Goal: Task Accomplishment & Management: Use online tool/utility

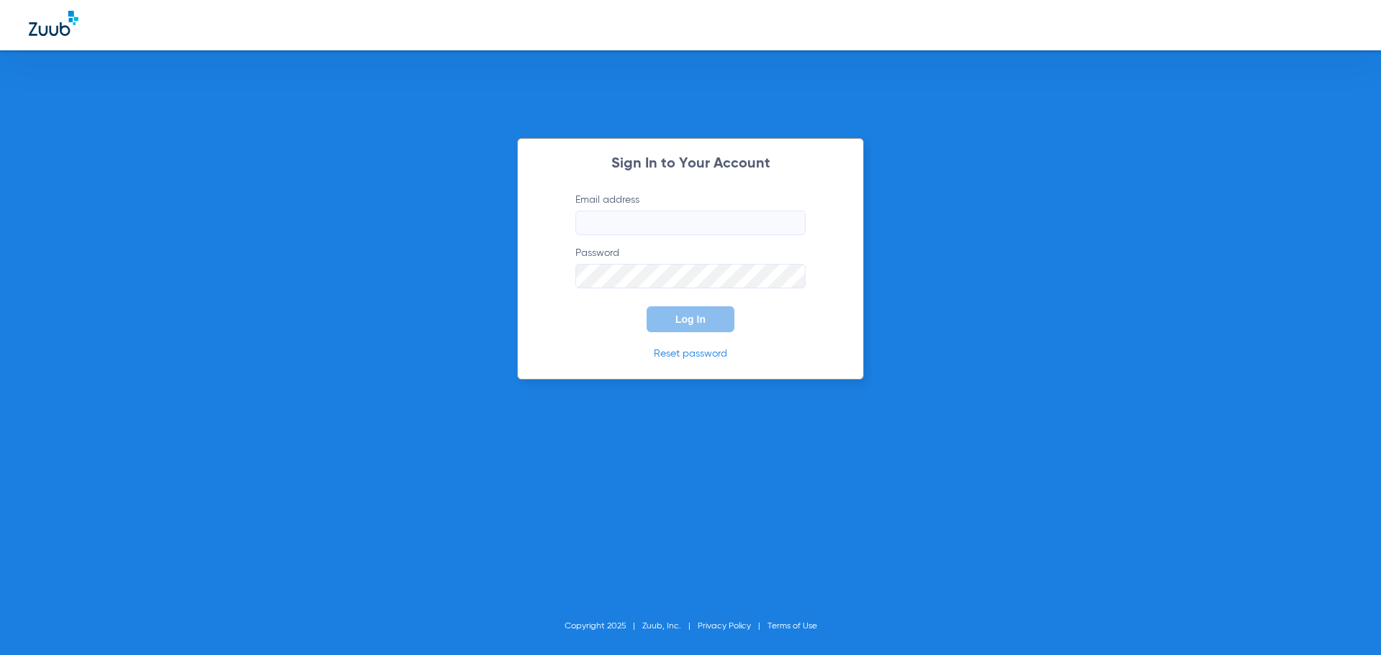
type input "[EMAIL_ADDRESS][DOMAIN_NAME]"
click at [688, 318] on span "Log In" at bounding box center [690, 320] width 30 height 12
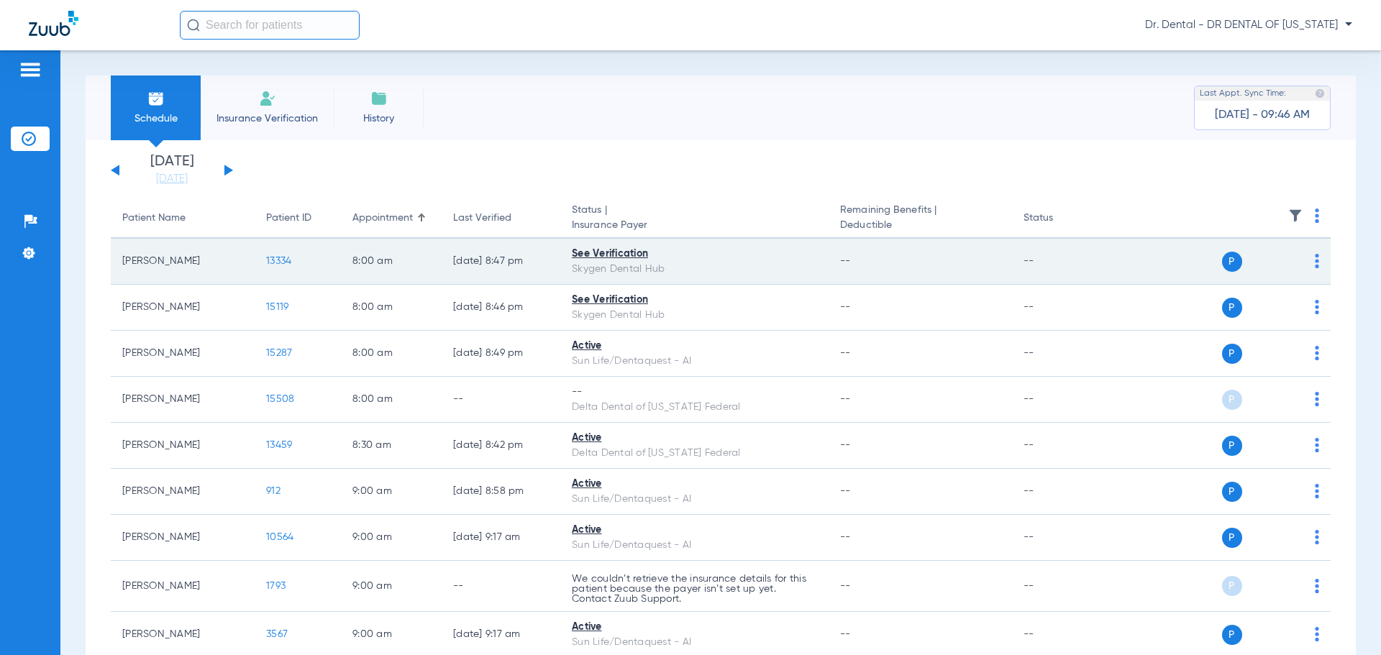
click at [1315, 258] on img at bounding box center [1317, 261] width 4 height 14
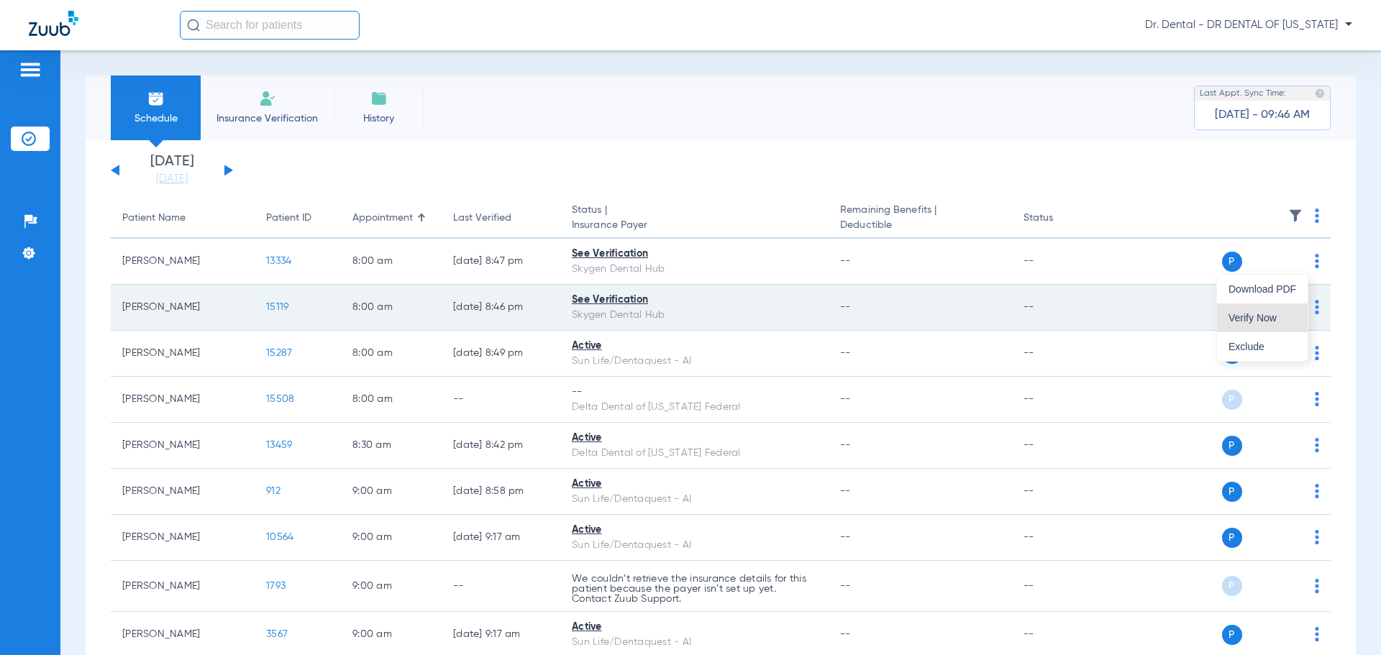
drag, startPoint x: 1261, startPoint y: 314, endPoint x: 1298, endPoint y: 303, distance: 38.2
click at [1260, 314] on span "Verify Now" at bounding box center [1262, 318] width 68 height 10
click at [1304, 306] on div "P S" at bounding box center [1214, 308] width 211 height 20
click at [1298, 306] on div "P S" at bounding box center [1214, 308] width 211 height 20
click at [1315, 305] on img at bounding box center [1317, 307] width 4 height 14
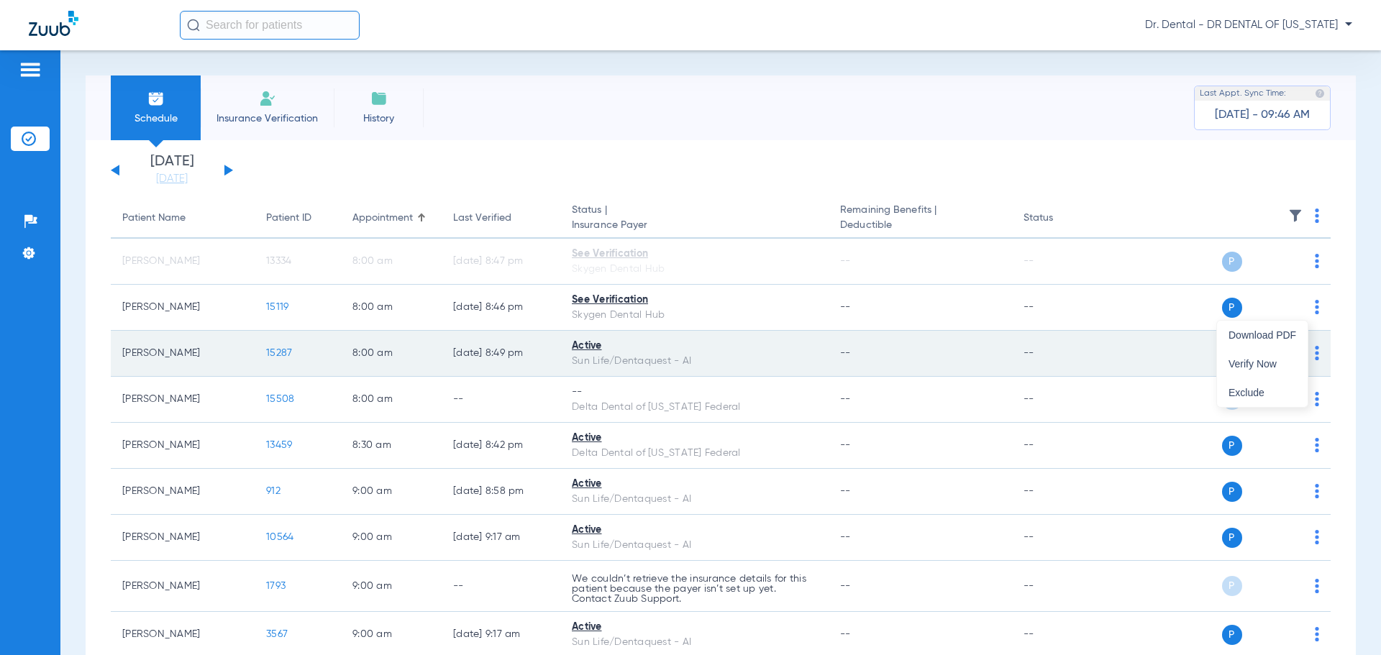
click at [1265, 359] on span "Verify Now" at bounding box center [1262, 364] width 68 height 10
click at [1315, 358] on img at bounding box center [1317, 353] width 4 height 14
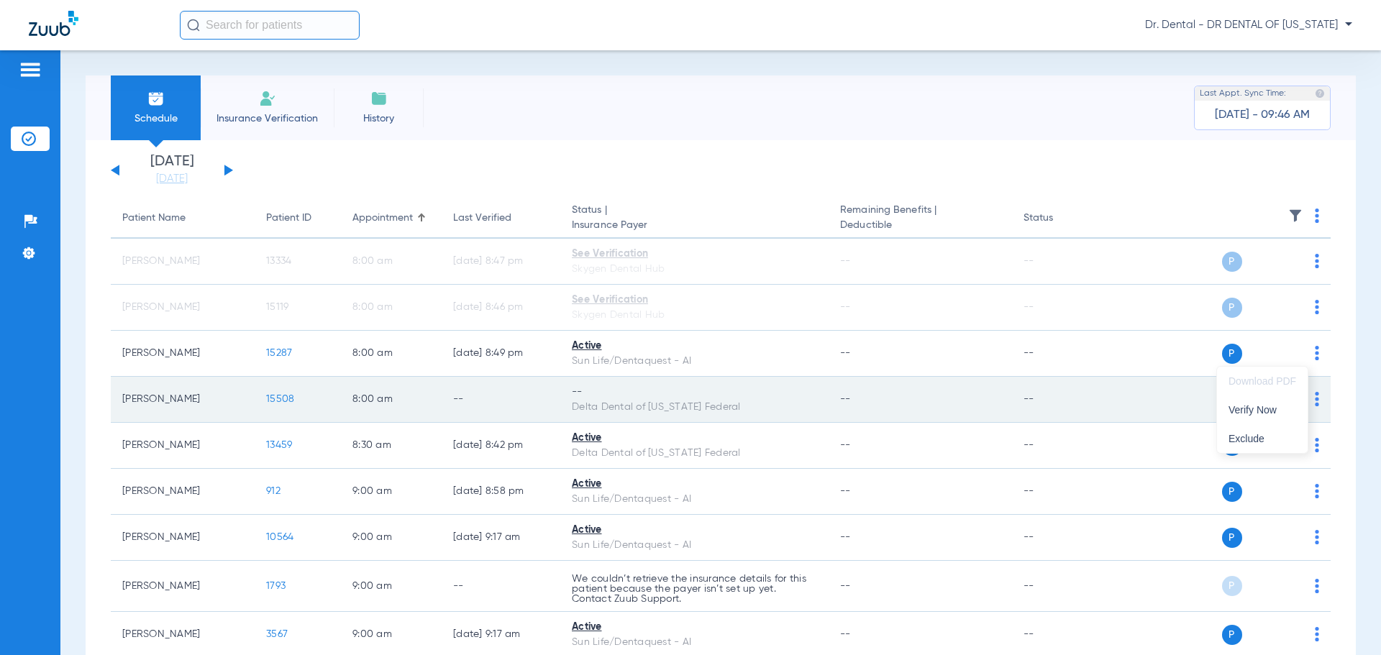
click at [1278, 407] on span "Verify Now" at bounding box center [1262, 410] width 68 height 10
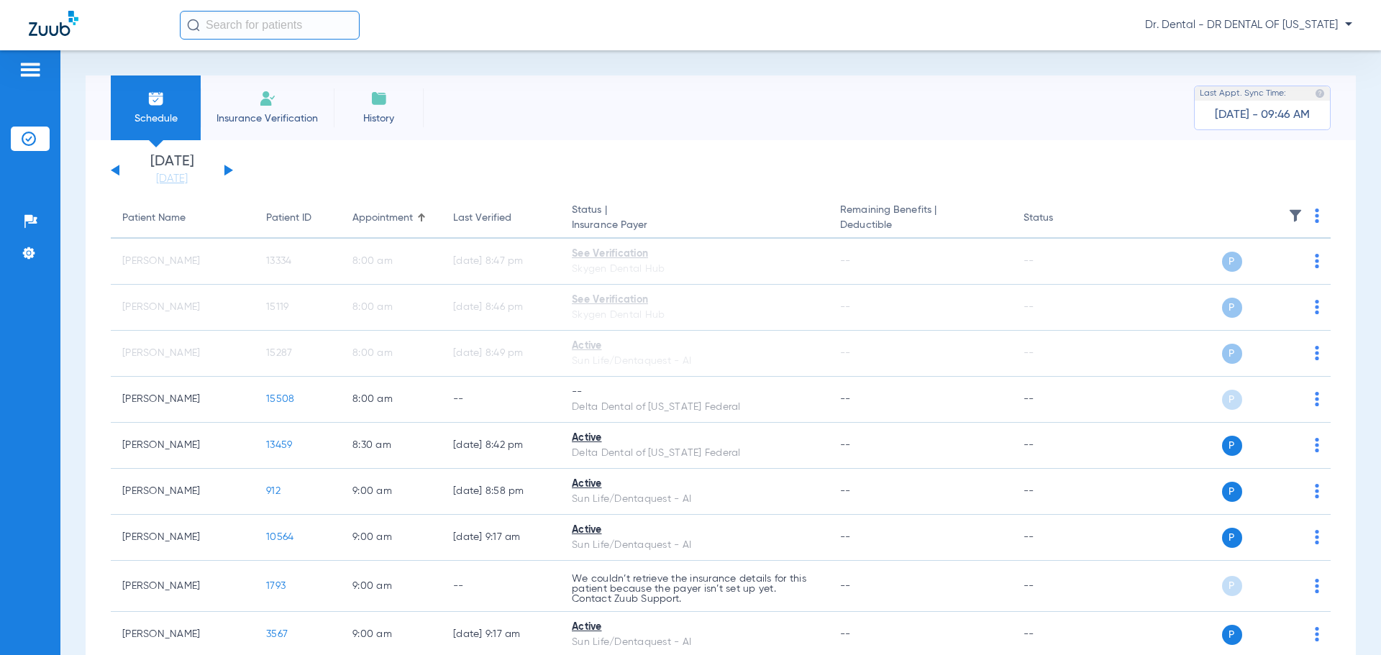
scroll to position [72, 0]
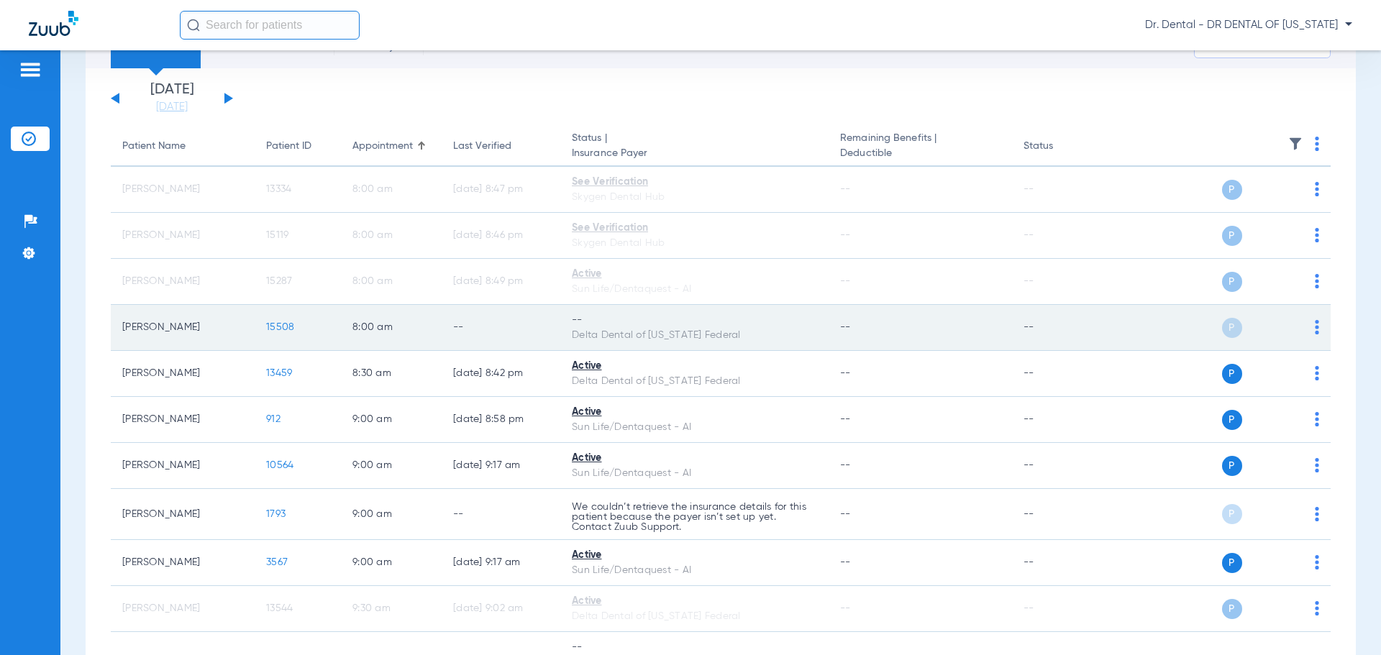
click at [1308, 329] on td "P S" at bounding box center [1220, 328] width 222 height 46
click at [1306, 326] on div "P S" at bounding box center [1214, 328] width 211 height 20
click at [1315, 326] on img at bounding box center [1317, 327] width 4 height 14
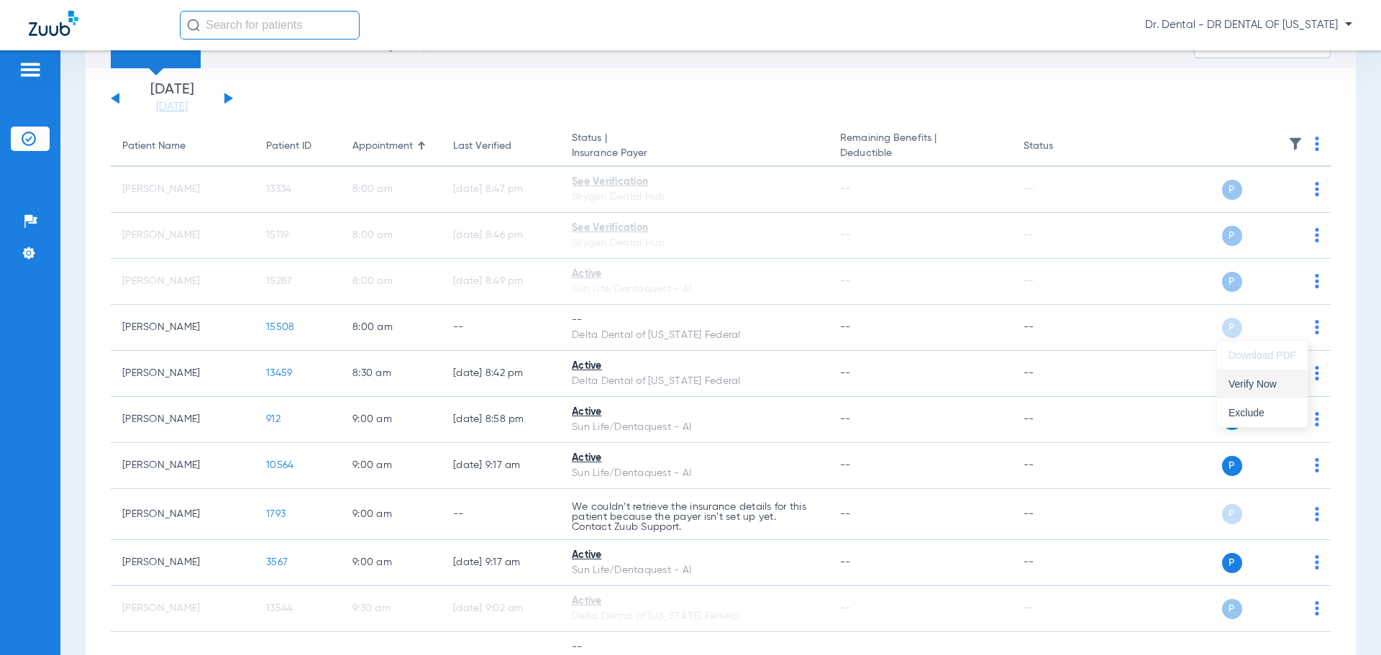
click at [1267, 383] on span "Verify Now" at bounding box center [1262, 384] width 68 height 10
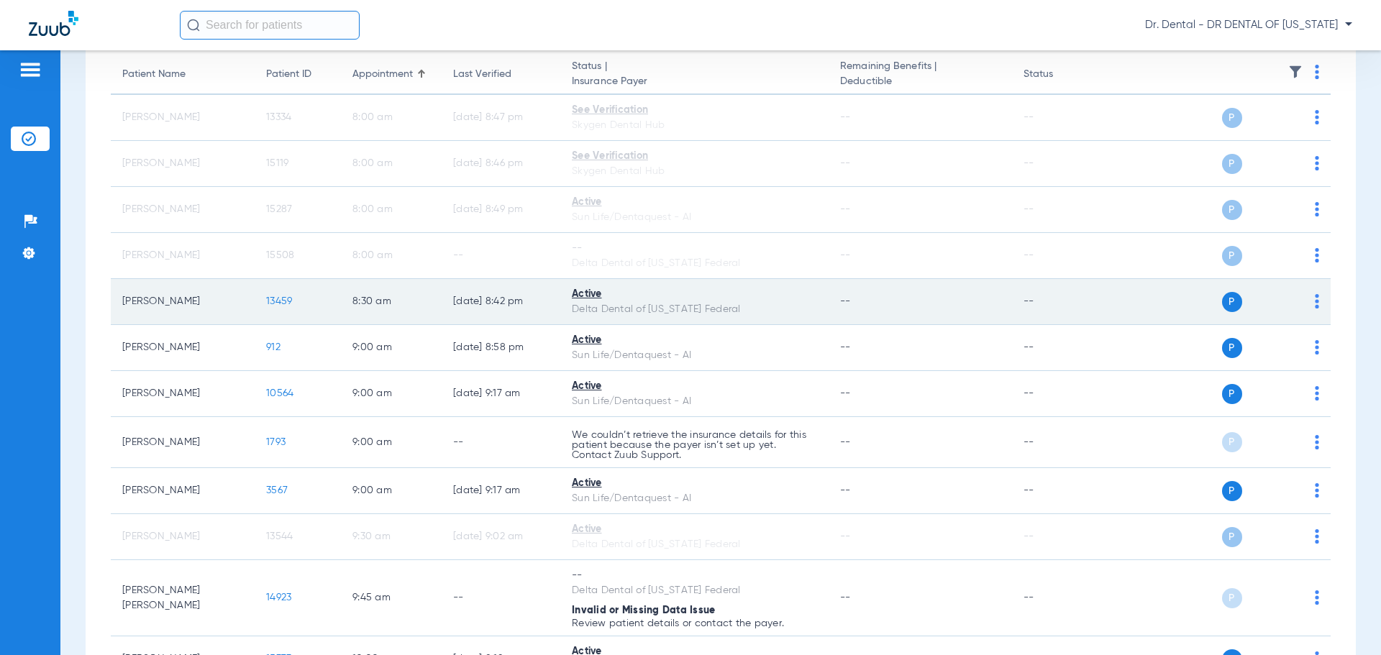
click at [1315, 303] on img at bounding box center [1317, 301] width 4 height 14
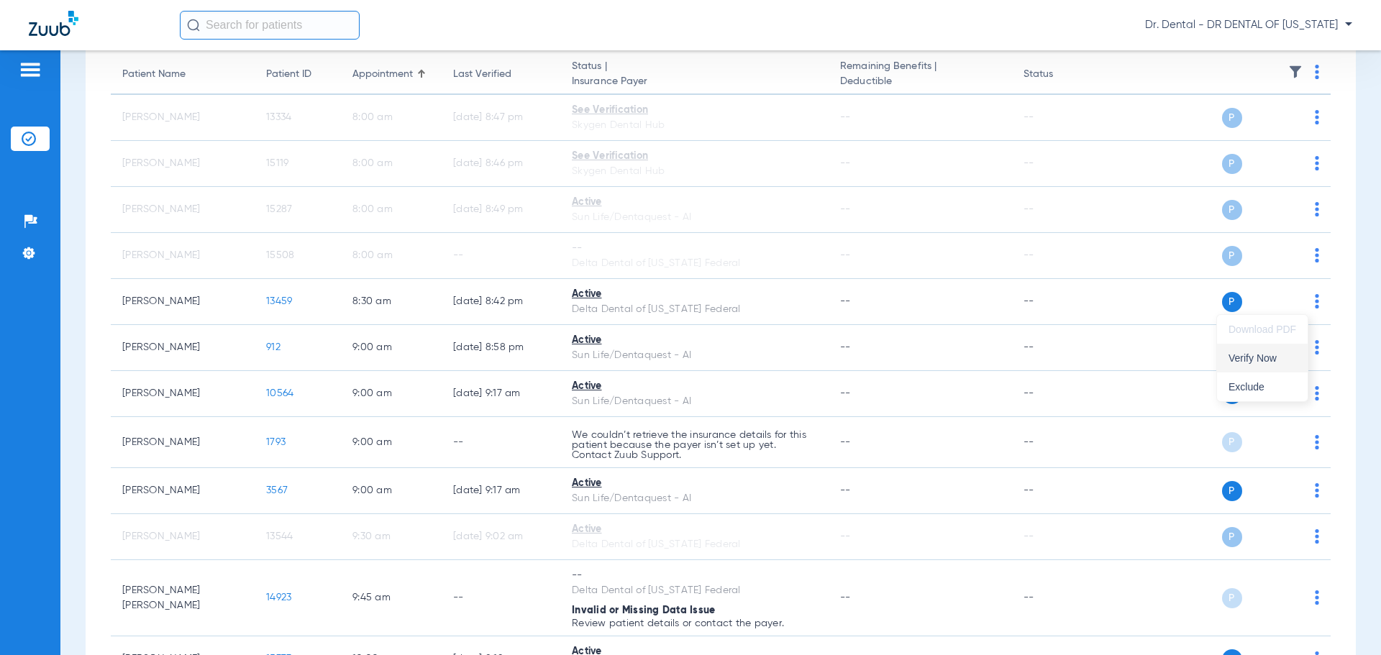
click at [1284, 353] on span "Verify Now" at bounding box center [1262, 358] width 68 height 10
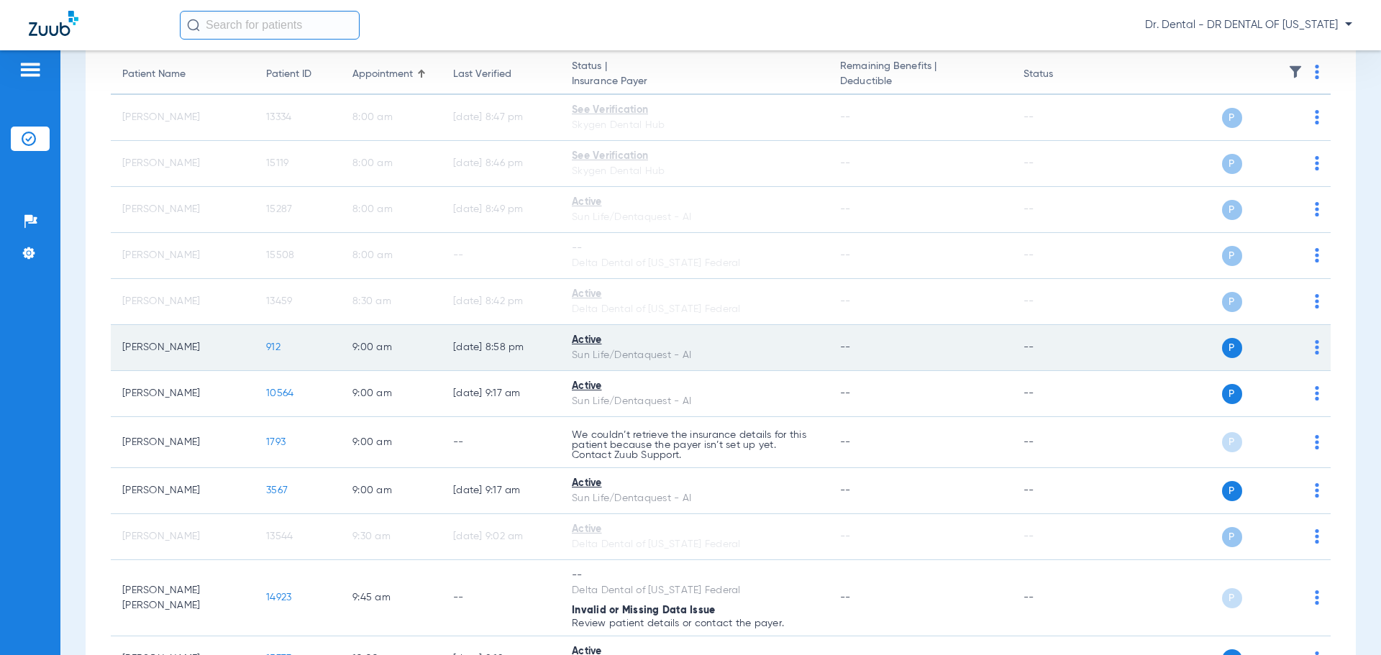
click at [1315, 350] on img at bounding box center [1317, 347] width 4 height 14
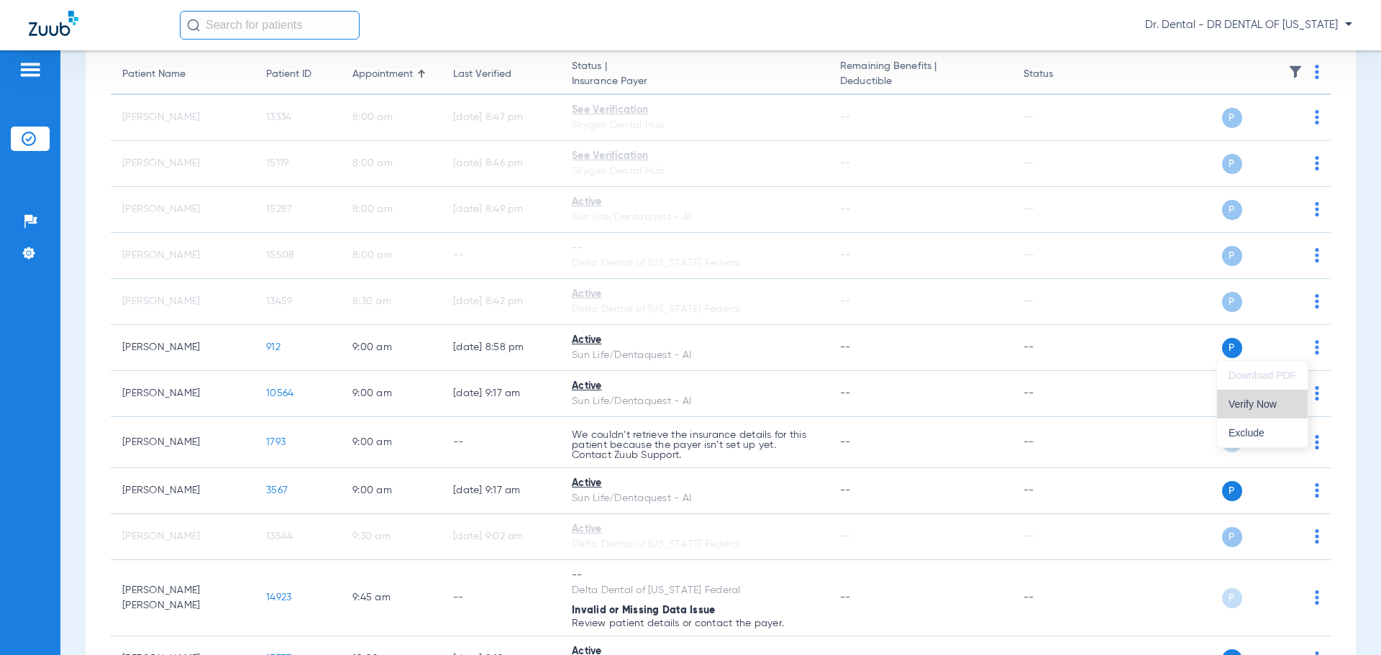
click at [1280, 398] on button "Verify Now" at bounding box center [1262, 404] width 91 height 29
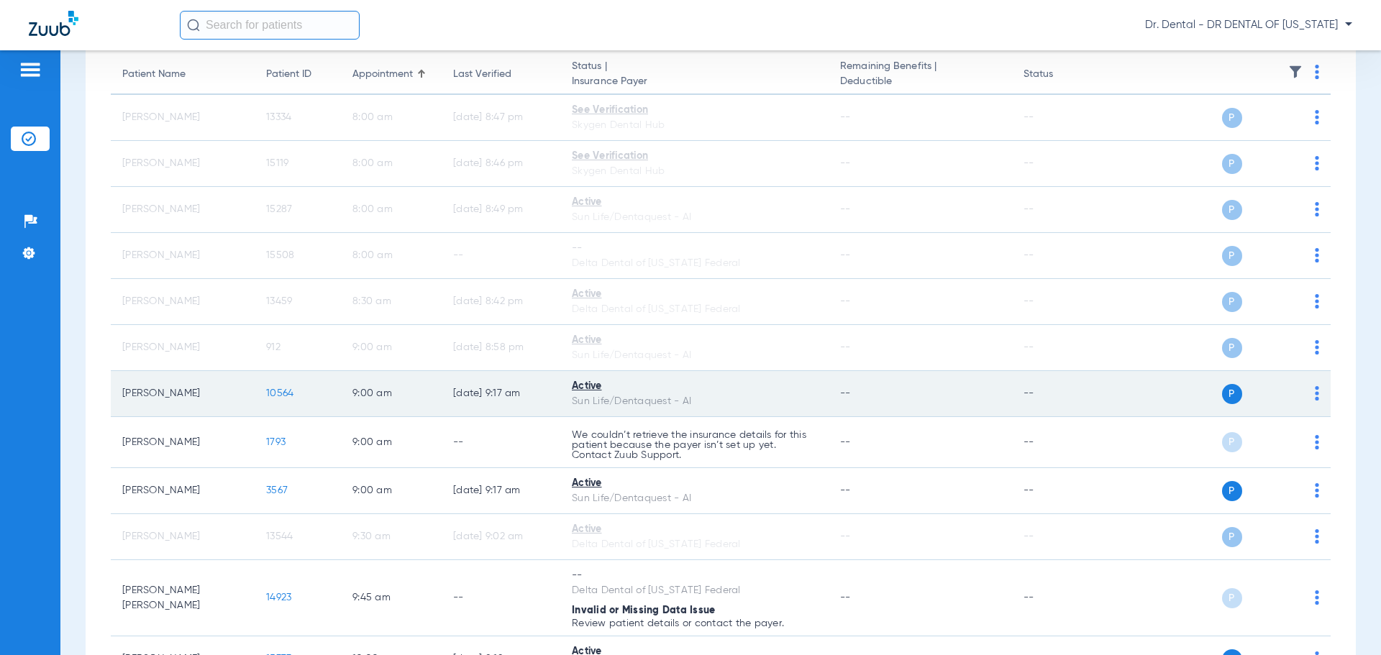
click at [1308, 389] on td "P S" at bounding box center [1220, 394] width 222 height 46
click at [1309, 393] on td "P S" at bounding box center [1220, 394] width 222 height 46
click at [1315, 394] on img at bounding box center [1317, 393] width 4 height 14
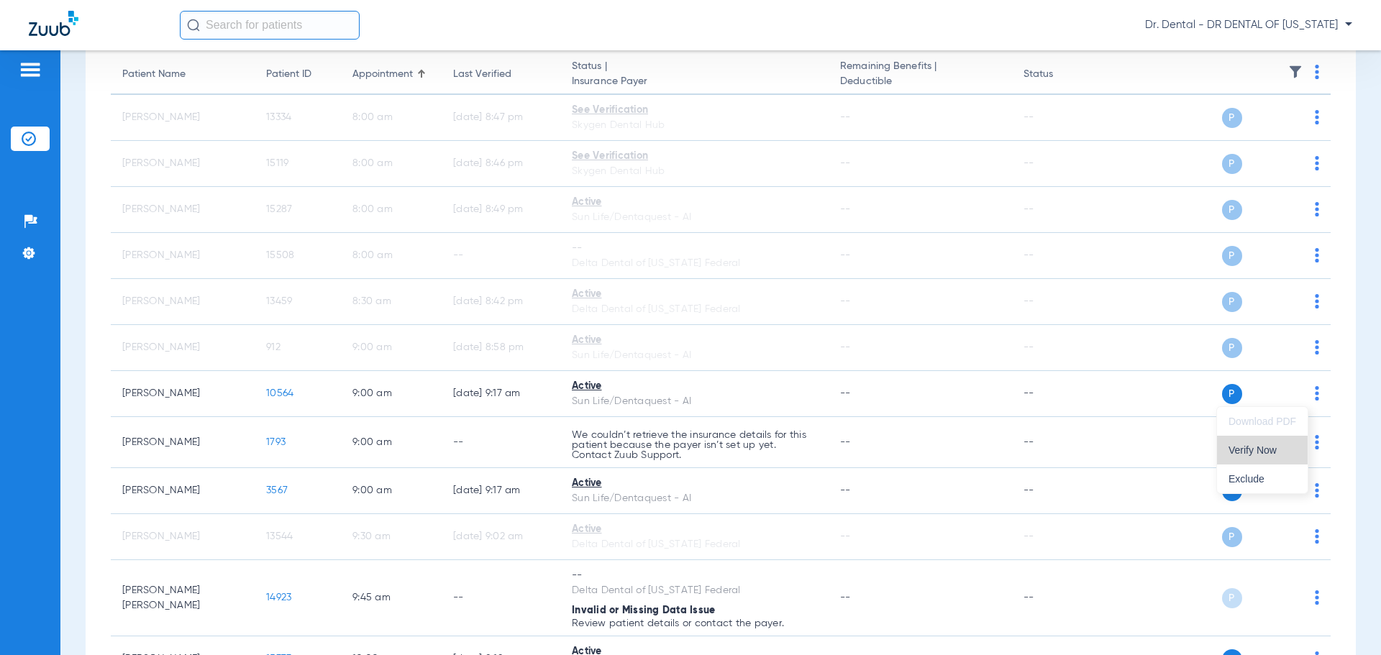
click at [1269, 452] on span "Verify Now" at bounding box center [1262, 450] width 68 height 10
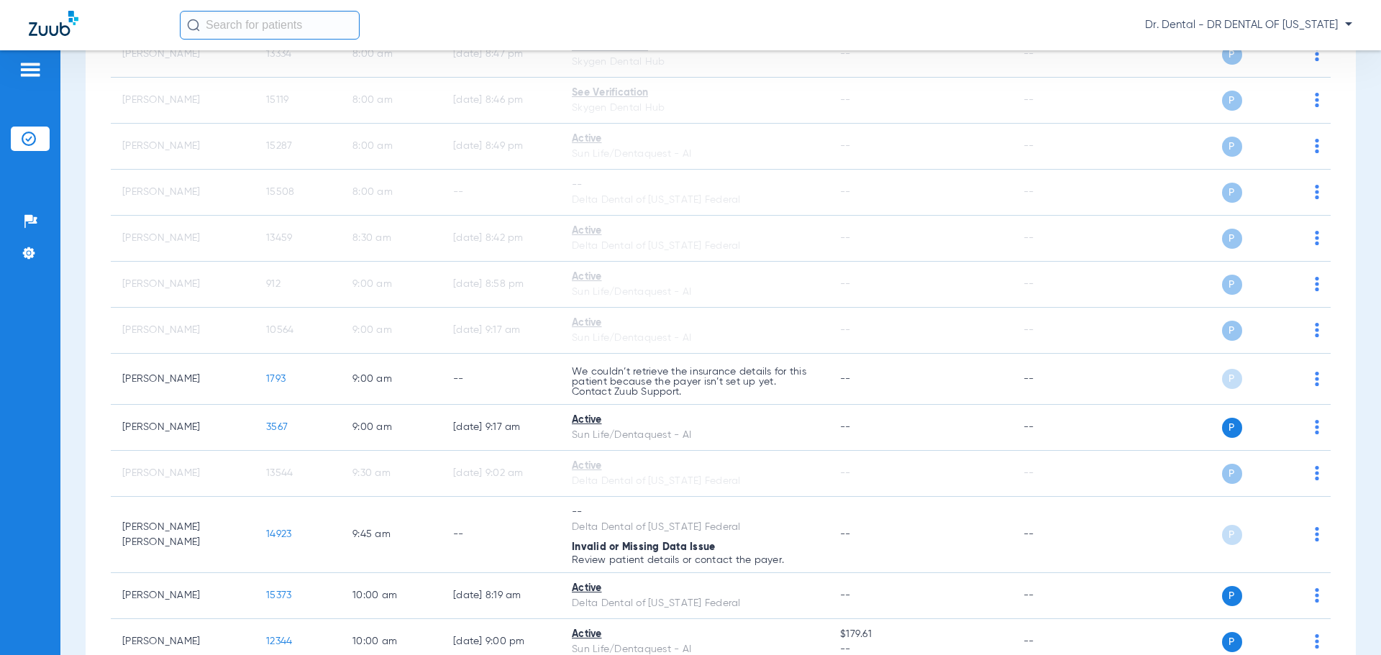
scroll to position [288, 0]
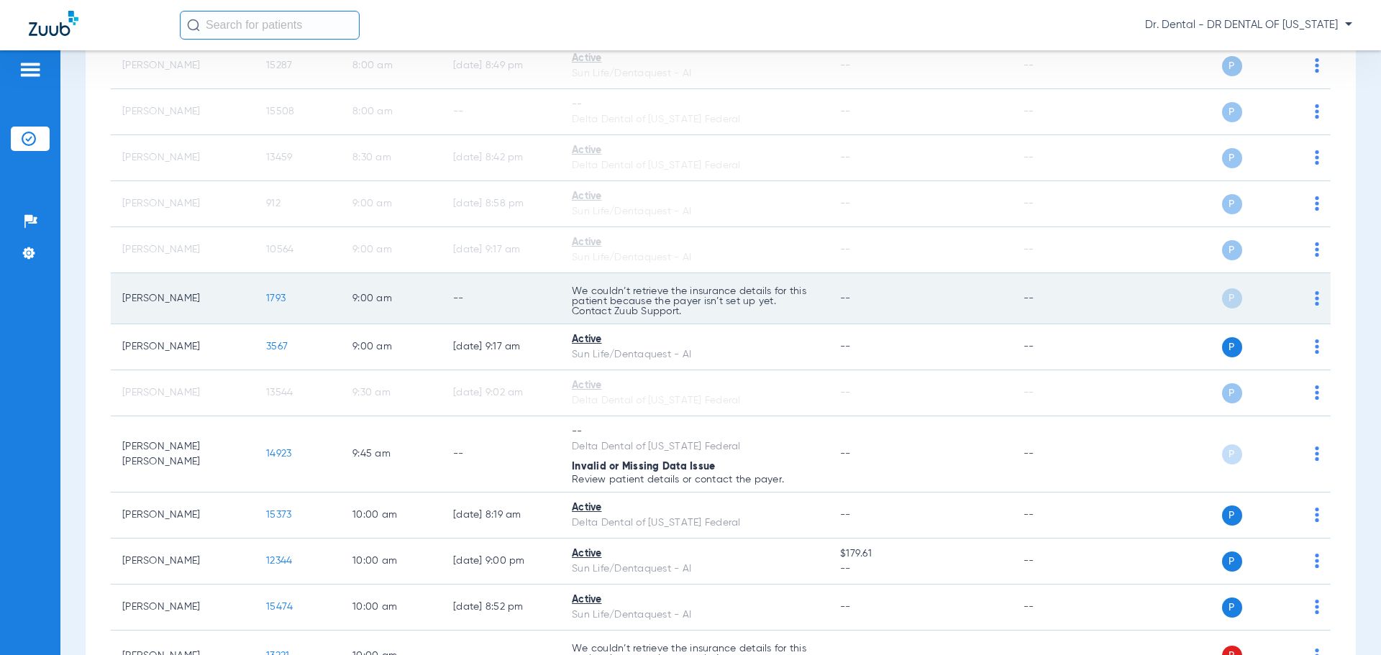
click at [1315, 301] on img at bounding box center [1317, 298] width 4 height 14
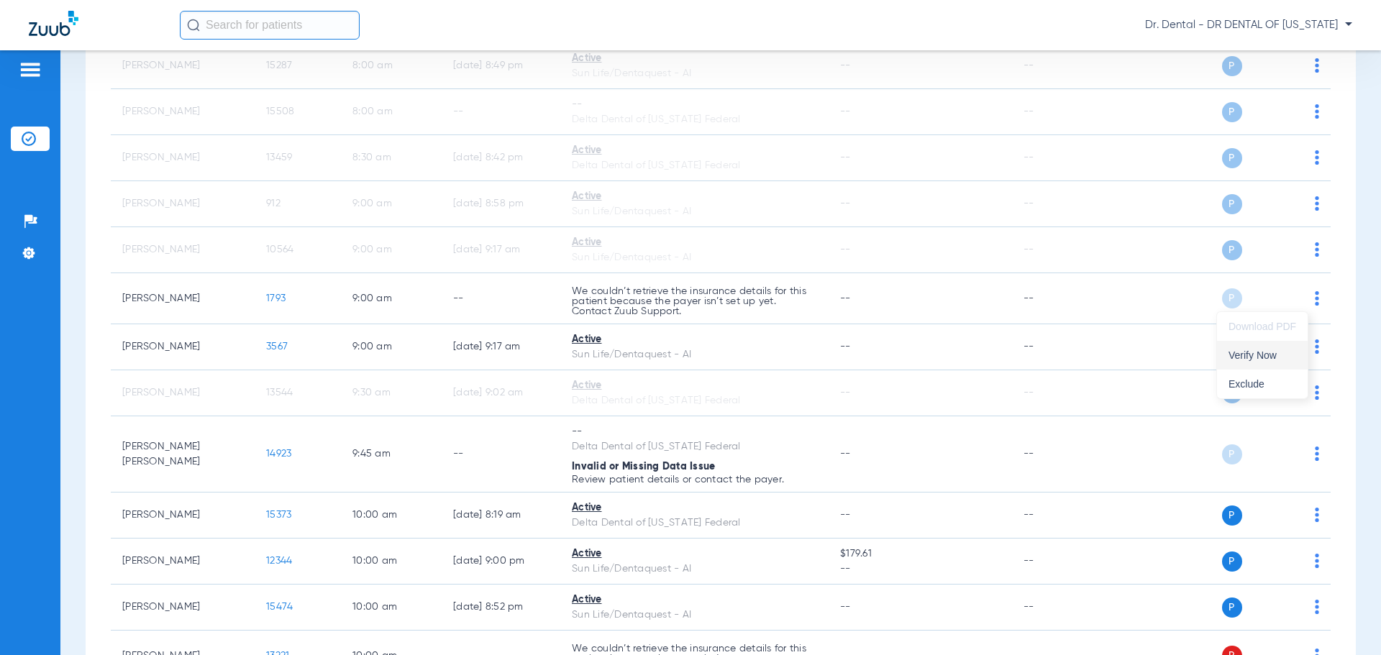
click at [1266, 354] on span "Verify Now" at bounding box center [1262, 355] width 68 height 10
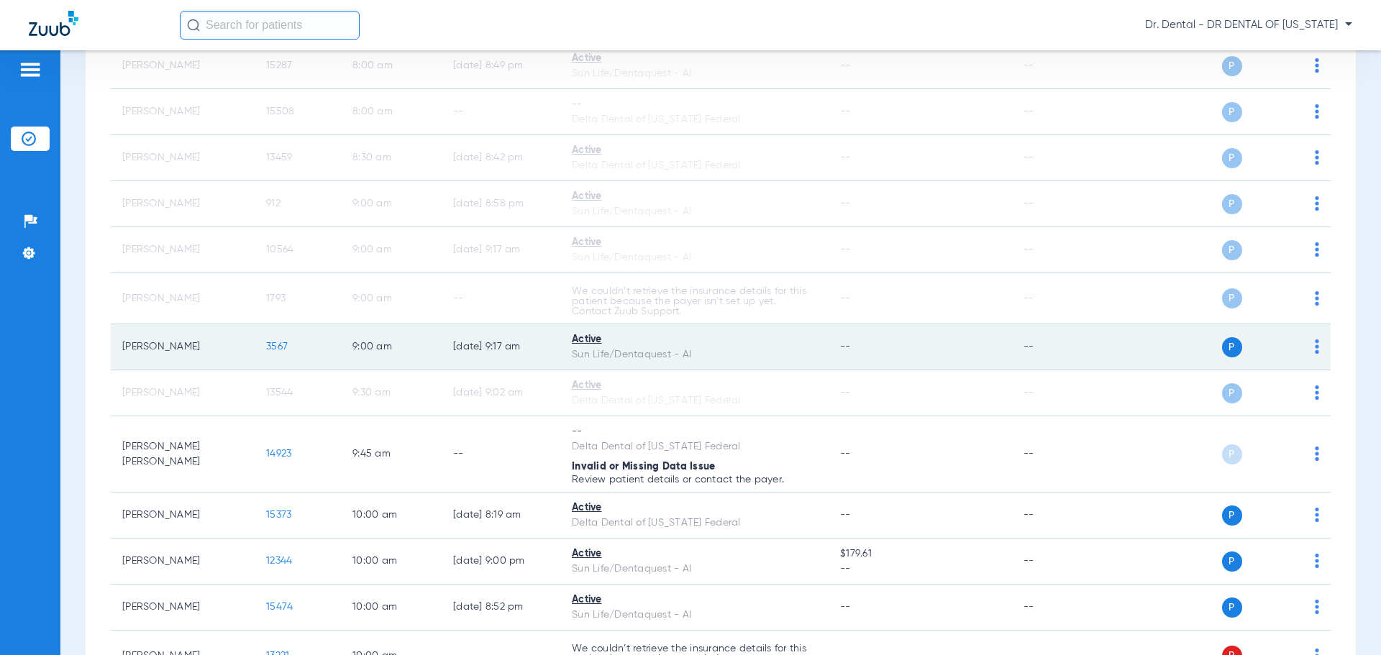
click at [1309, 344] on td "P S" at bounding box center [1220, 347] width 222 height 46
click at [1303, 344] on div "P S" at bounding box center [1214, 347] width 211 height 20
click at [1315, 346] on img at bounding box center [1317, 346] width 4 height 14
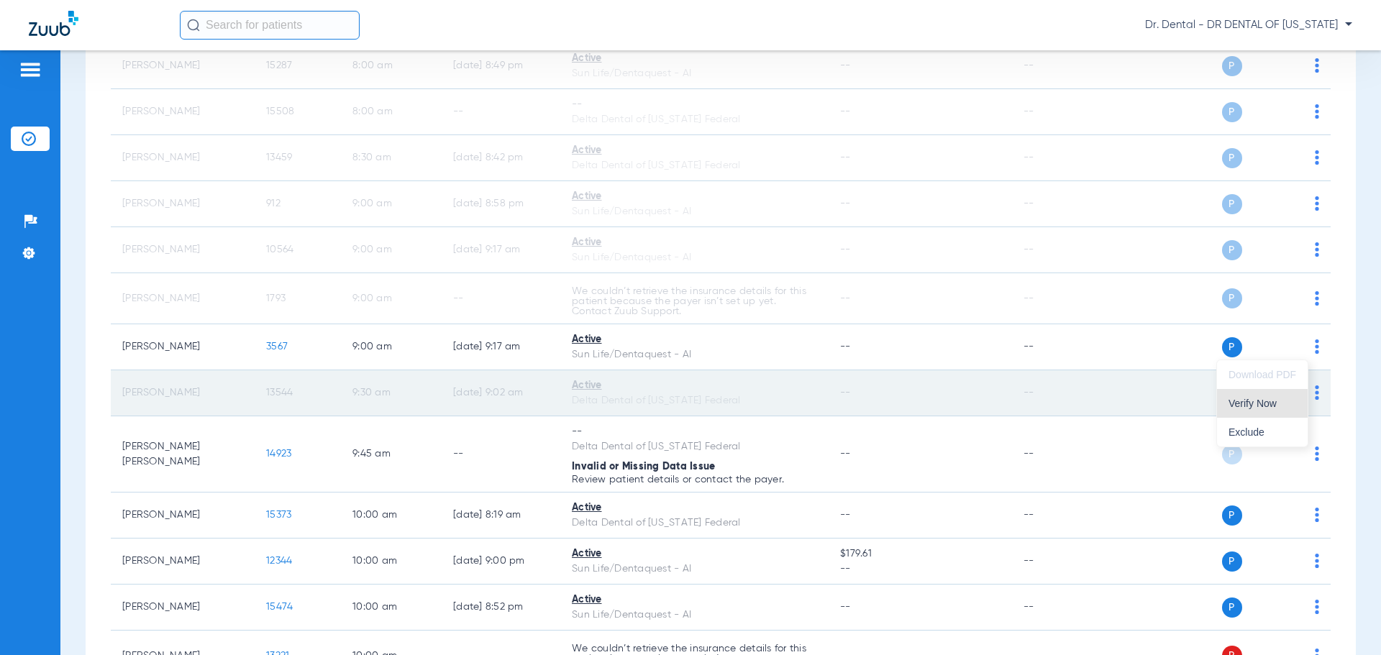
click at [1269, 405] on span "Verify Now" at bounding box center [1262, 403] width 68 height 10
click at [1308, 394] on td "P S" at bounding box center [1220, 393] width 222 height 46
click at [1308, 393] on td "P S" at bounding box center [1220, 393] width 222 height 46
click at [1315, 396] on img at bounding box center [1317, 392] width 4 height 14
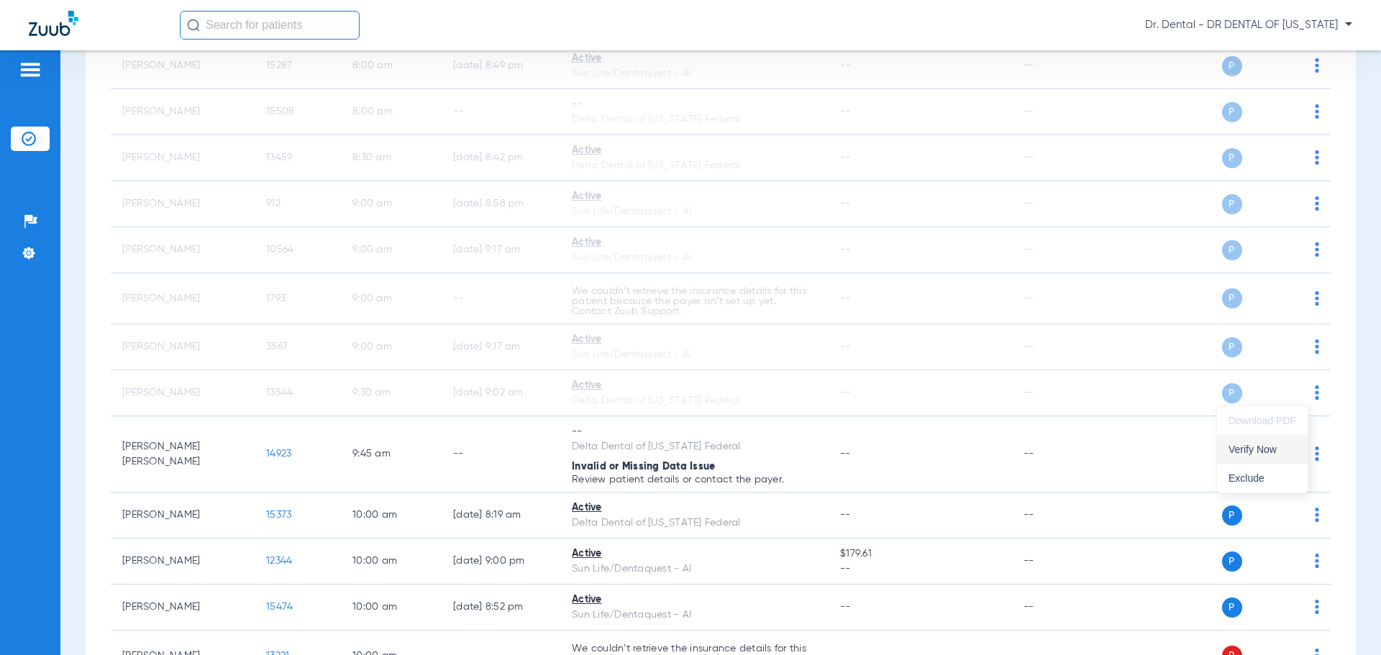
click at [1274, 442] on button "Verify Now" at bounding box center [1262, 449] width 91 height 29
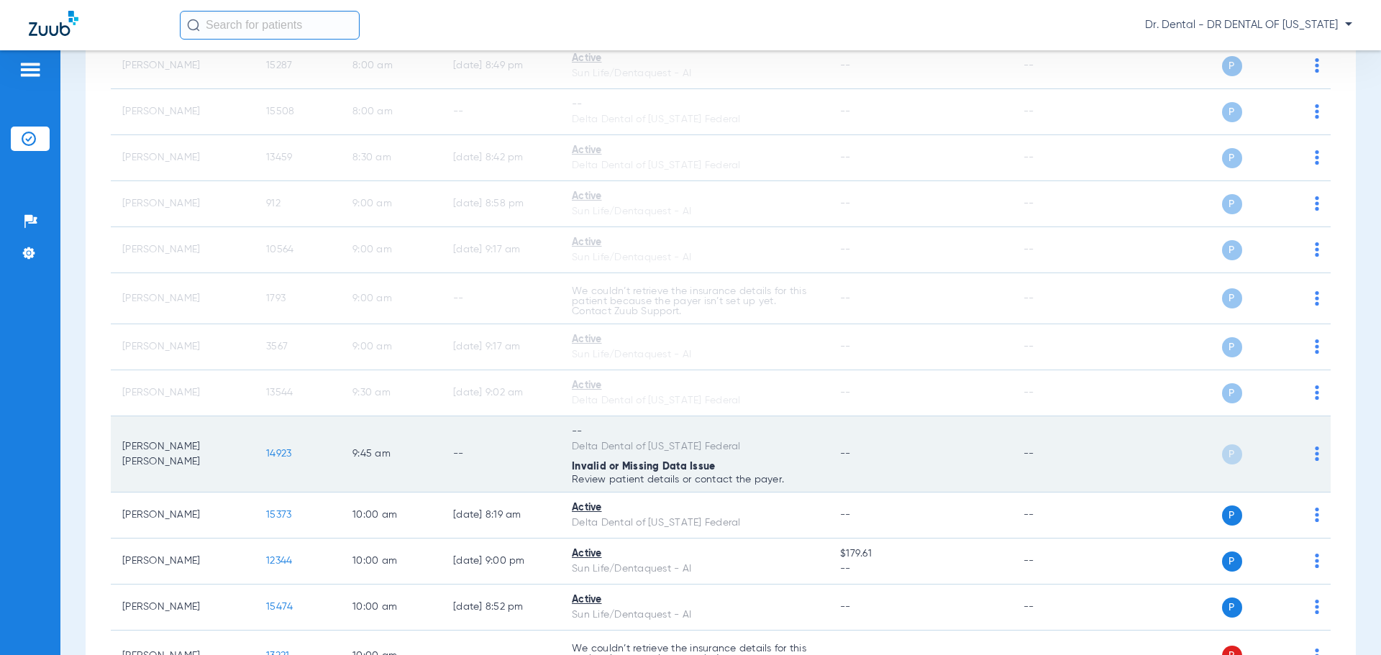
click at [1315, 454] on img at bounding box center [1317, 454] width 4 height 14
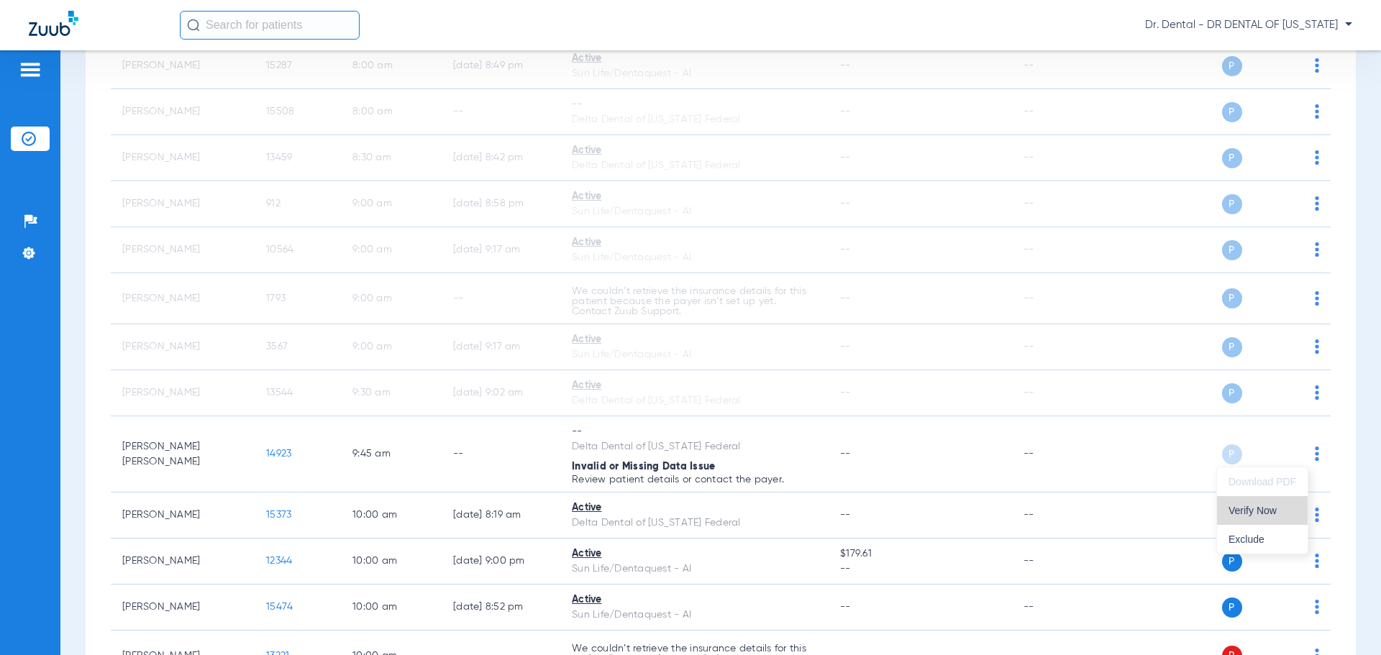
click at [1253, 509] on span "Verify Now" at bounding box center [1262, 511] width 68 height 10
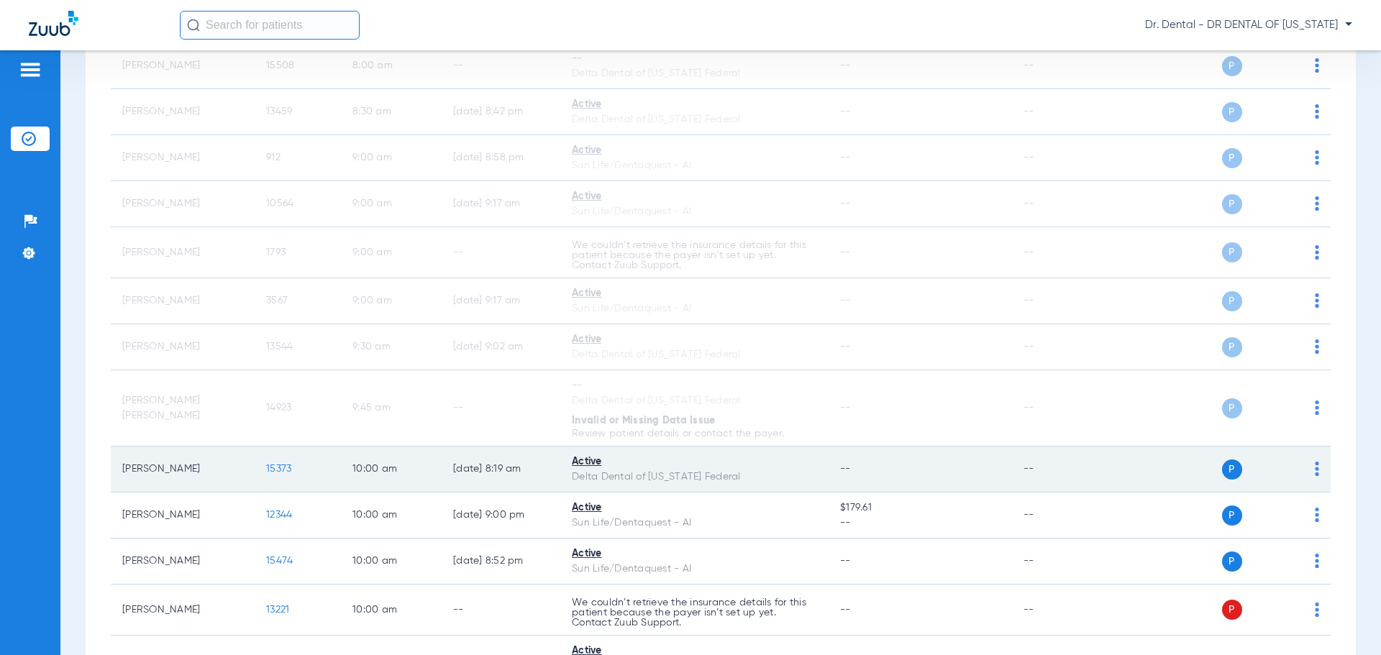
scroll to position [360, 0]
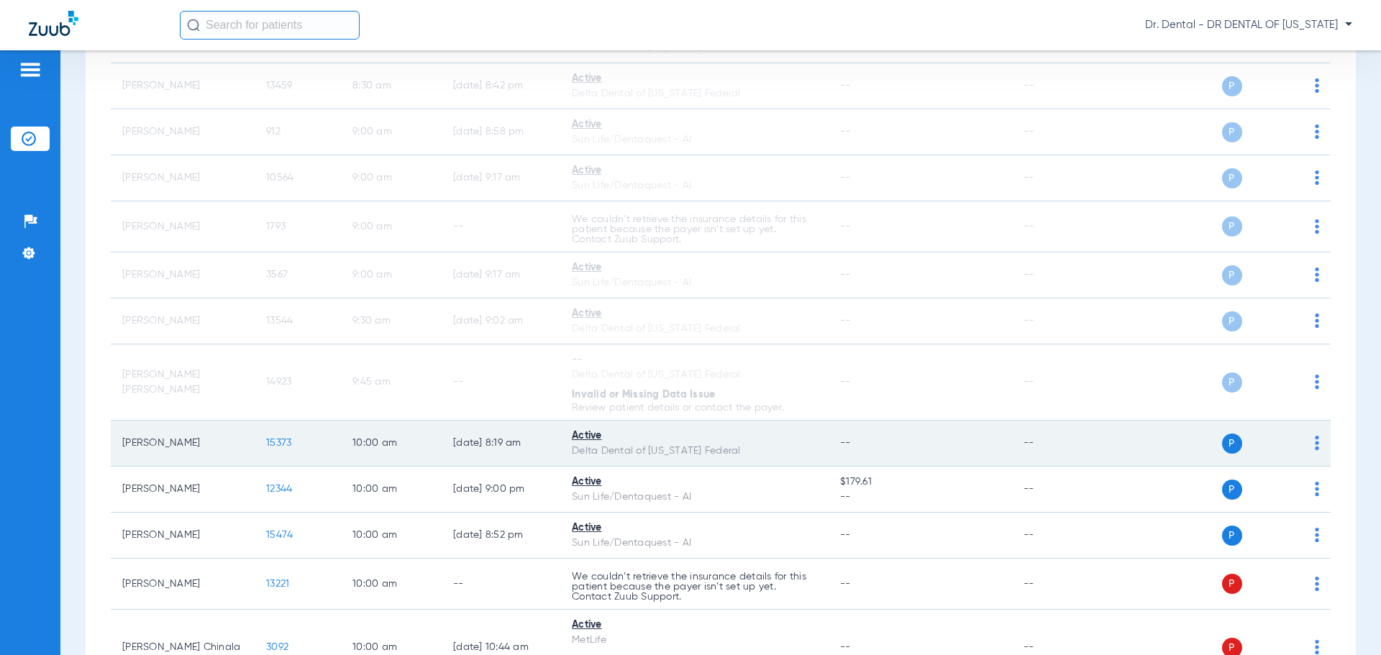
click at [1303, 444] on div "P S" at bounding box center [1214, 444] width 211 height 20
click at [1315, 447] on img at bounding box center [1317, 443] width 4 height 14
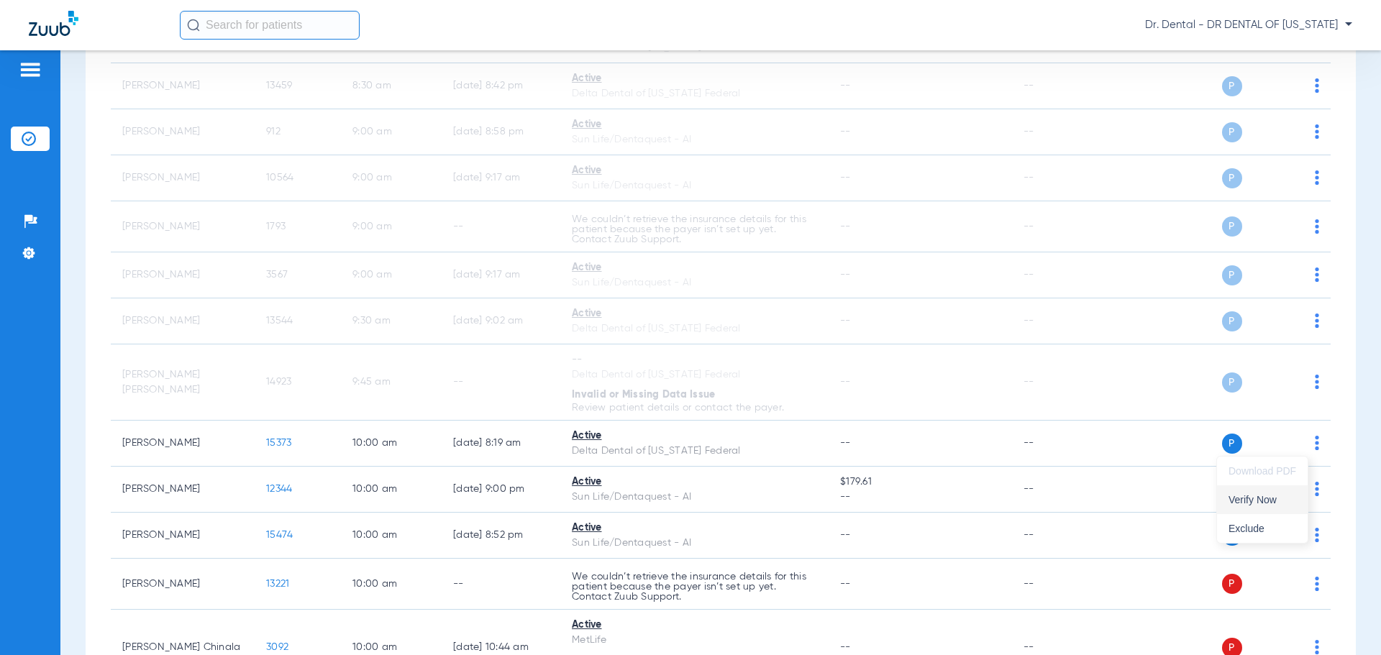
click at [1261, 502] on span "Verify Now" at bounding box center [1262, 500] width 68 height 10
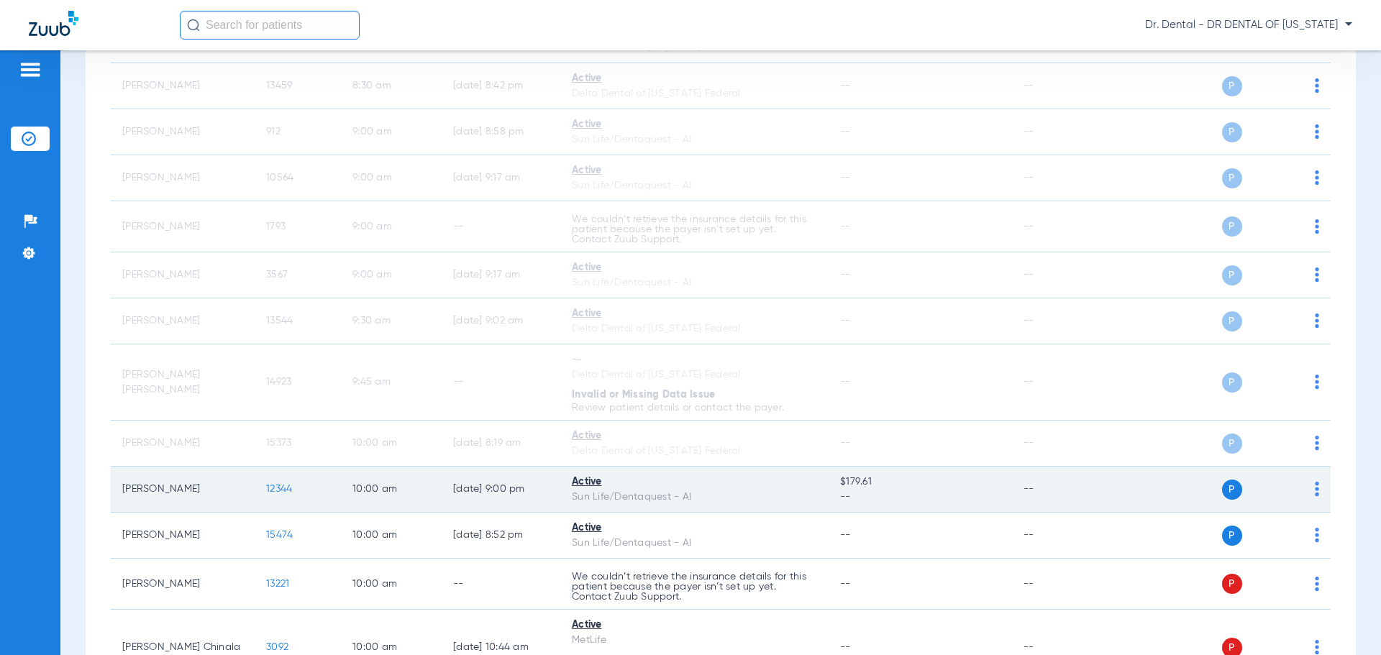
click at [1315, 493] on img at bounding box center [1317, 489] width 4 height 14
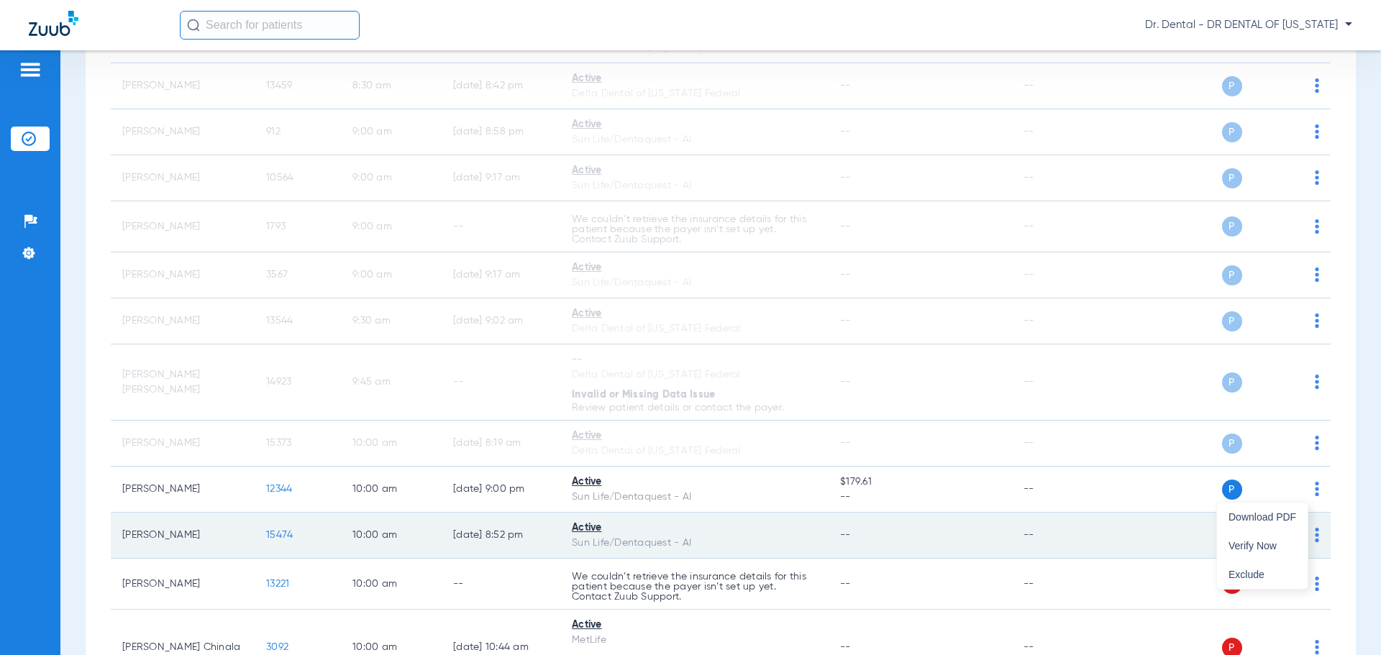
click at [1279, 537] on button "Verify Now" at bounding box center [1262, 545] width 91 height 29
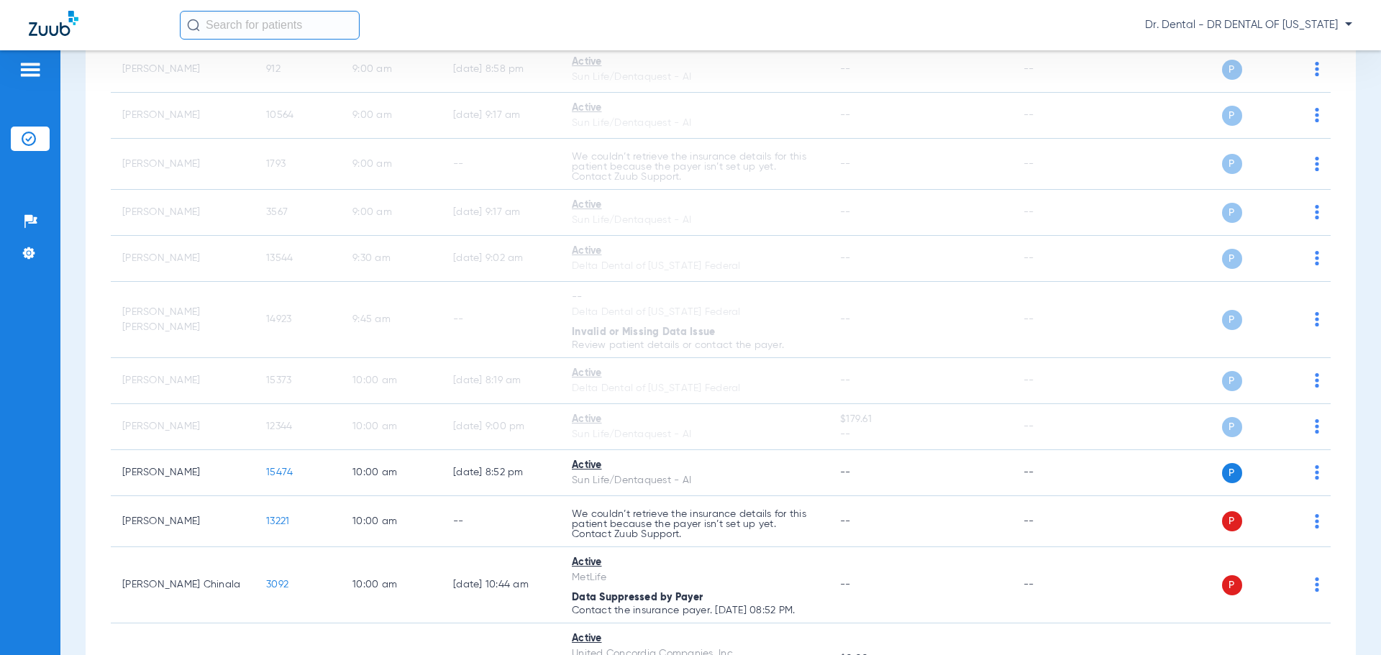
scroll to position [432, 0]
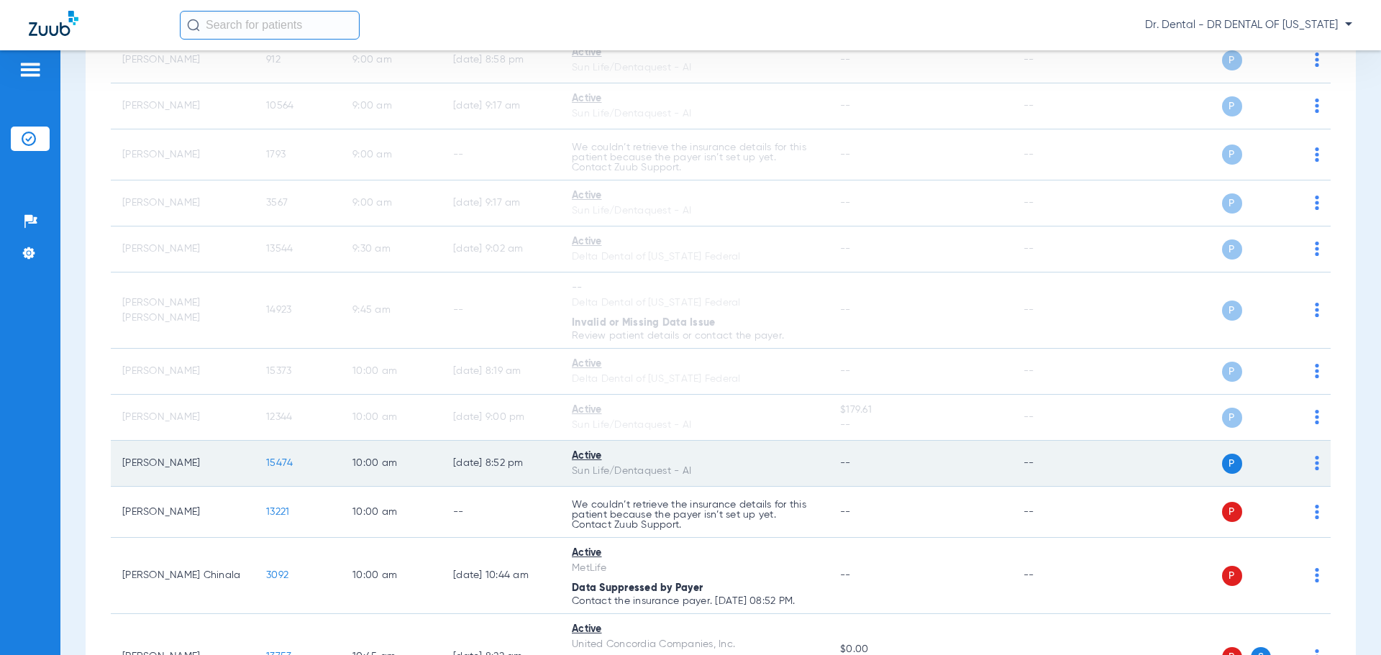
click at [1310, 466] on td "P S" at bounding box center [1220, 464] width 222 height 46
click at [1315, 466] on img at bounding box center [1317, 463] width 4 height 14
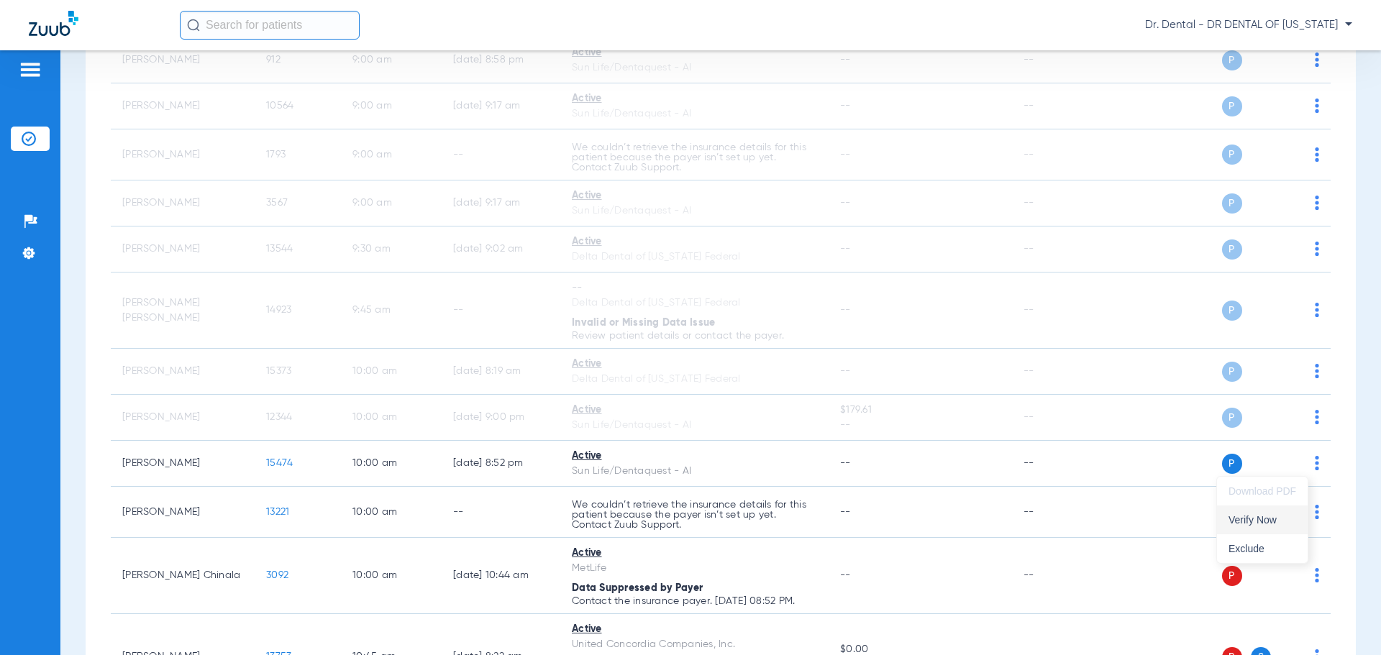
click at [1264, 517] on span "Verify Now" at bounding box center [1262, 520] width 68 height 10
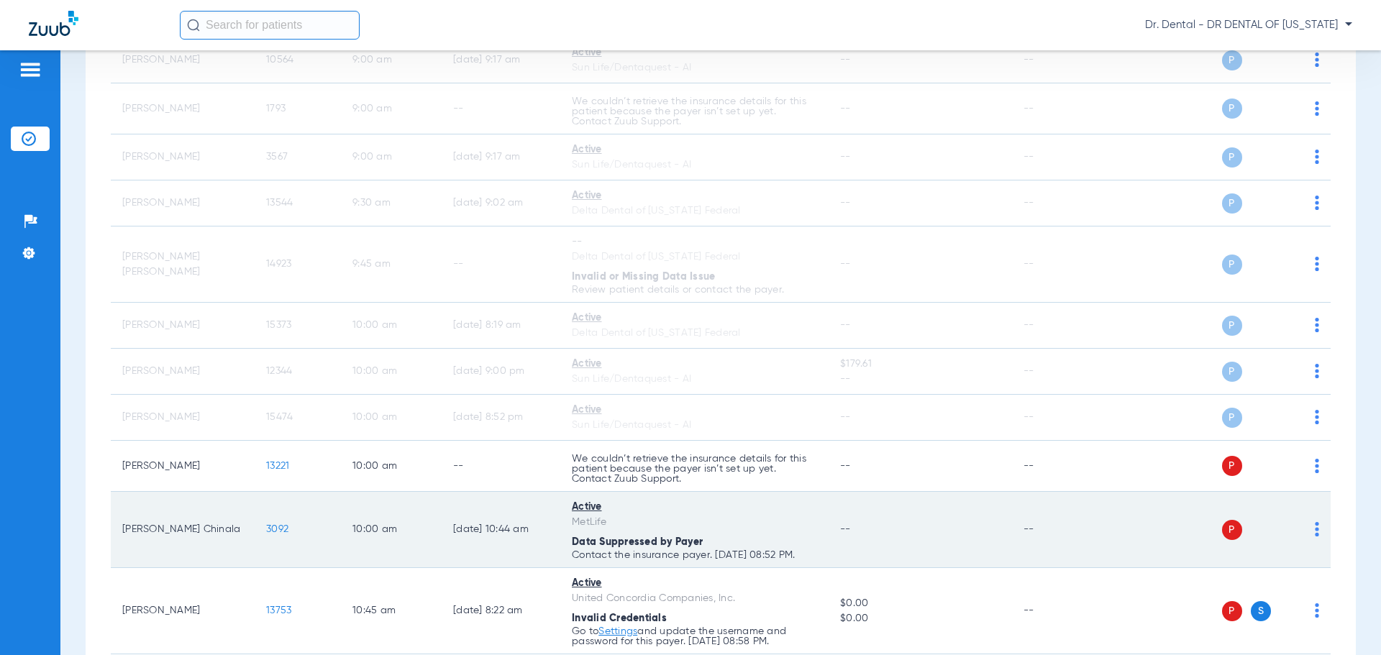
scroll to position [503, 0]
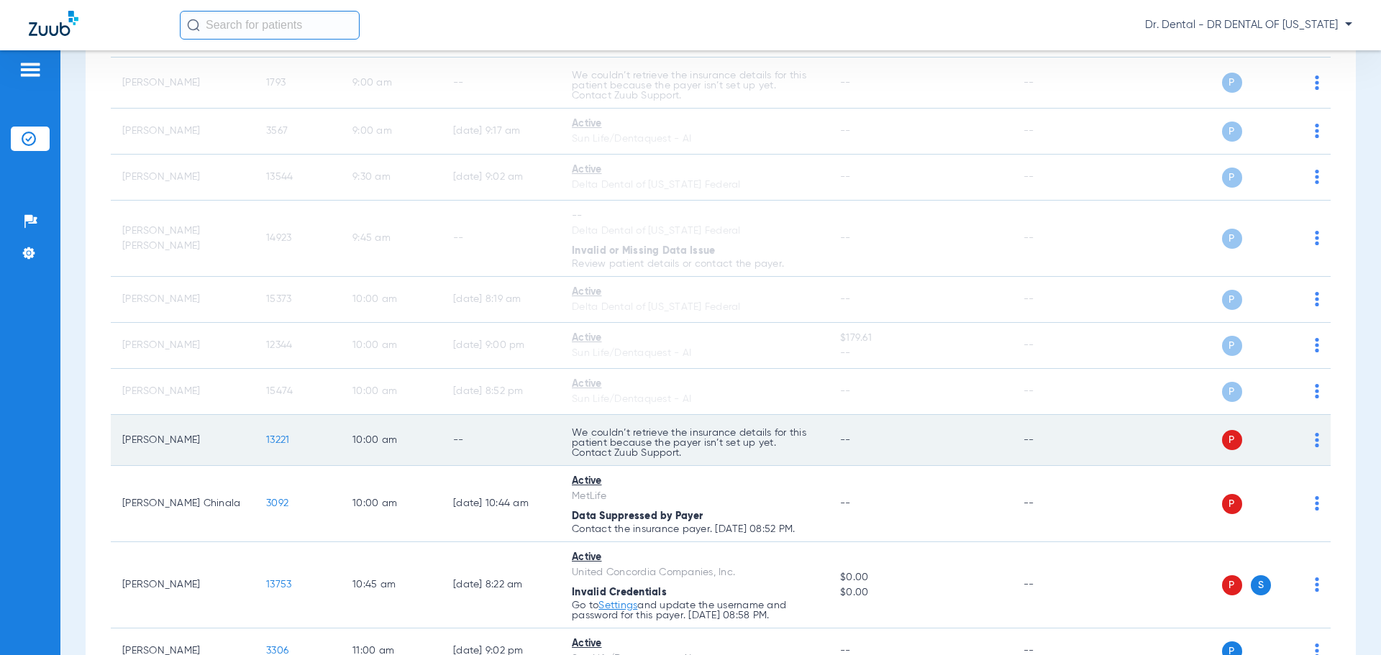
click at [1309, 442] on td "P S" at bounding box center [1220, 440] width 222 height 51
click at [1315, 442] on img at bounding box center [1317, 440] width 4 height 14
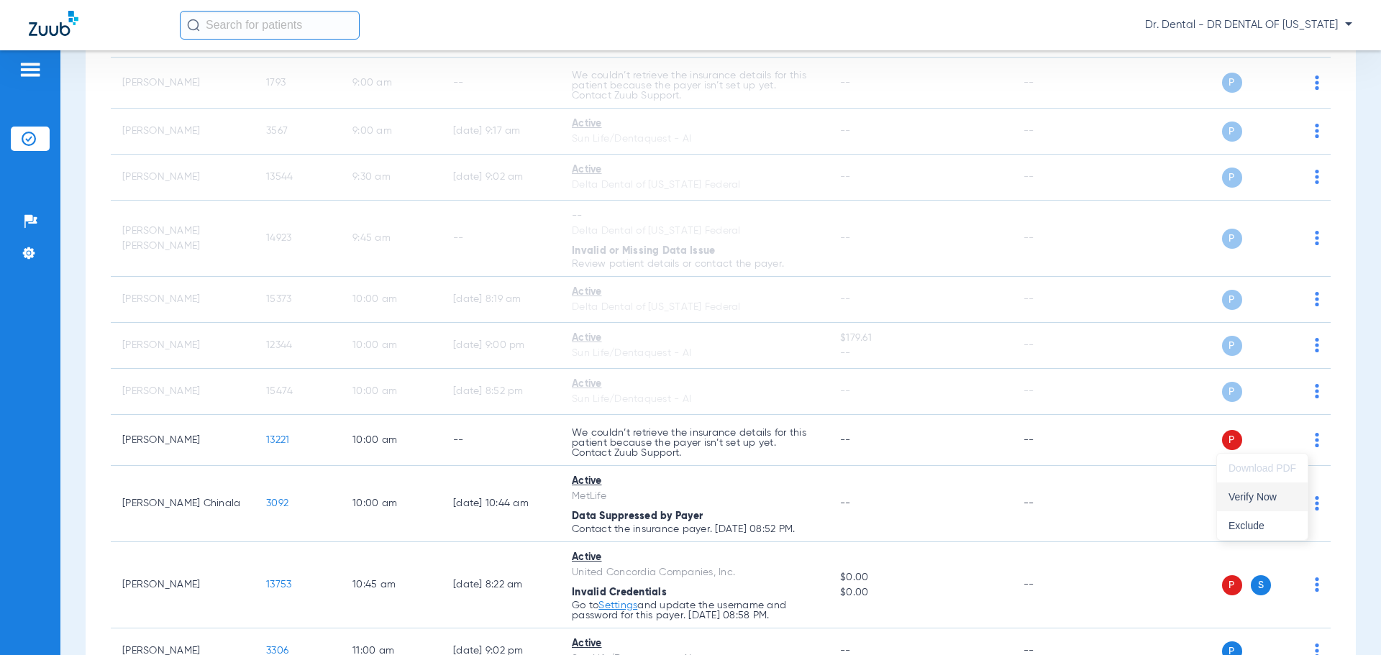
click at [1263, 490] on button "Verify Now" at bounding box center [1262, 497] width 91 height 29
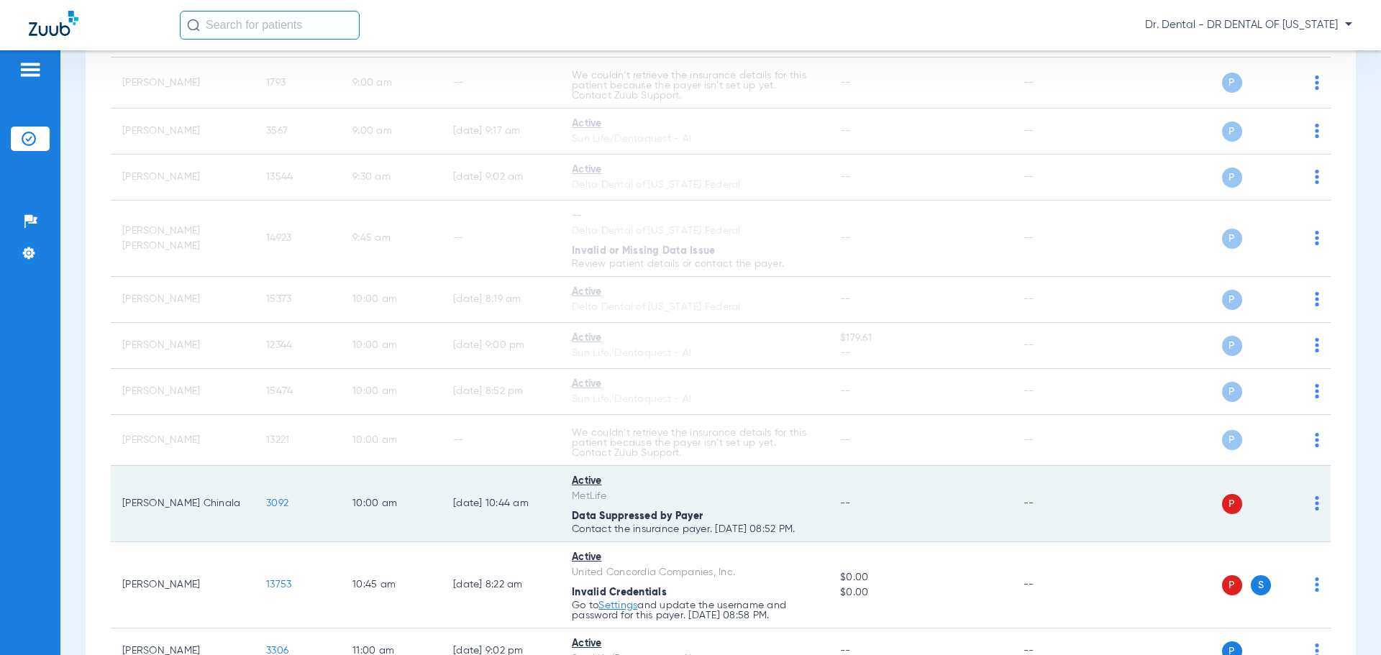
click at [1310, 503] on td "P S" at bounding box center [1220, 504] width 222 height 76
click at [1315, 503] on img at bounding box center [1317, 503] width 4 height 14
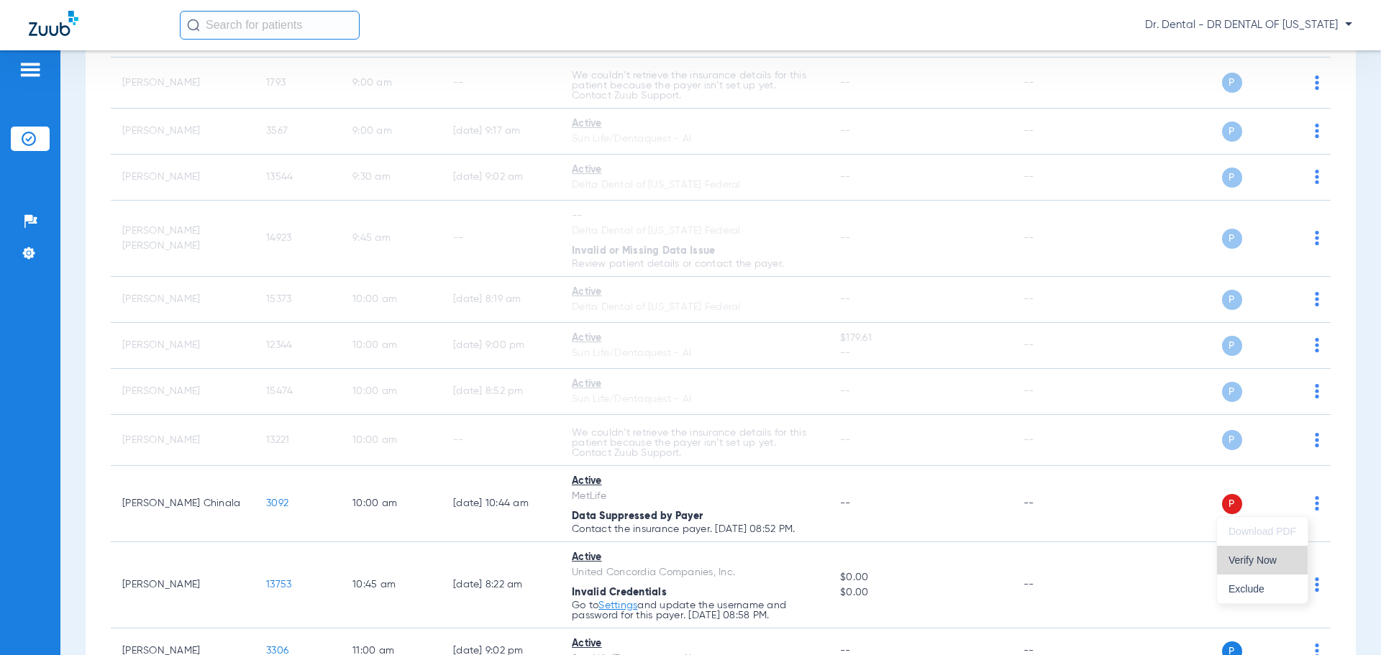
click at [1265, 552] on button "Verify Now" at bounding box center [1262, 560] width 91 height 29
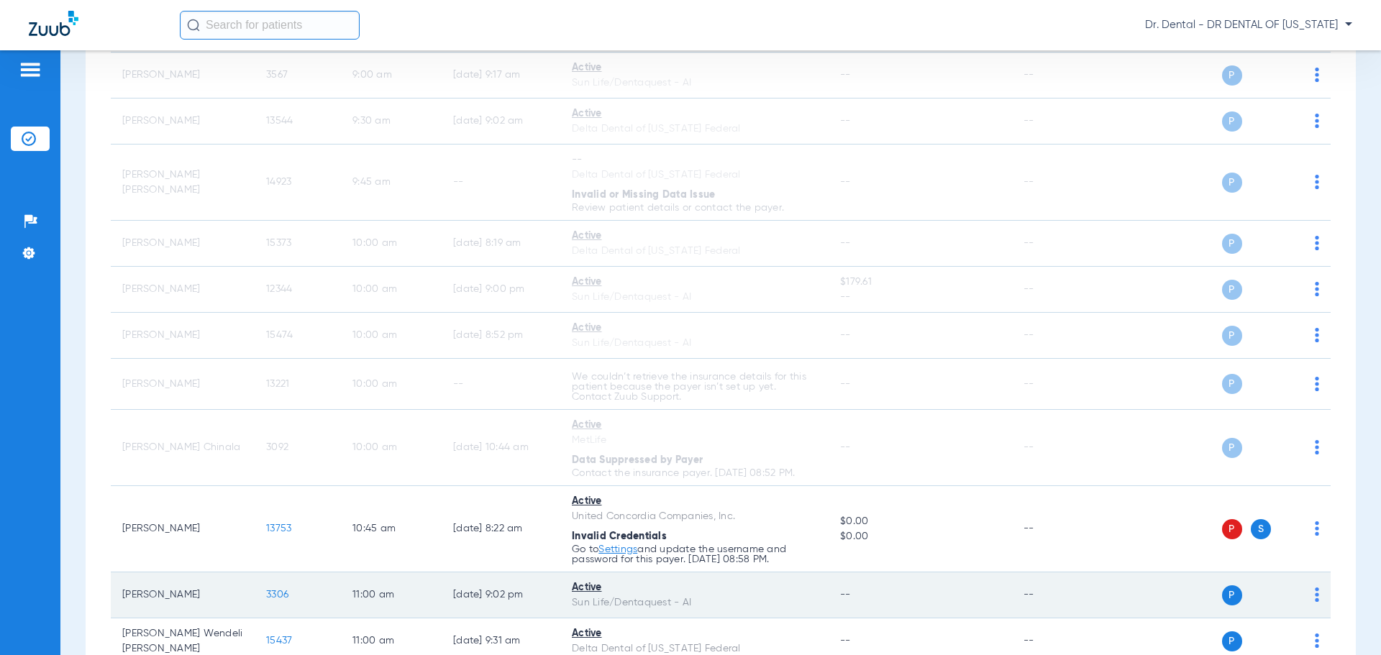
scroll to position [647, 0]
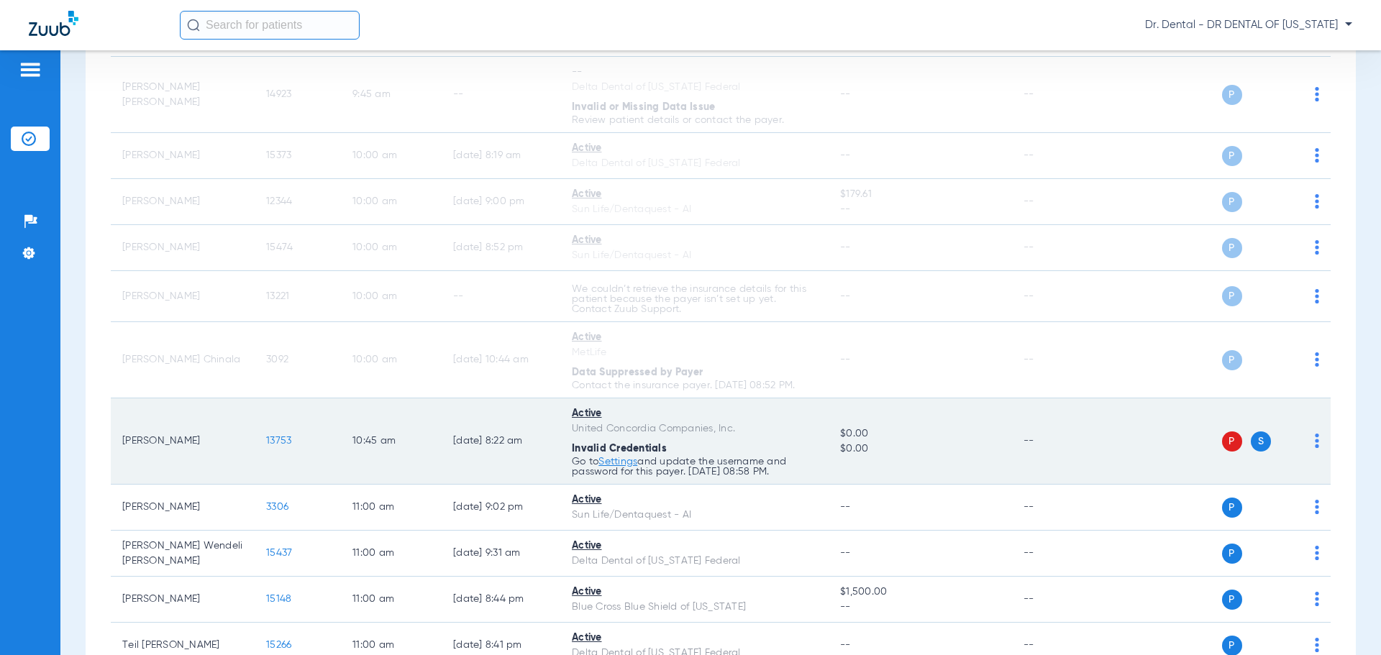
click at [1309, 444] on td "P S" at bounding box center [1220, 441] width 222 height 86
click at [1315, 442] on img at bounding box center [1317, 441] width 4 height 14
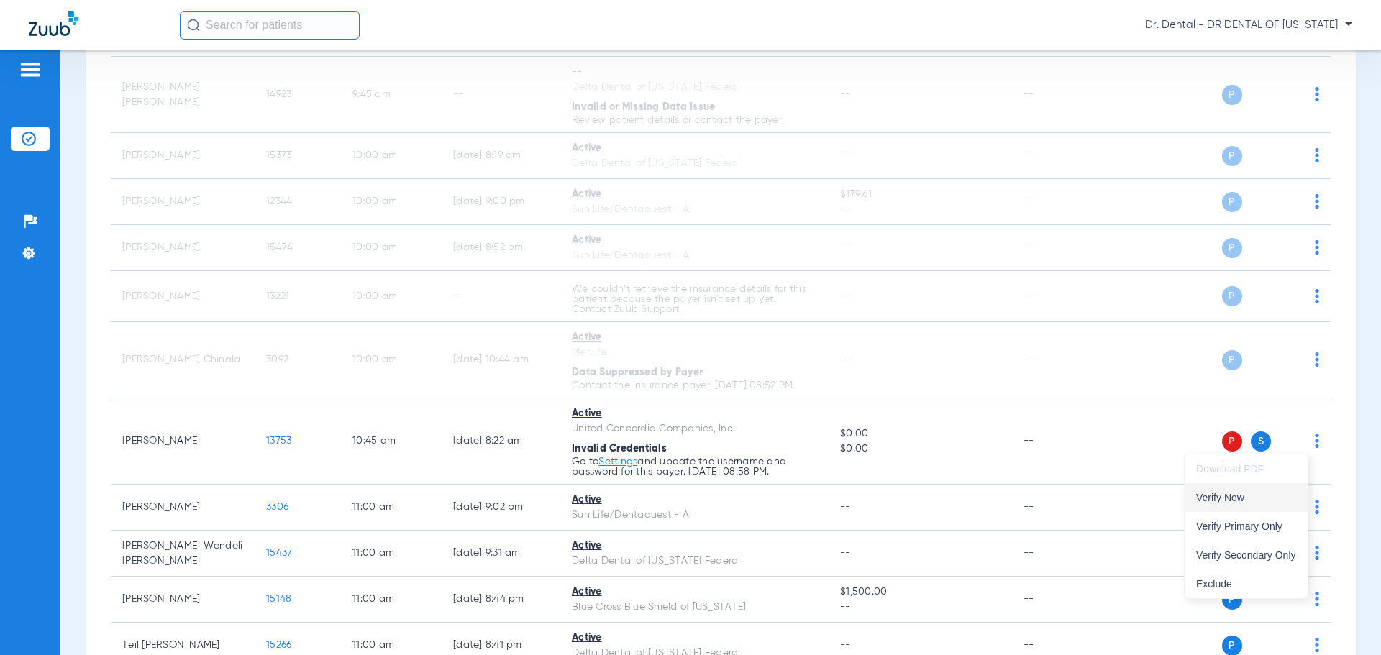
click at [1252, 494] on span "Verify Now" at bounding box center [1246, 498] width 100 height 10
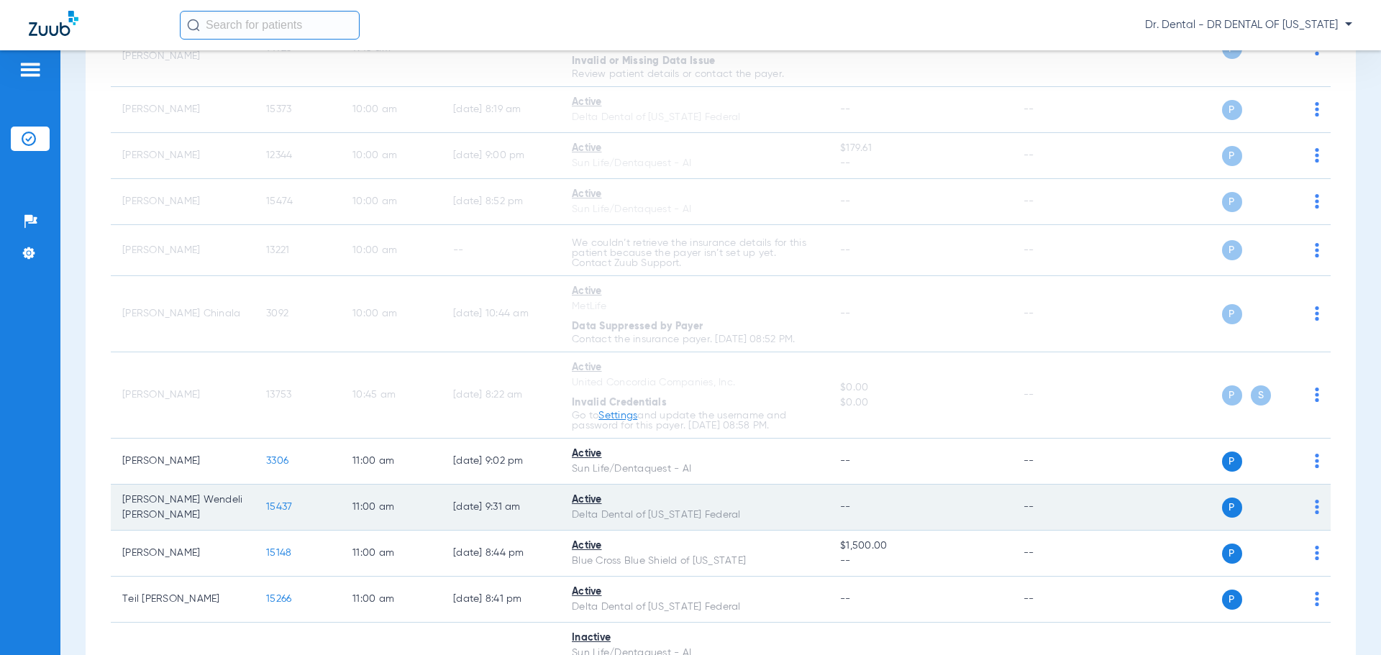
scroll to position [719, 0]
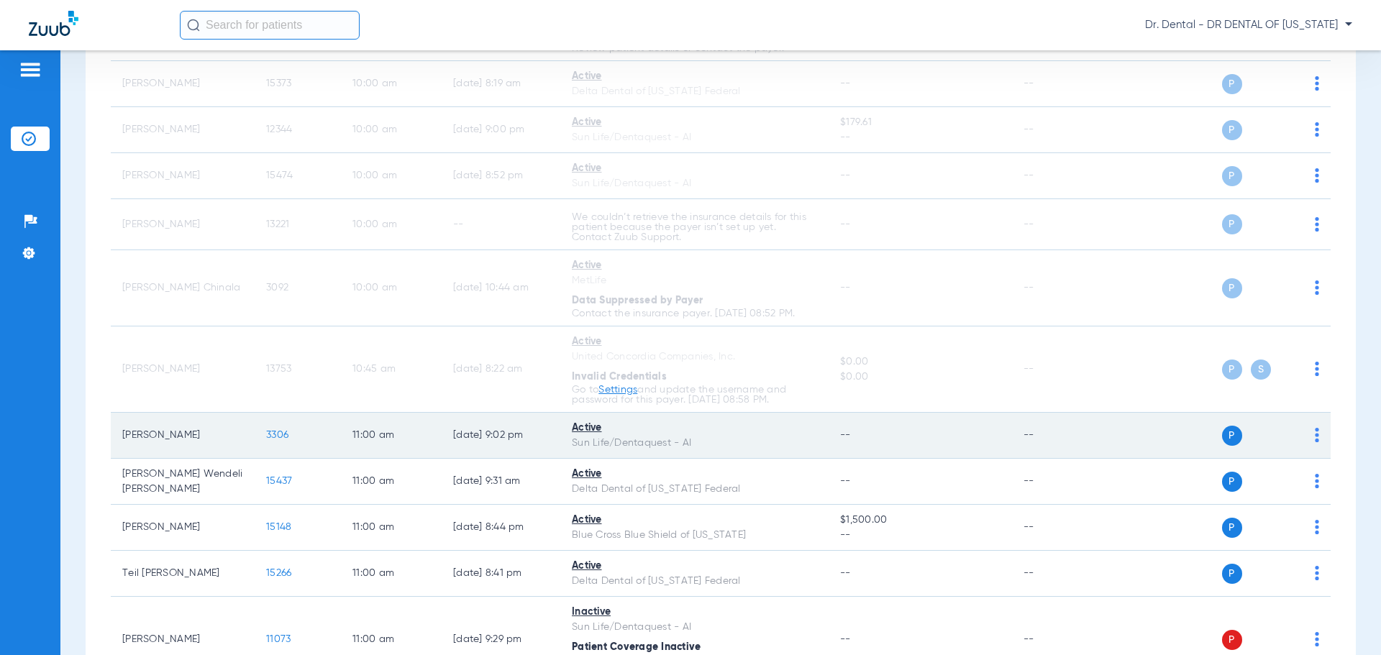
click at [1315, 439] on img at bounding box center [1317, 435] width 4 height 14
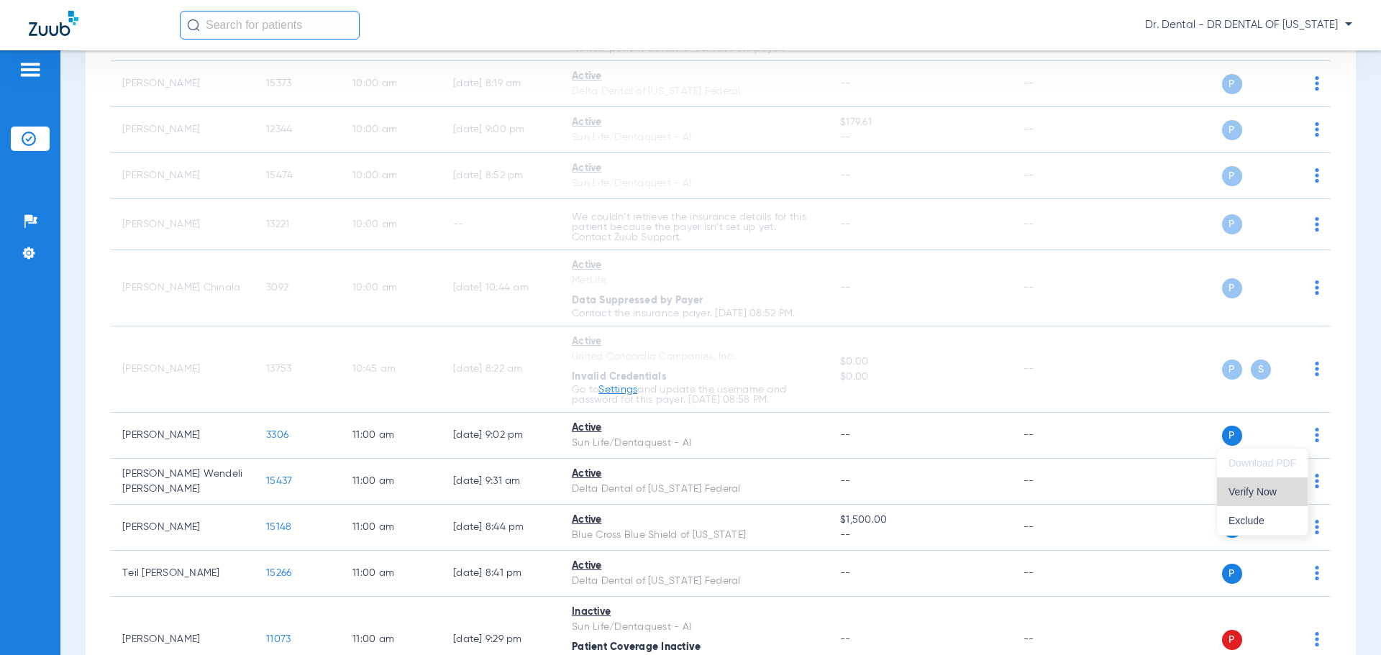
click at [1269, 490] on span "Verify Now" at bounding box center [1262, 492] width 68 height 10
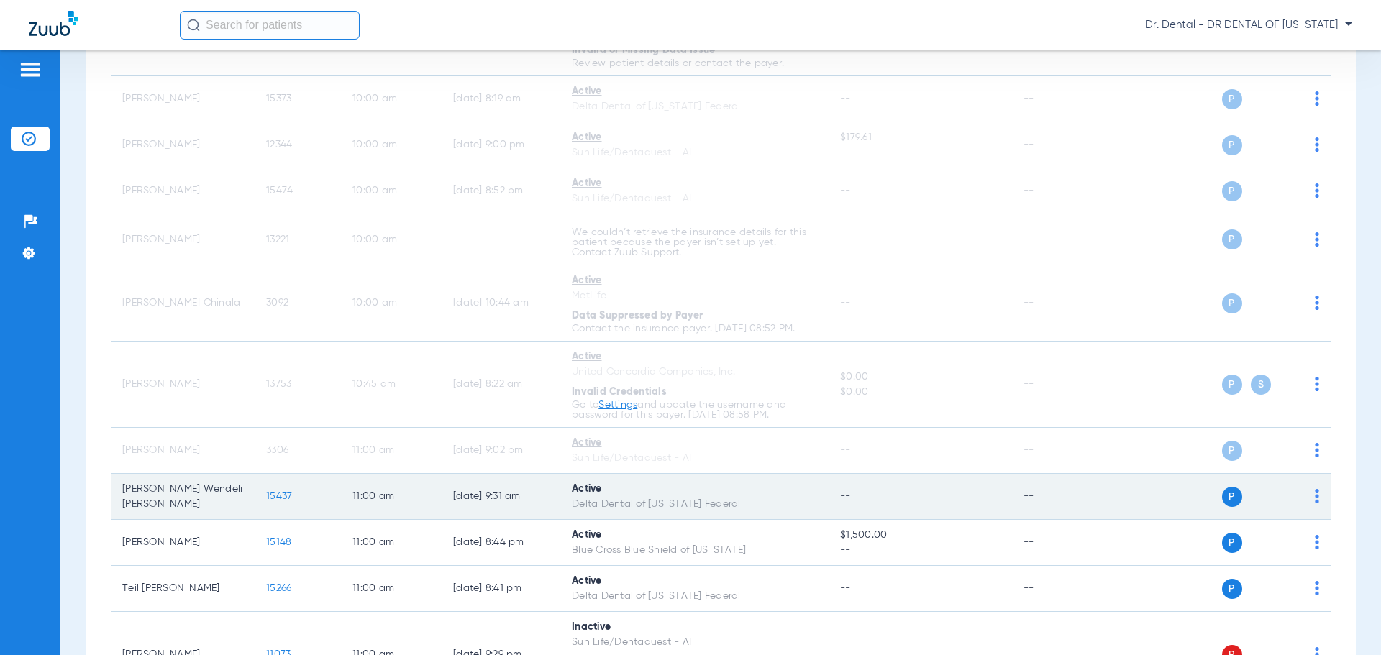
scroll to position [734, 0]
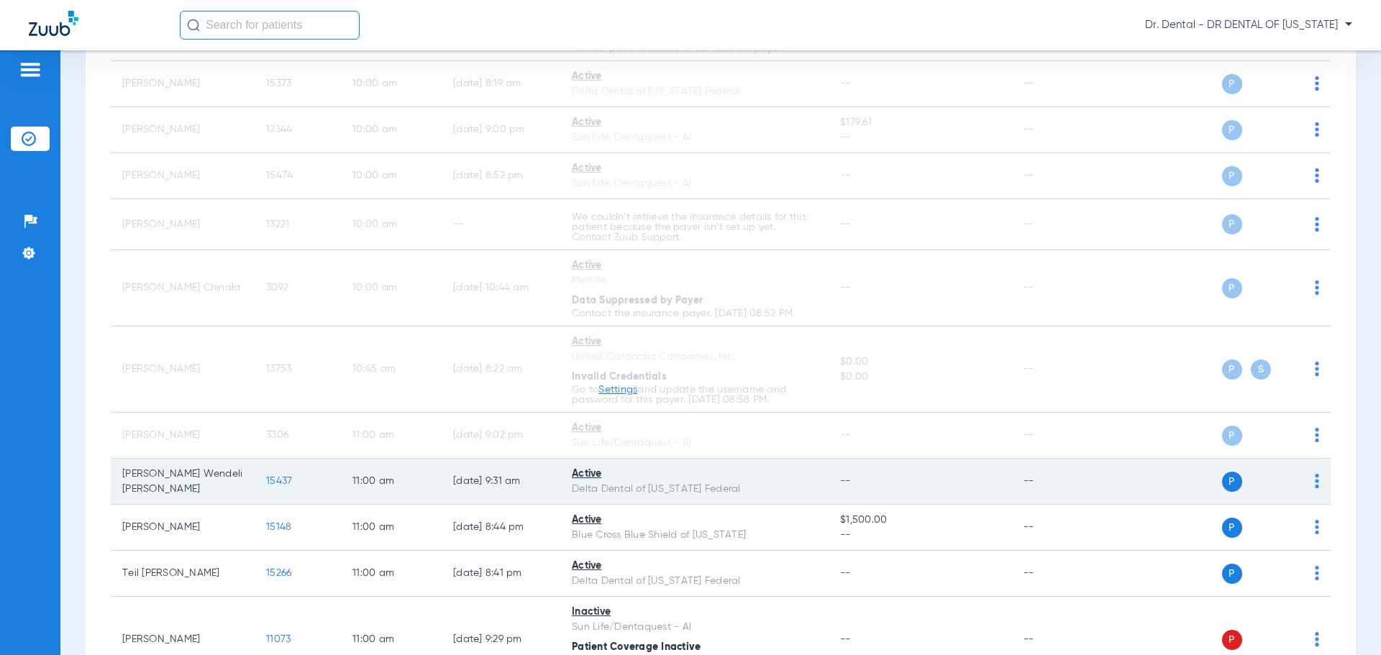
click at [1310, 479] on td "P S" at bounding box center [1220, 482] width 222 height 46
click at [1315, 479] on img at bounding box center [1317, 481] width 4 height 14
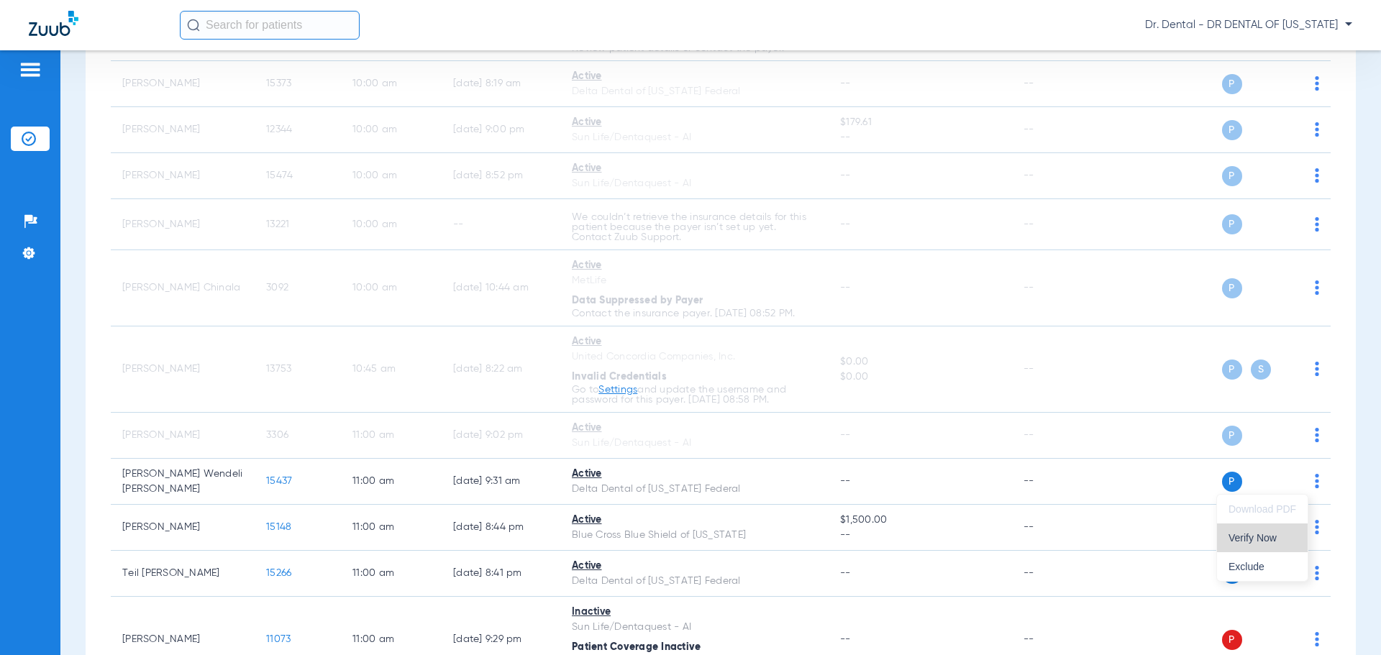
click at [1267, 533] on span "Verify Now" at bounding box center [1262, 538] width 68 height 10
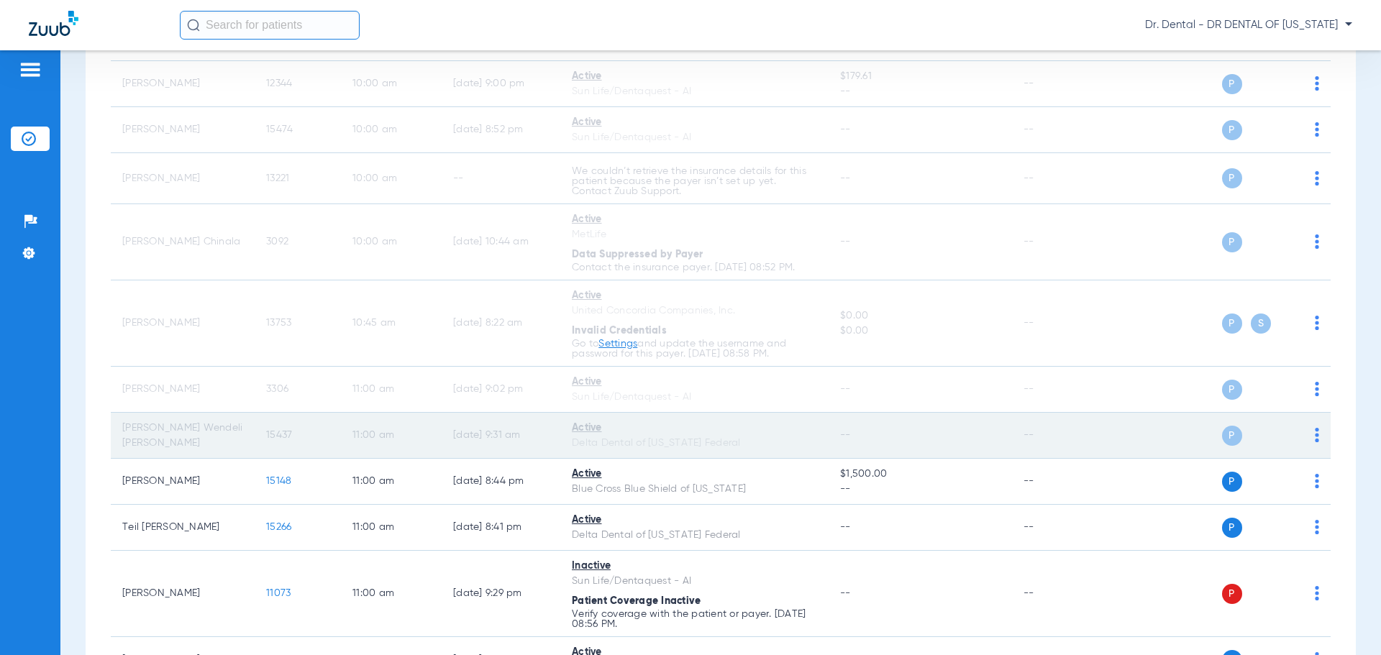
scroll to position [806, 0]
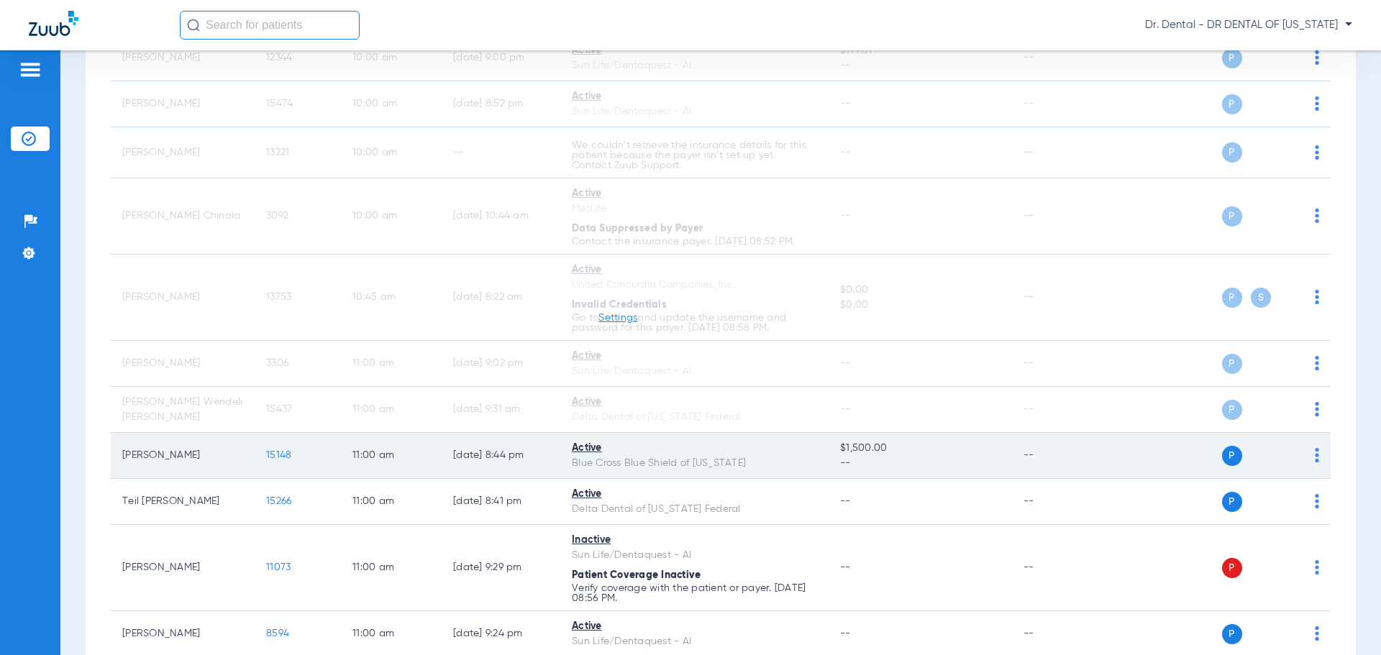
click at [1301, 458] on div "P S" at bounding box center [1214, 456] width 211 height 20
click at [1315, 457] on img at bounding box center [1317, 455] width 4 height 14
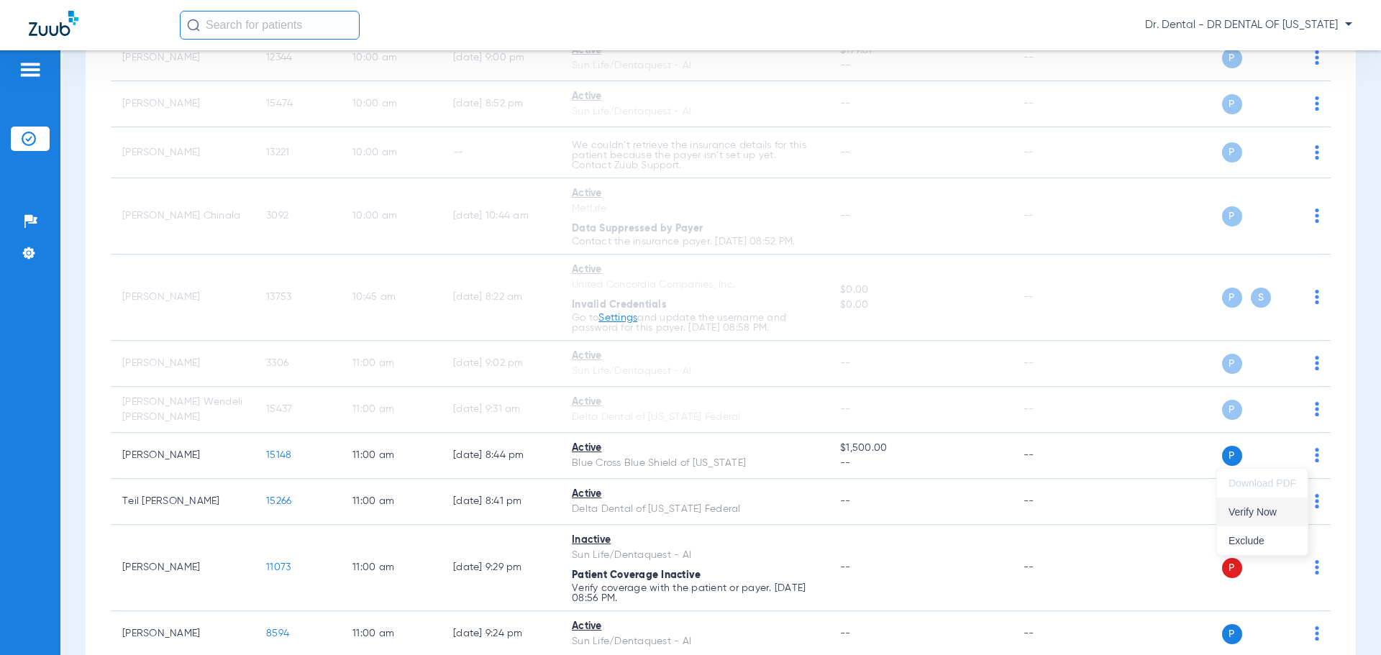
click at [1277, 510] on span "Verify Now" at bounding box center [1262, 512] width 68 height 10
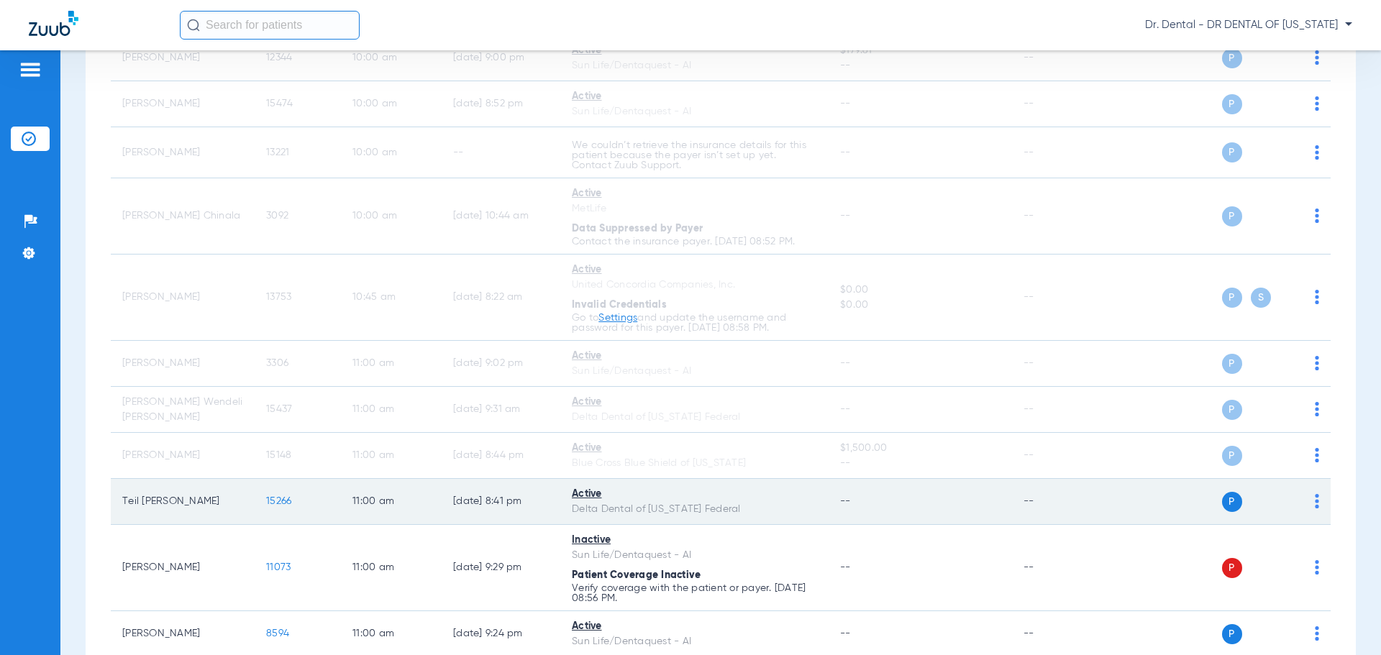
click at [1309, 503] on td "P S" at bounding box center [1220, 502] width 222 height 46
click at [1315, 503] on img at bounding box center [1317, 501] width 4 height 14
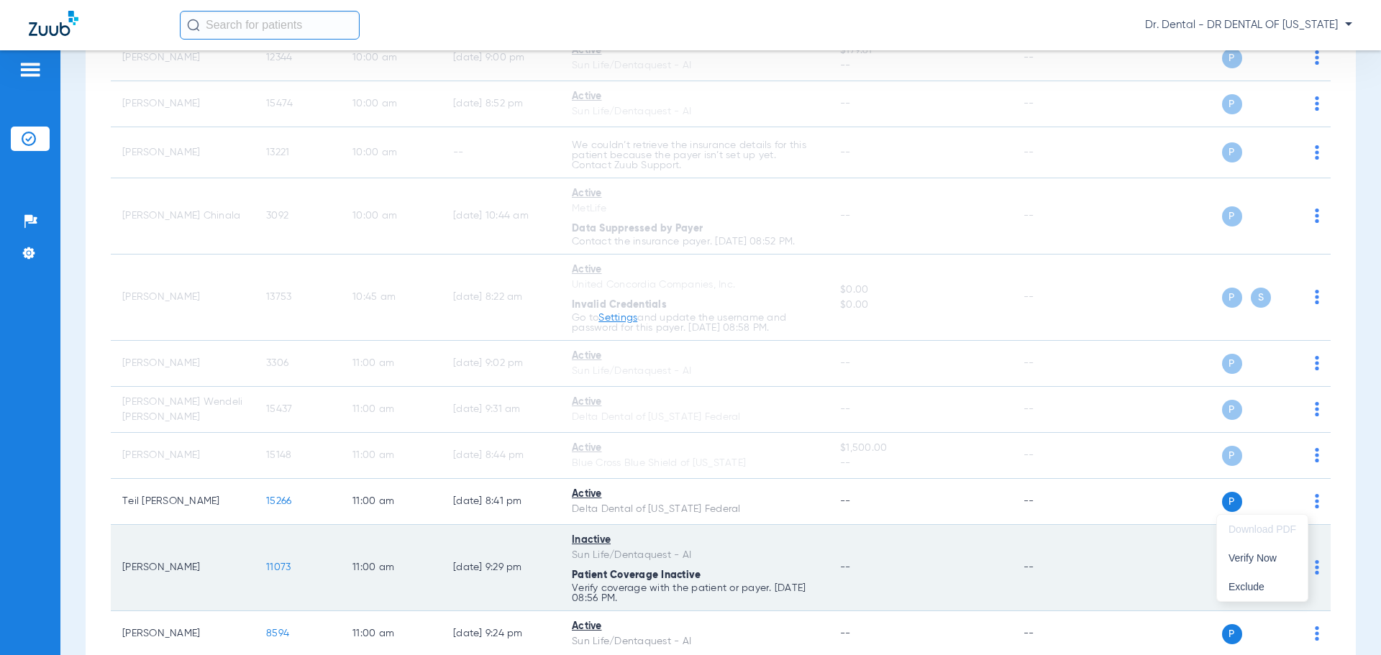
click at [1282, 554] on span "Verify Now" at bounding box center [1262, 558] width 68 height 10
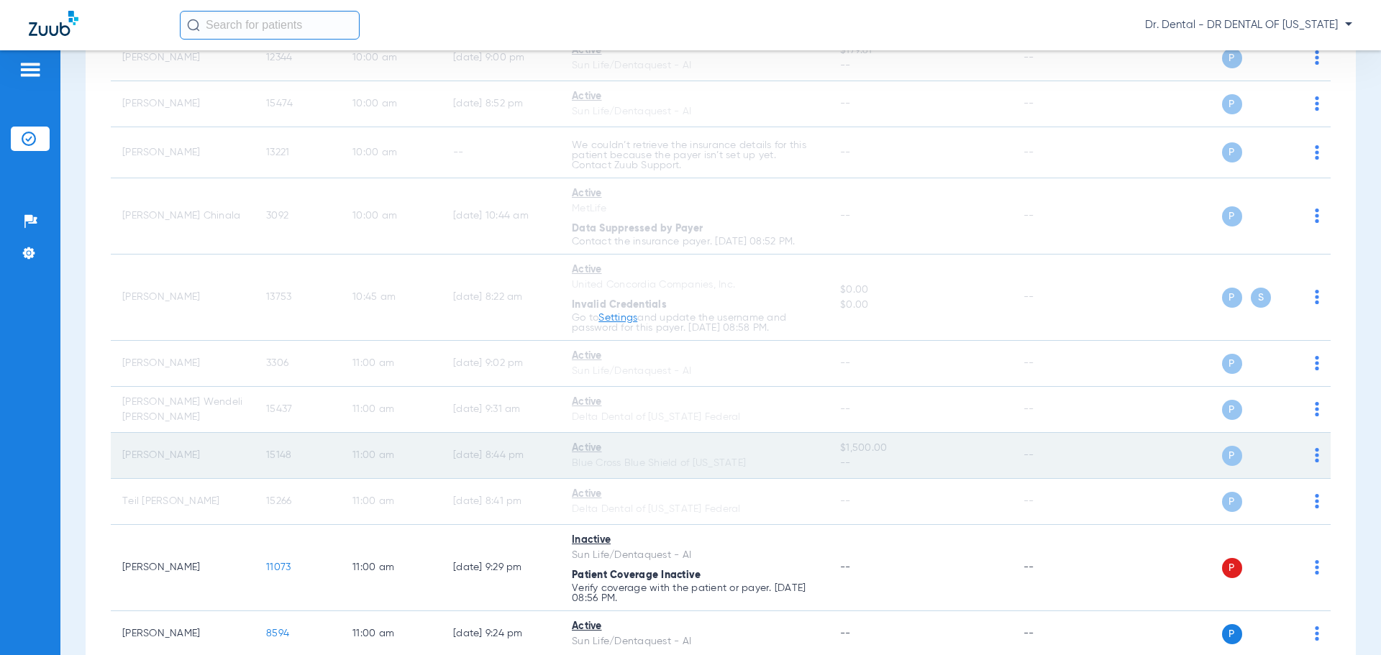
scroll to position [878, 0]
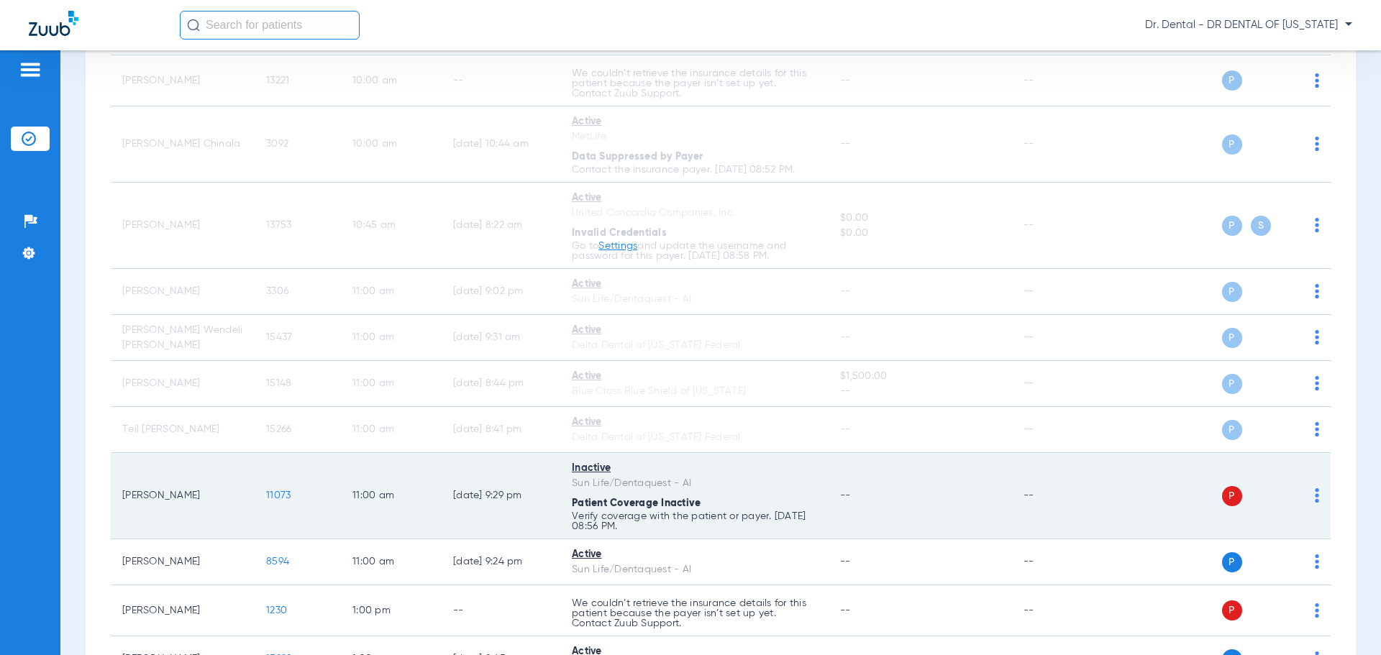
click at [1315, 496] on img at bounding box center [1317, 495] width 4 height 14
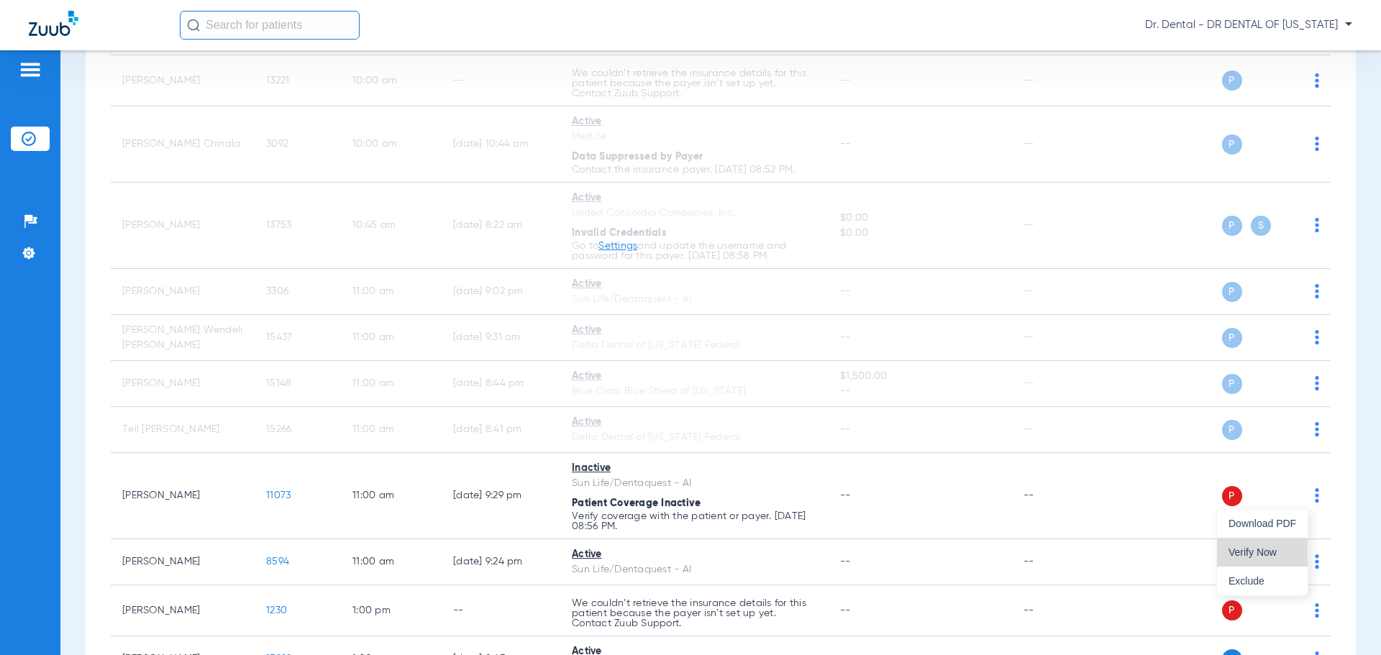
click at [1264, 552] on span "Verify Now" at bounding box center [1262, 552] width 68 height 10
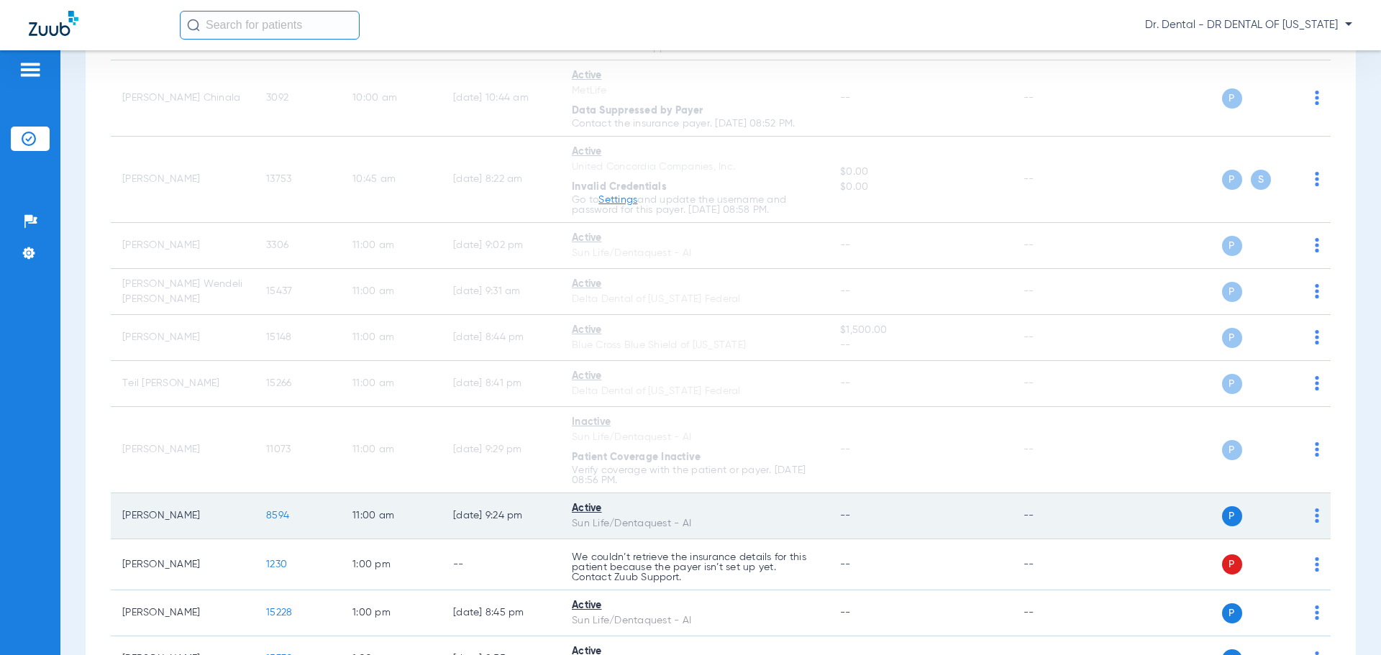
scroll to position [950, 0]
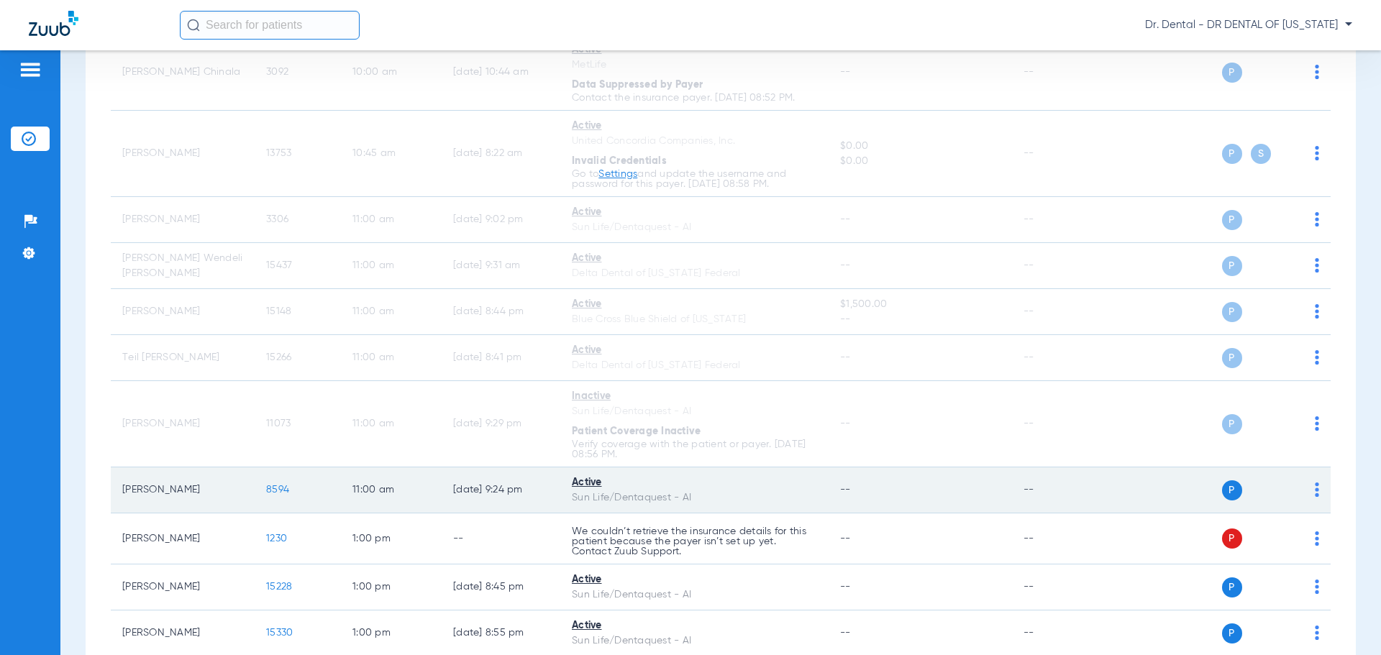
click at [1315, 487] on img at bounding box center [1317, 490] width 4 height 14
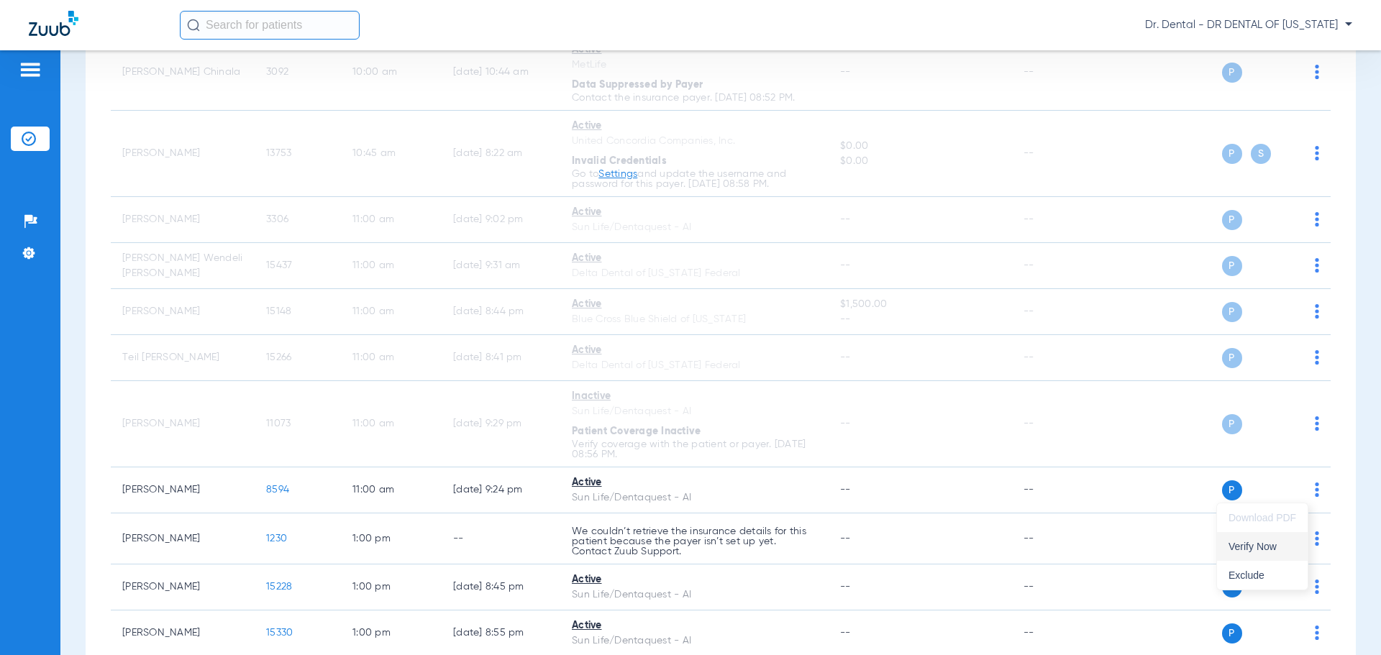
click at [1276, 547] on span "Verify Now" at bounding box center [1262, 547] width 68 height 10
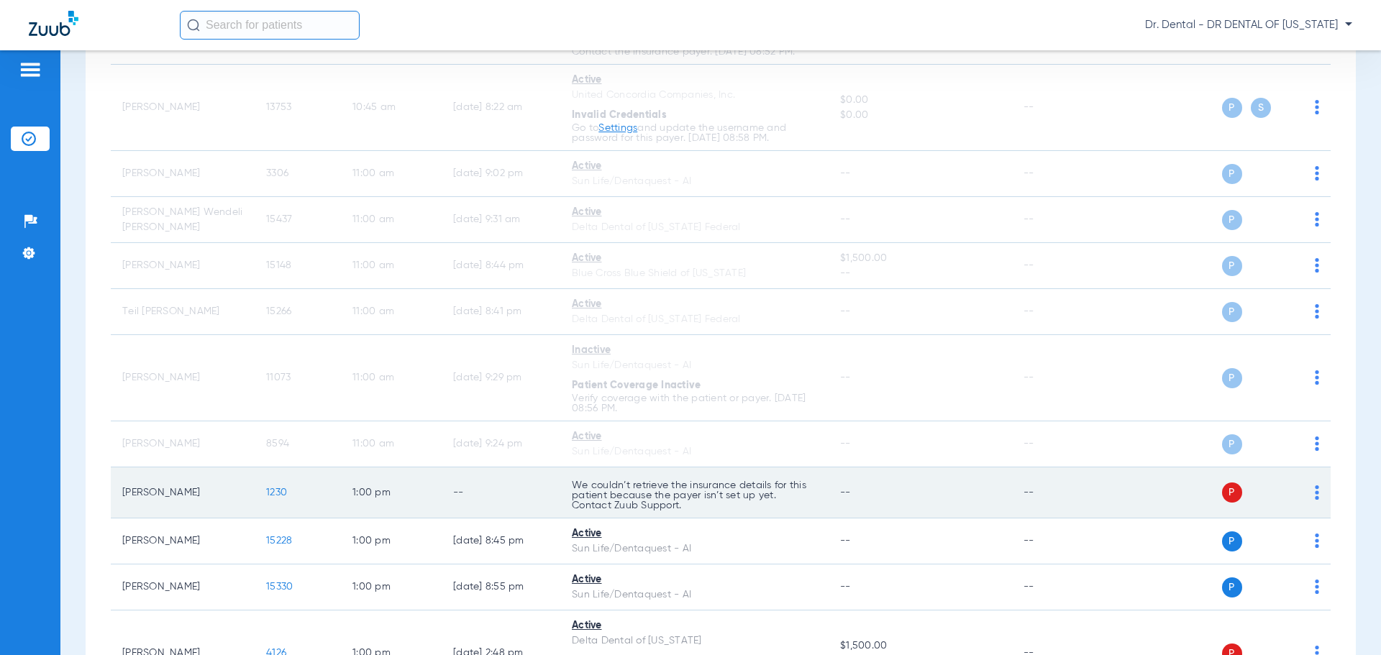
scroll to position [1022, 0]
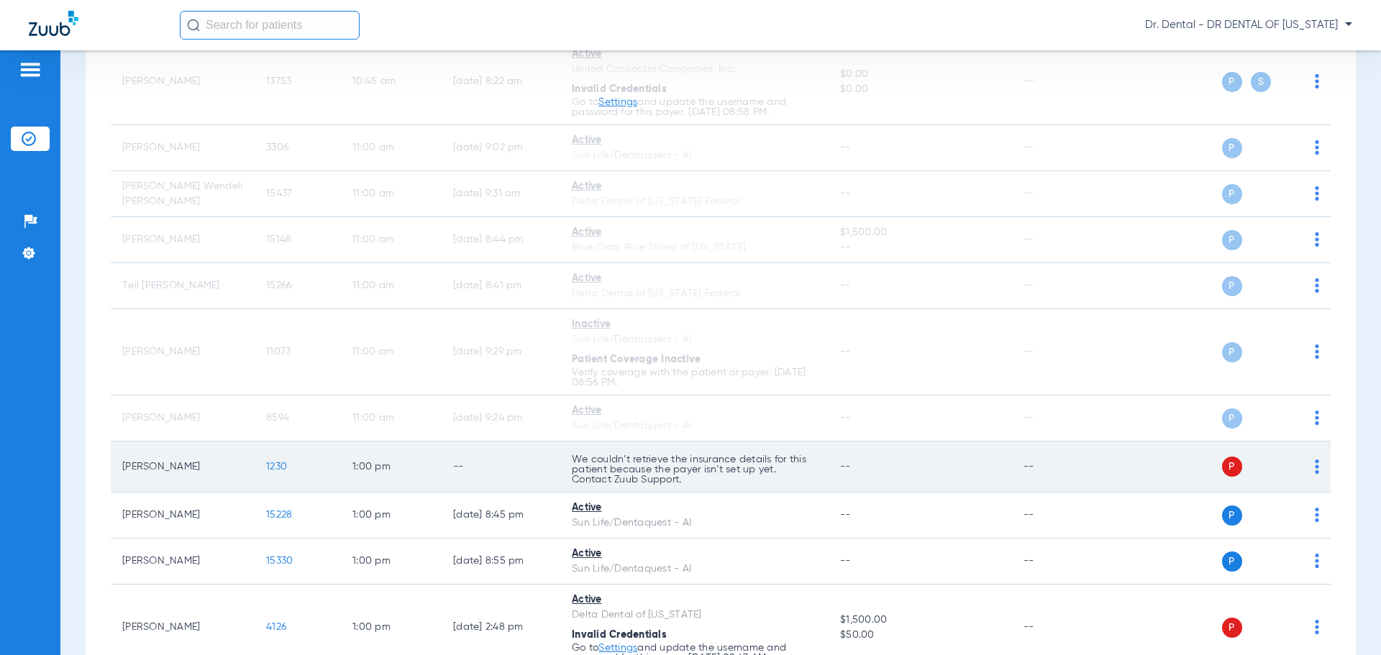
click at [1308, 470] on td "P S" at bounding box center [1220, 467] width 222 height 51
click at [1315, 470] on img at bounding box center [1317, 467] width 4 height 14
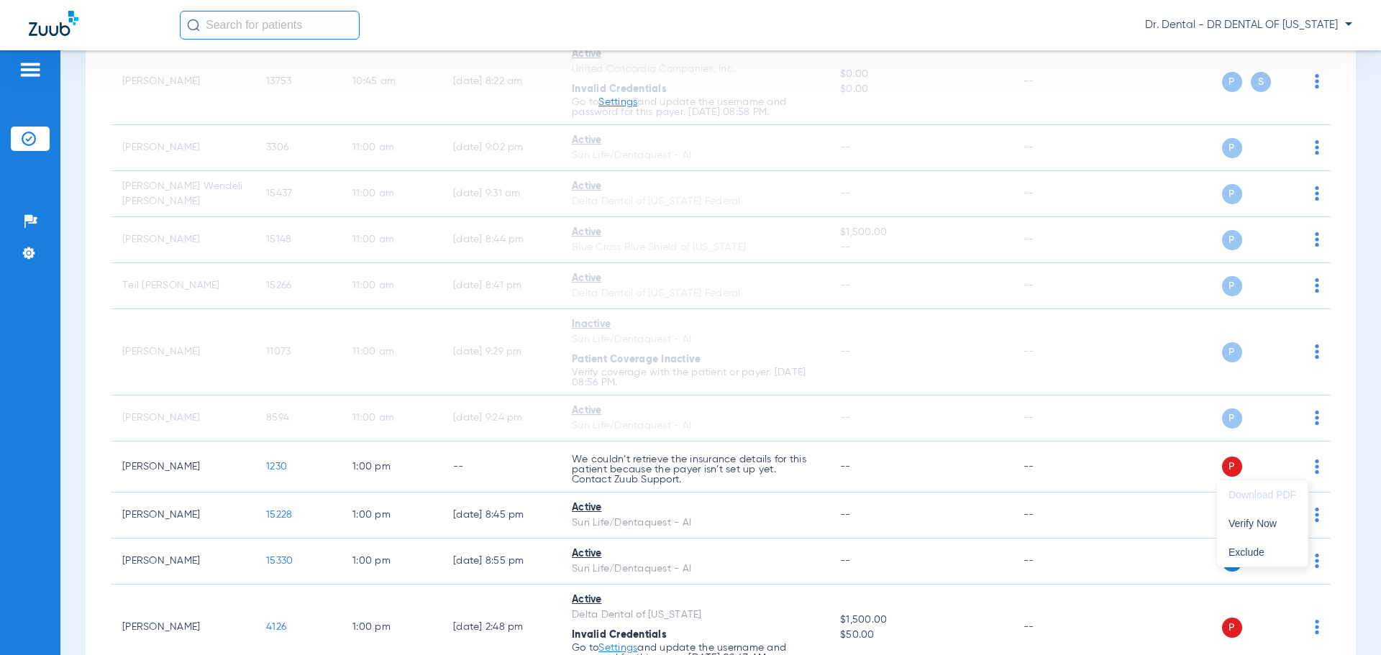
click at [1305, 470] on div at bounding box center [690, 327] width 1381 height 655
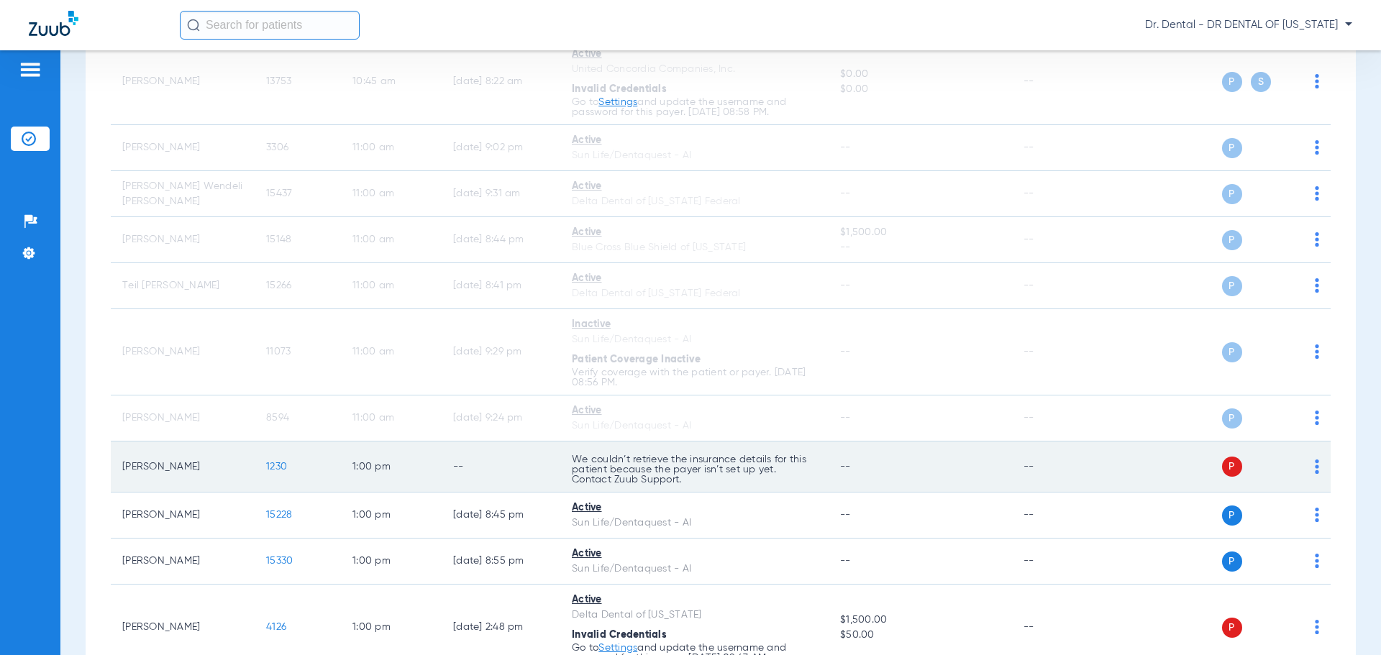
click at [1311, 467] on td "P S" at bounding box center [1220, 467] width 222 height 51
click at [1315, 469] on img at bounding box center [1317, 467] width 4 height 14
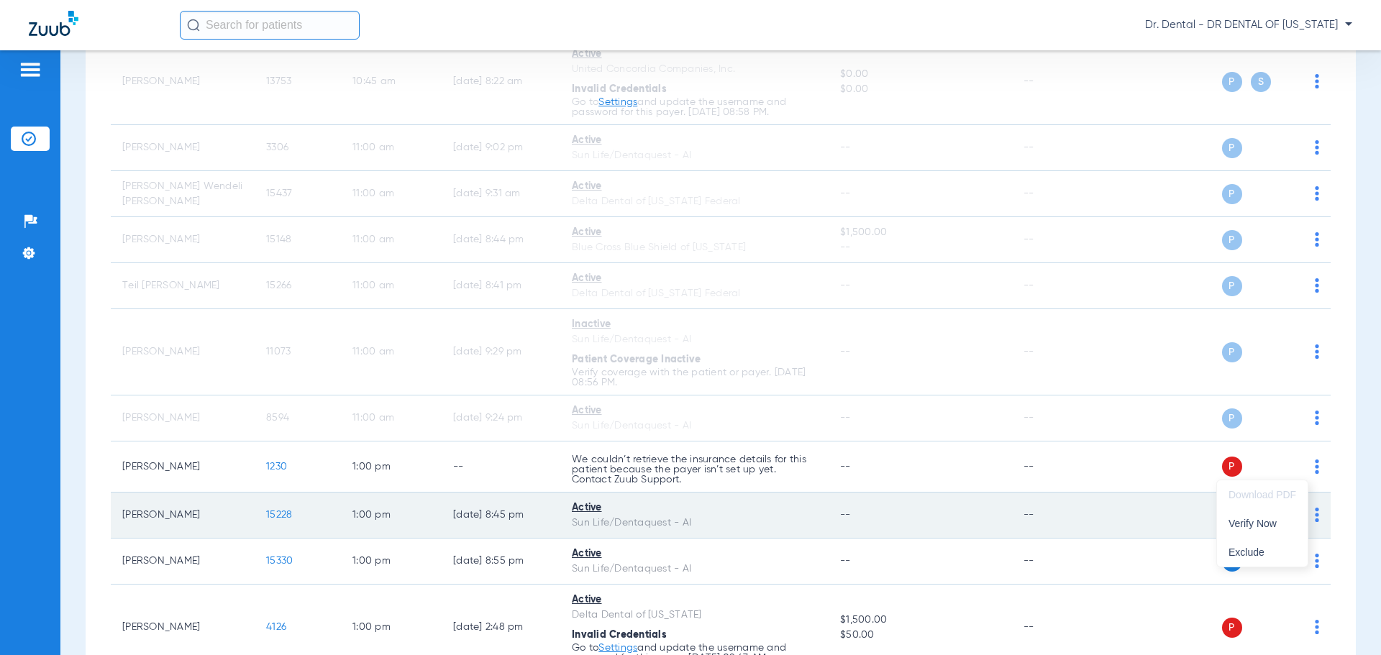
click at [1277, 525] on span "Verify Now" at bounding box center [1262, 524] width 68 height 10
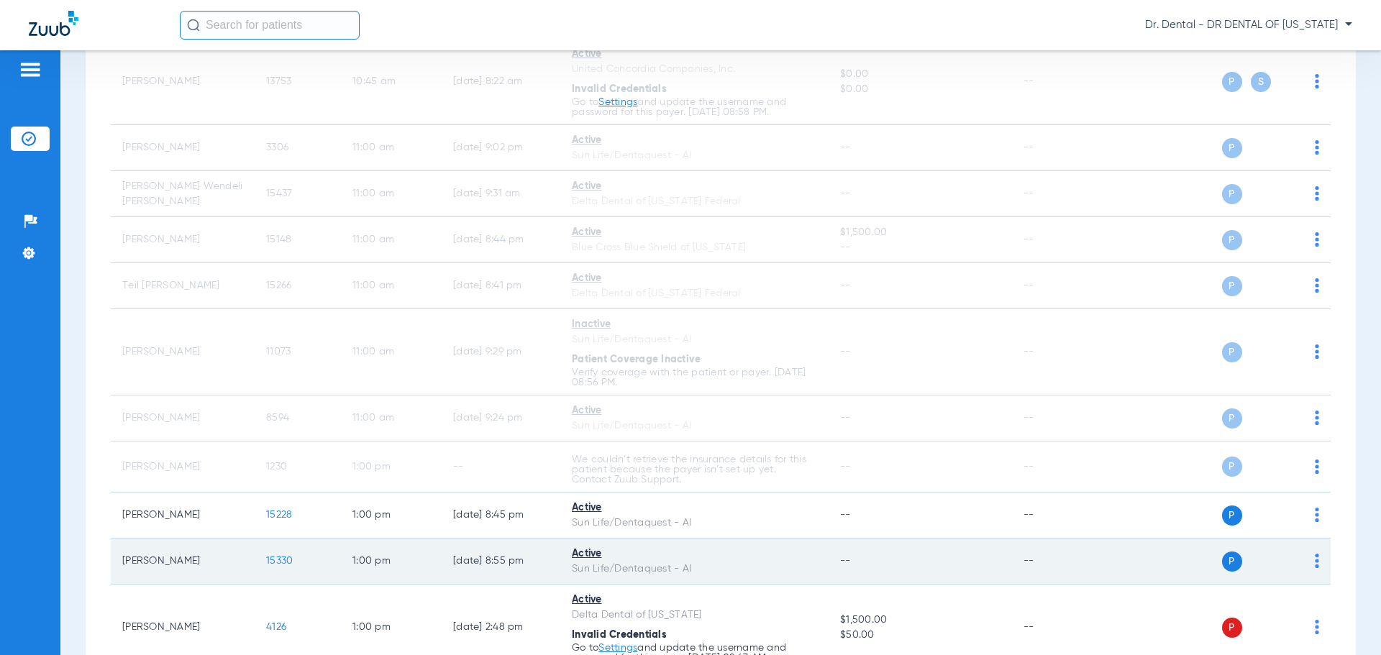
scroll to position [1094, 0]
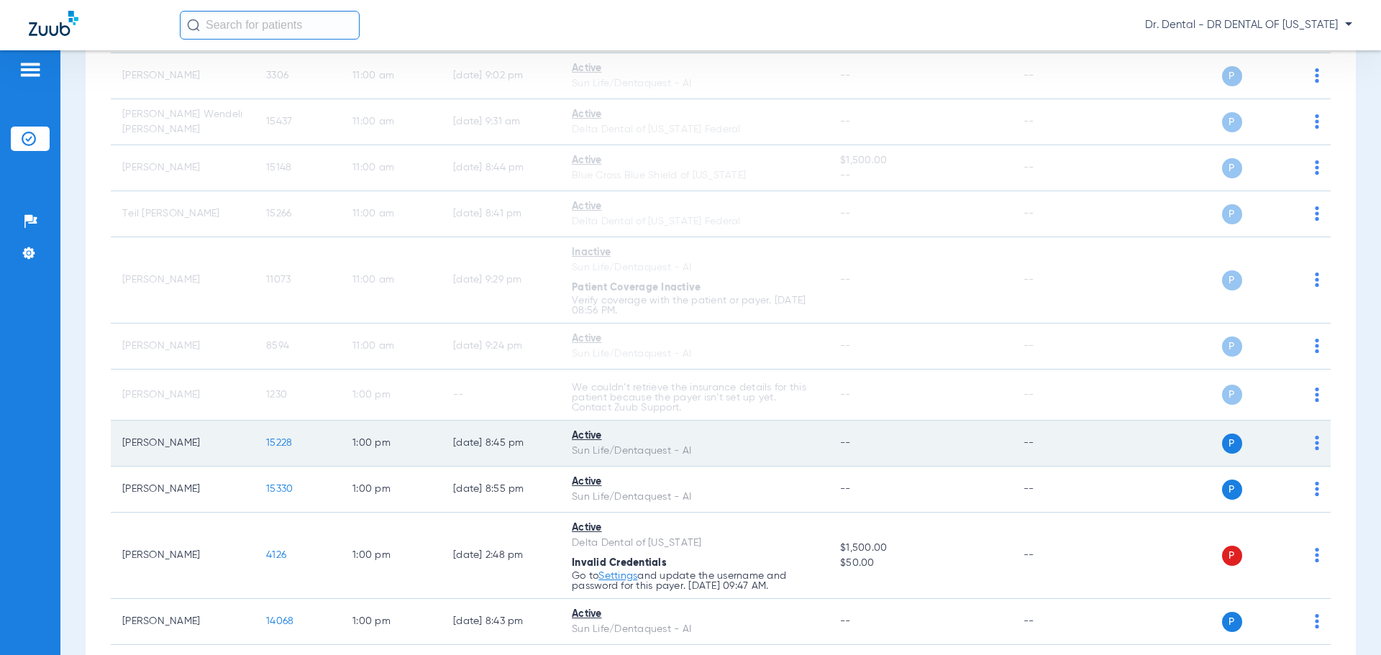
click at [1315, 444] on img at bounding box center [1317, 443] width 4 height 14
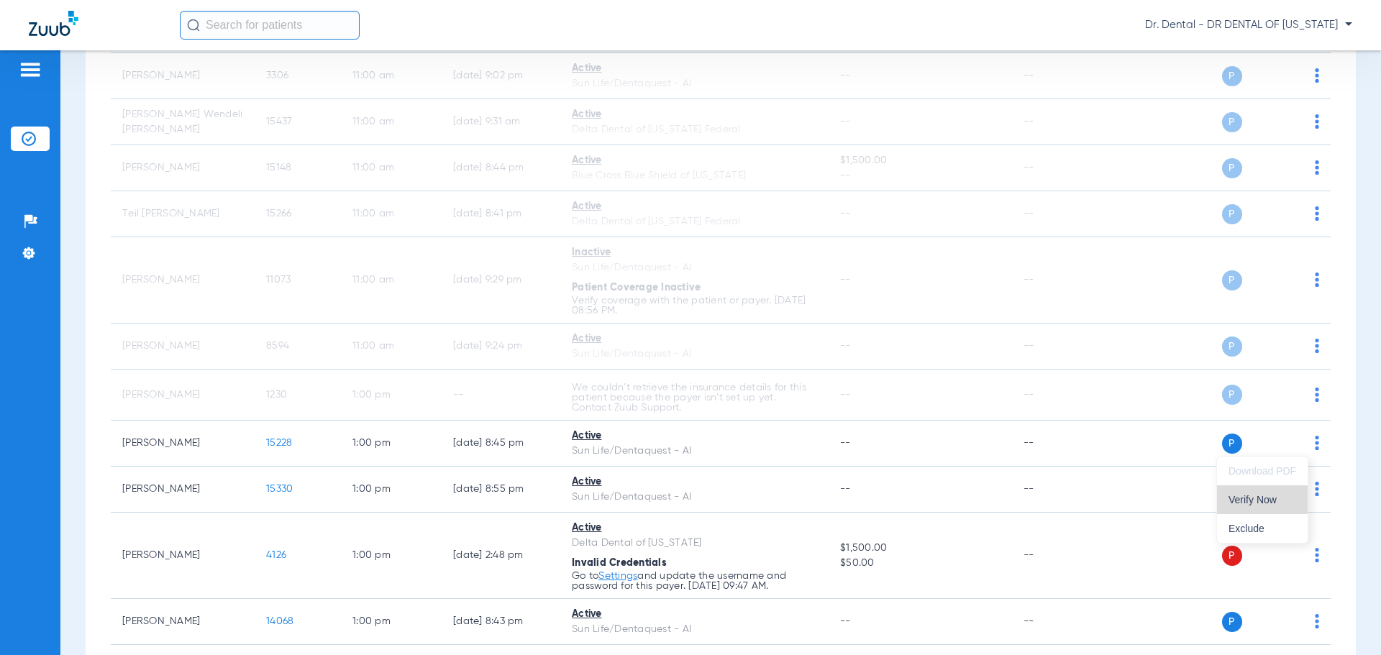
click at [1277, 496] on span "Verify Now" at bounding box center [1262, 500] width 68 height 10
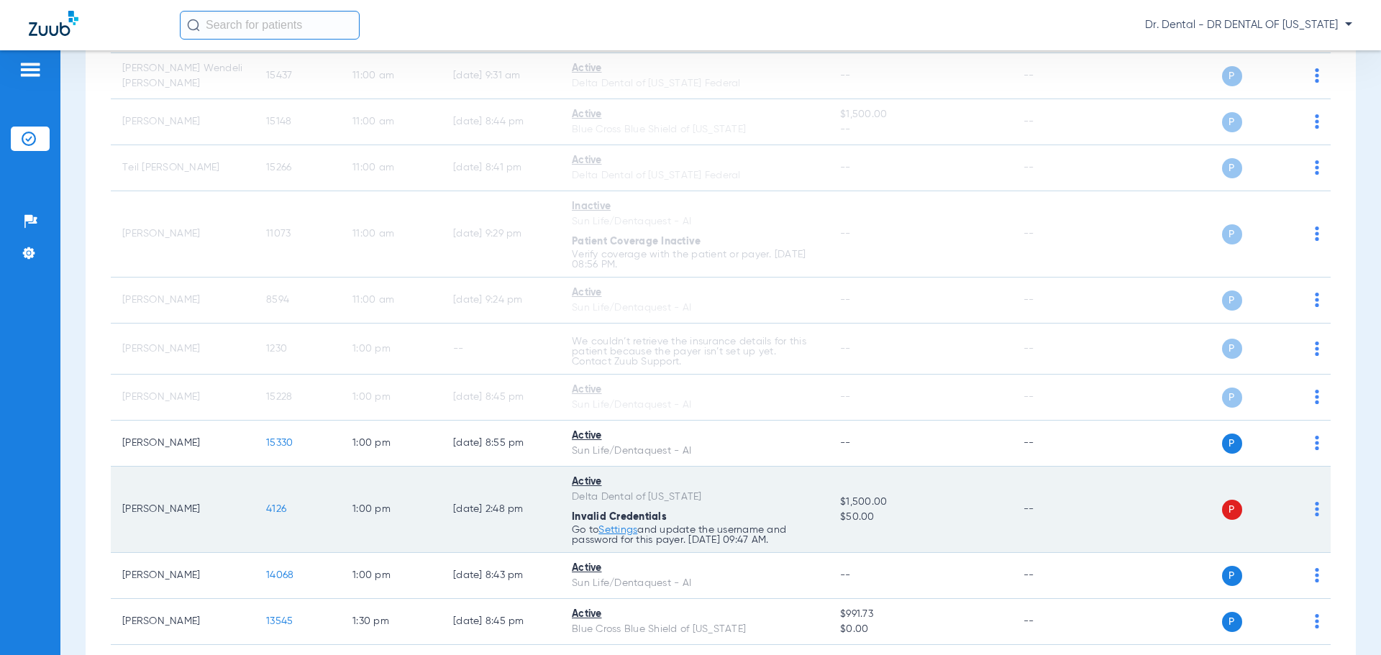
scroll to position [1166, 0]
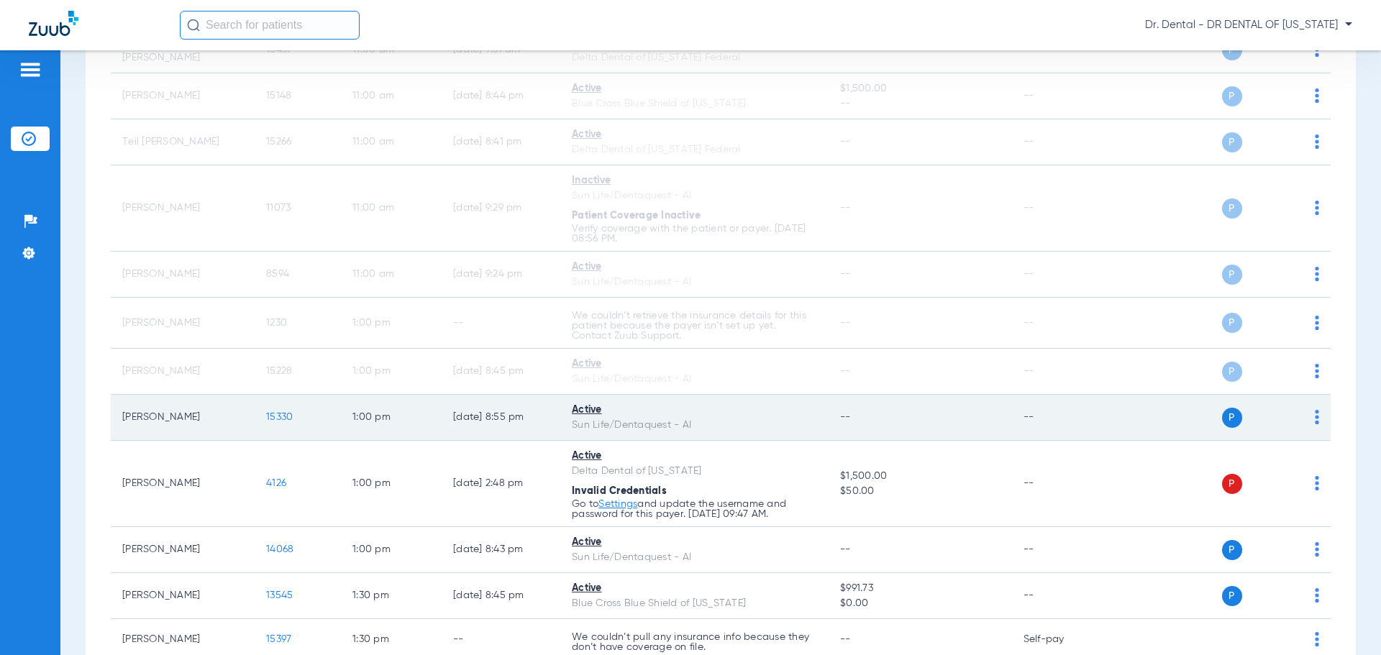
click at [1302, 422] on div "P S" at bounding box center [1214, 418] width 211 height 20
click at [1315, 420] on img at bounding box center [1317, 417] width 4 height 14
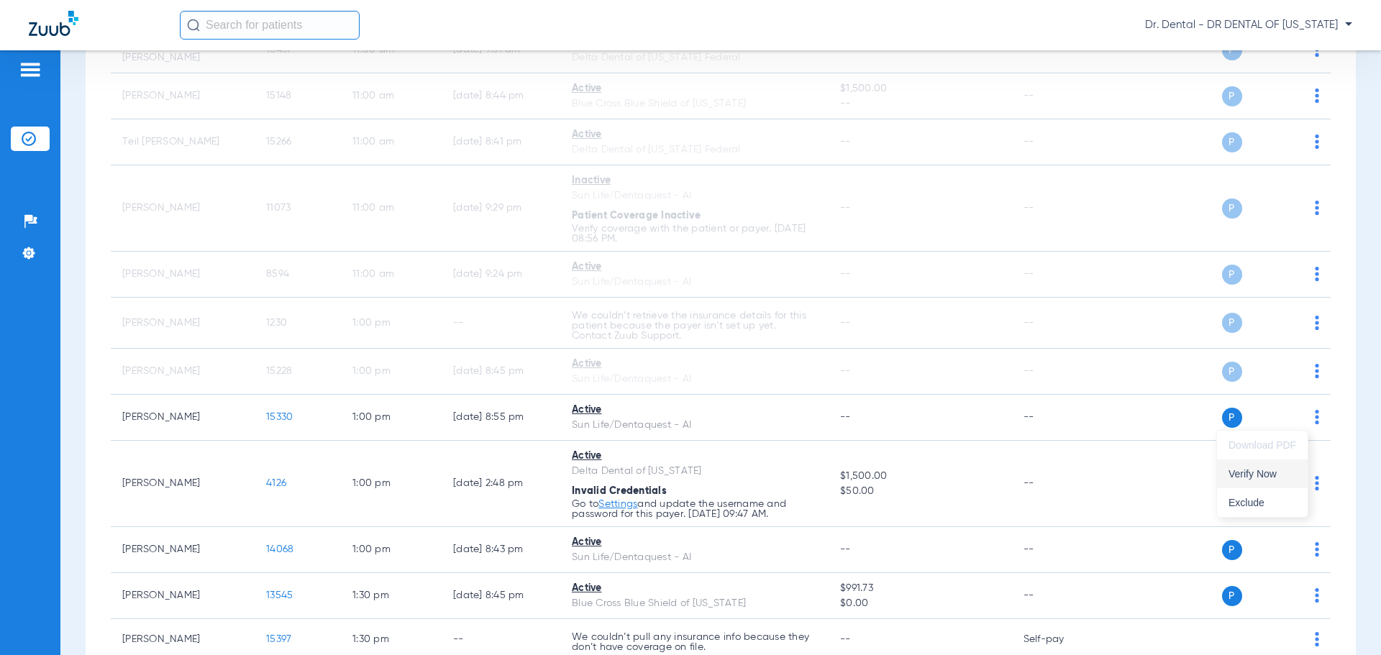
click at [1268, 474] on span "Verify Now" at bounding box center [1262, 474] width 68 height 10
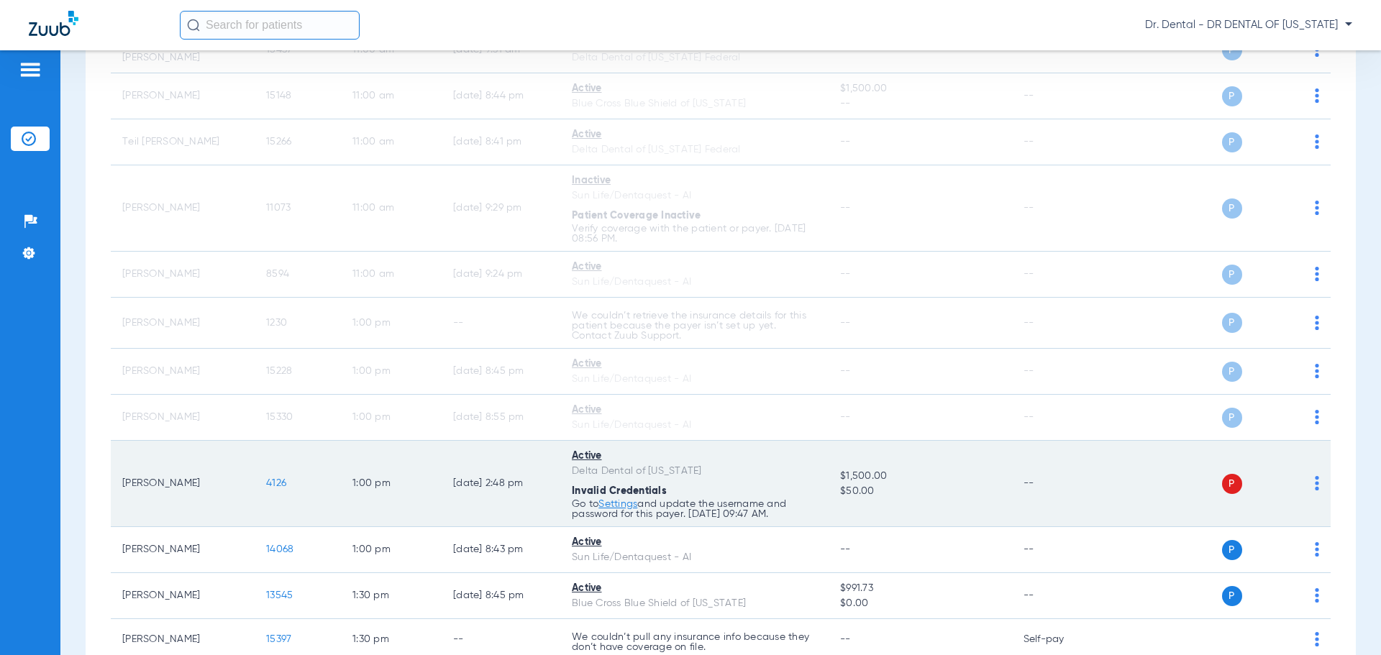
click at [1309, 478] on td "P S" at bounding box center [1220, 484] width 222 height 86
click at [1300, 480] on div "P S" at bounding box center [1214, 484] width 211 height 20
click at [1315, 479] on img at bounding box center [1317, 483] width 4 height 14
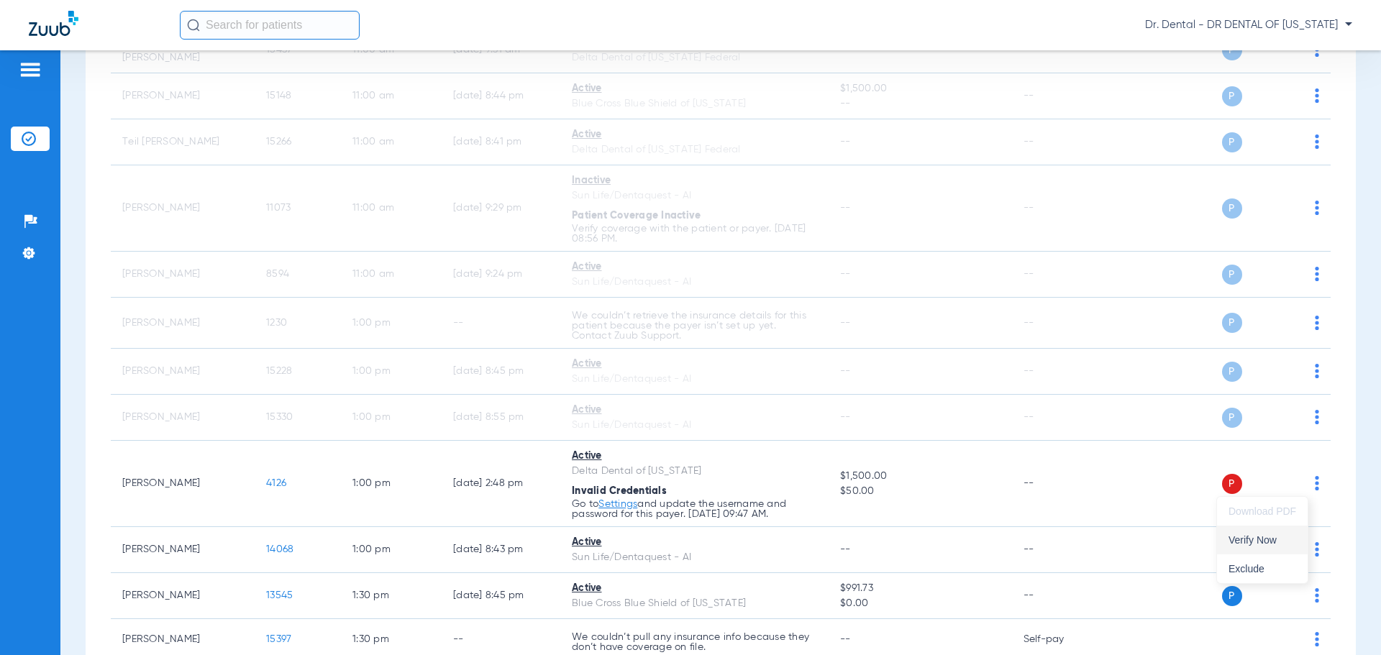
click at [1273, 537] on span "Verify Now" at bounding box center [1262, 540] width 68 height 10
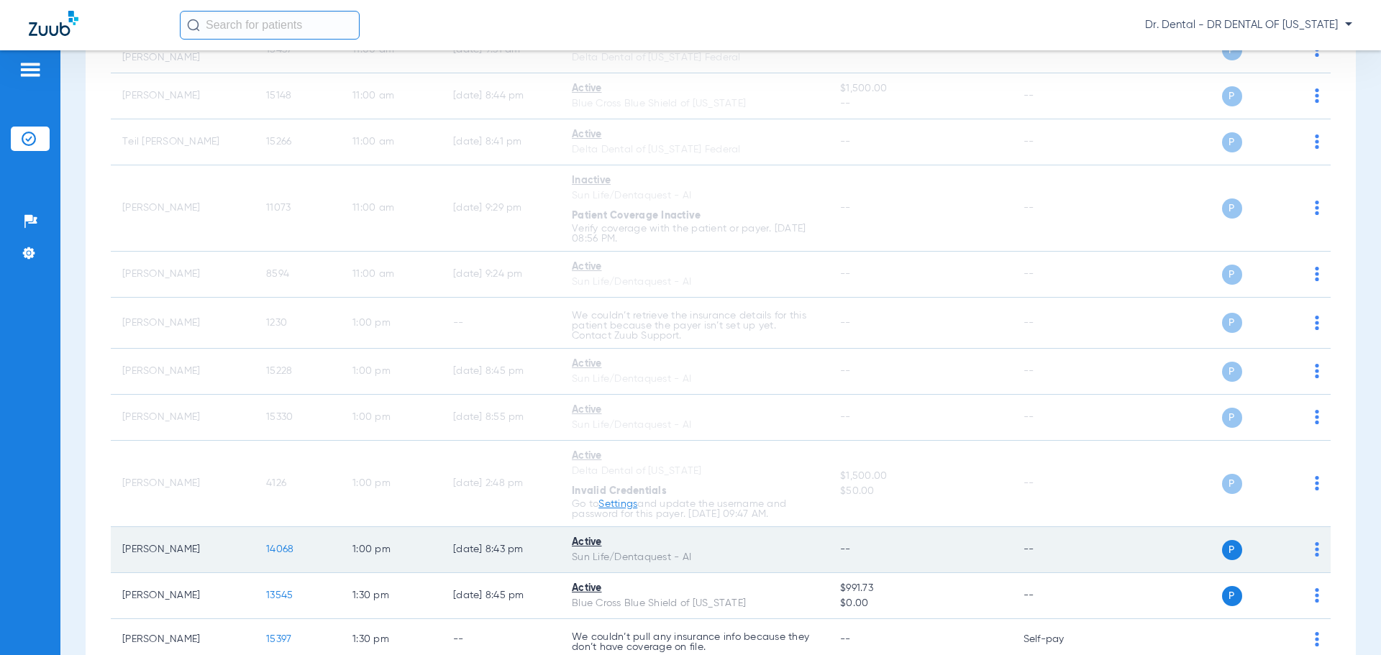
click at [1315, 549] on img at bounding box center [1317, 549] width 4 height 14
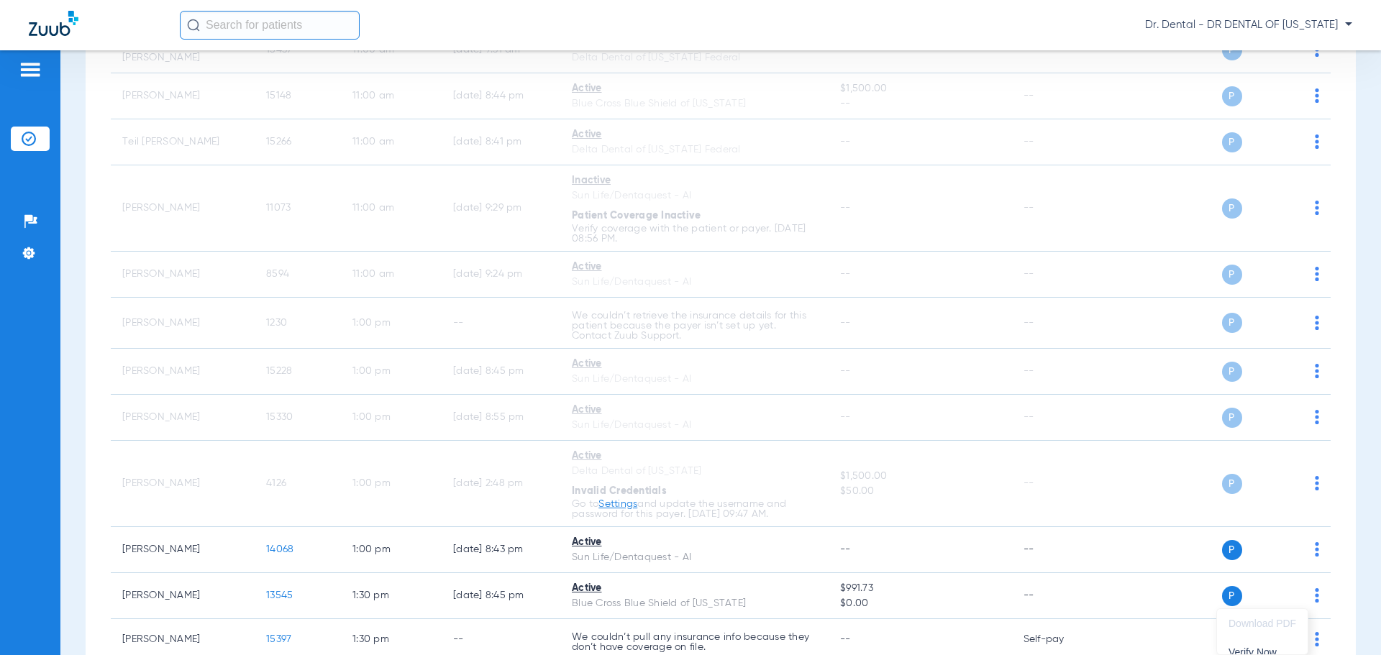
scroll to position [1094, 0]
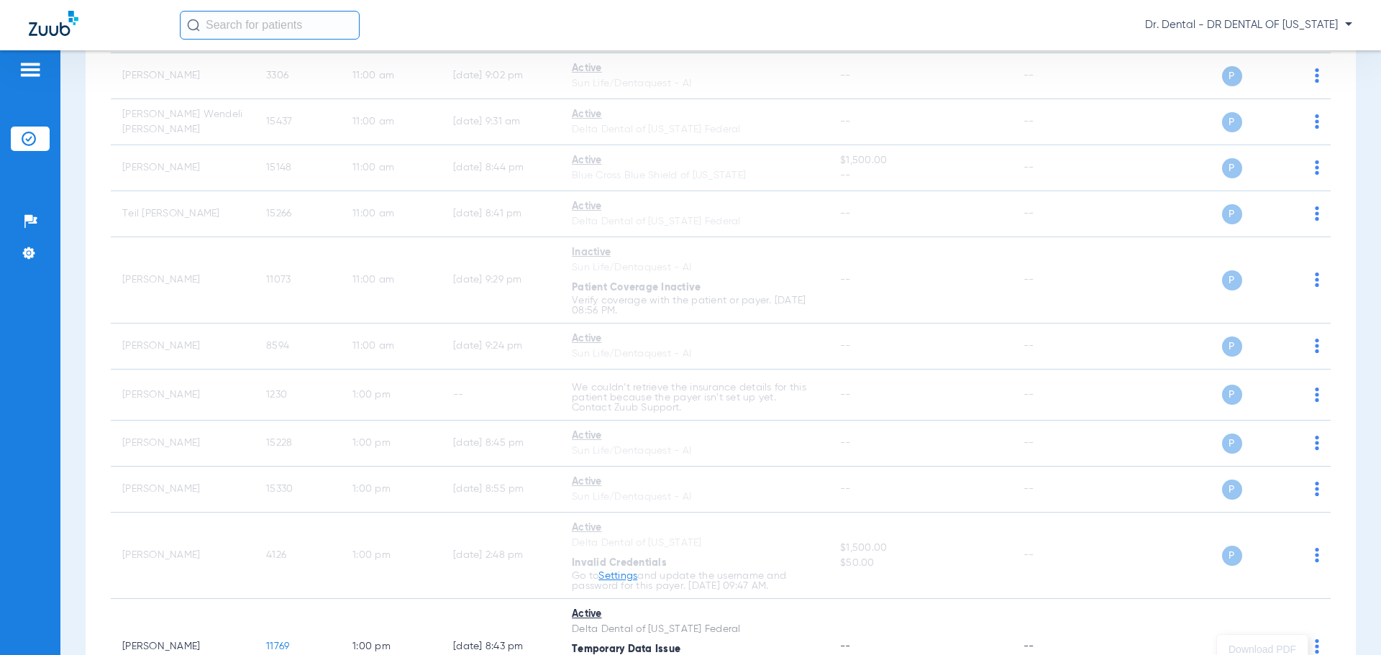
drag, startPoint x: 1372, startPoint y: 398, endPoint x: 1374, endPoint y: 417, distance: 18.8
click at [1374, 417] on div at bounding box center [690, 327] width 1381 height 655
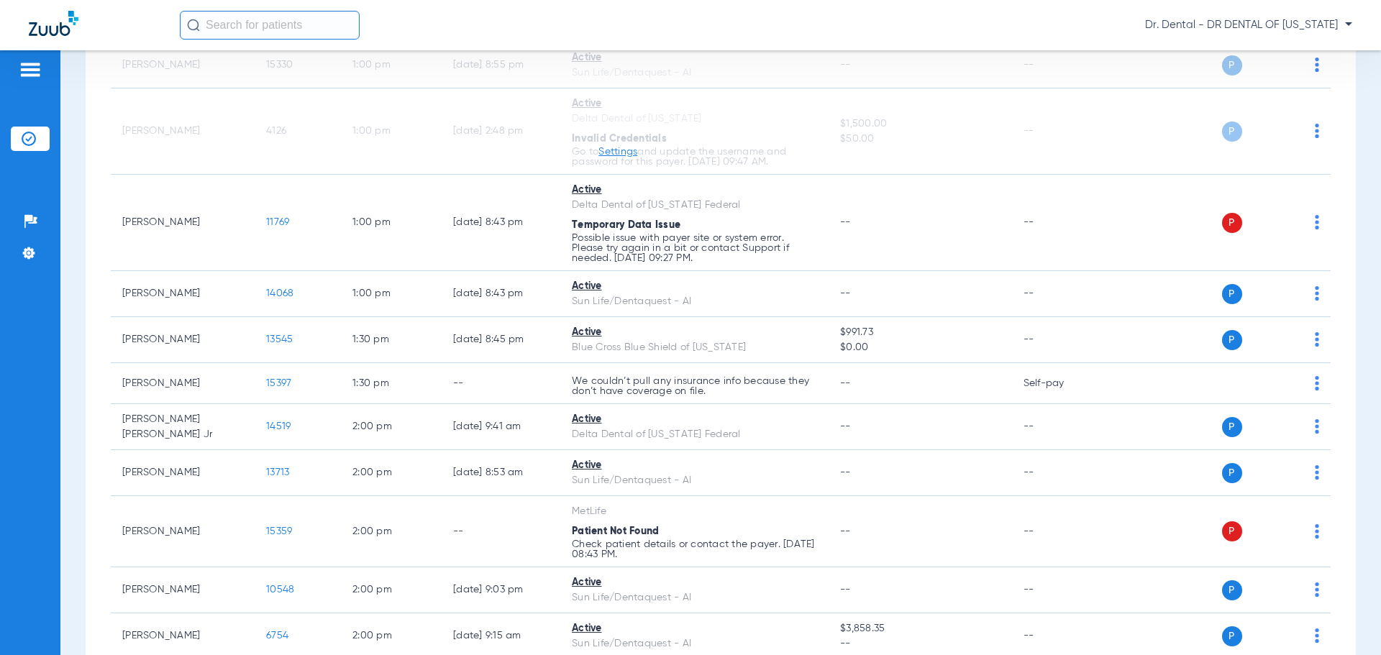
scroll to position [1536, 0]
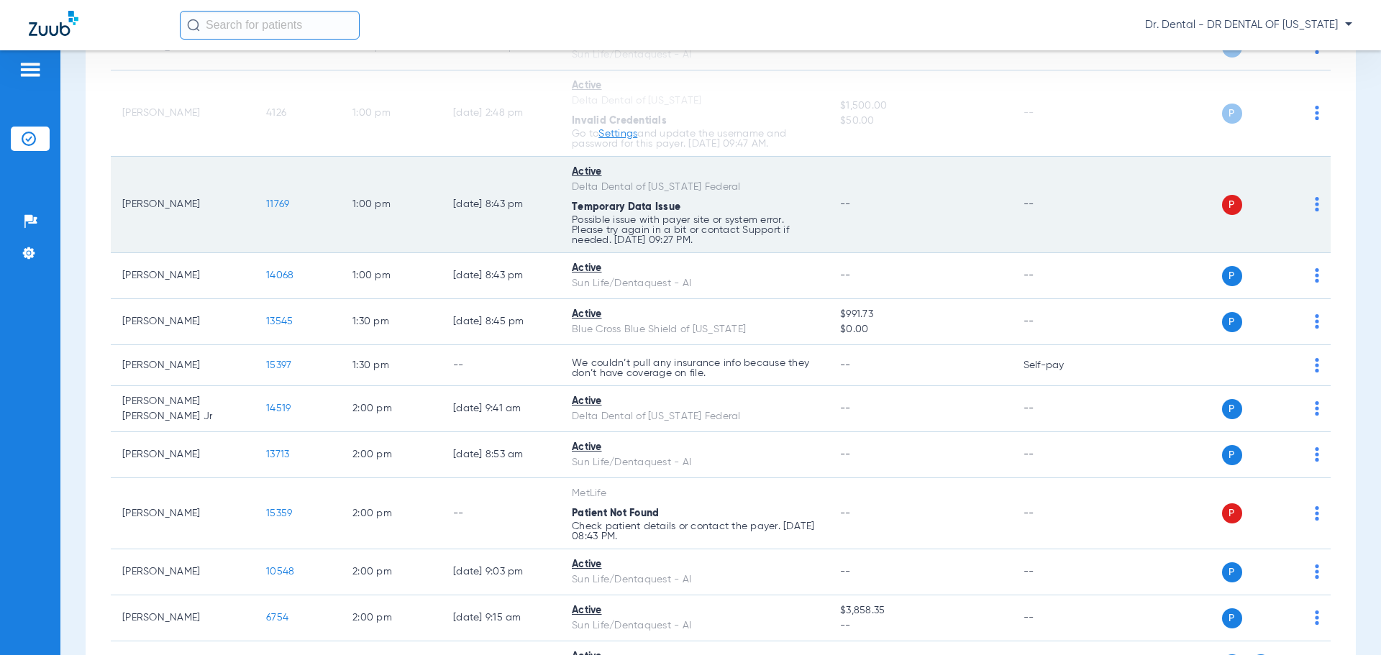
click at [1310, 213] on td "P S" at bounding box center [1220, 205] width 222 height 96
click at [1315, 207] on img at bounding box center [1317, 204] width 4 height 14
drag, startPoint x: 1263, startPoint y: 261, endPoint x: 1261, endPoint y: 252, distance: 9.5
click at [1261, 252] on button "Verify Now" at bounding box center [1262, 261] width 91 height 29
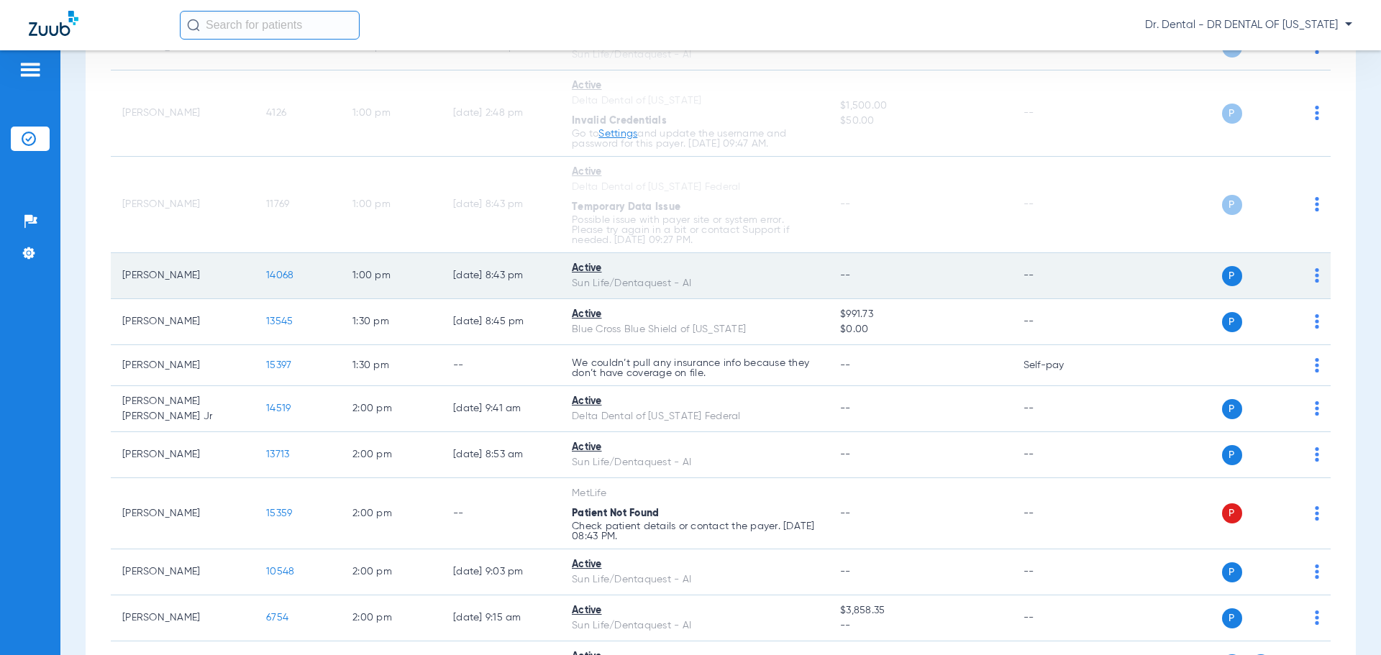
click at [1315, 275] on img at bounding box center [1317, 275] width 4 height 14
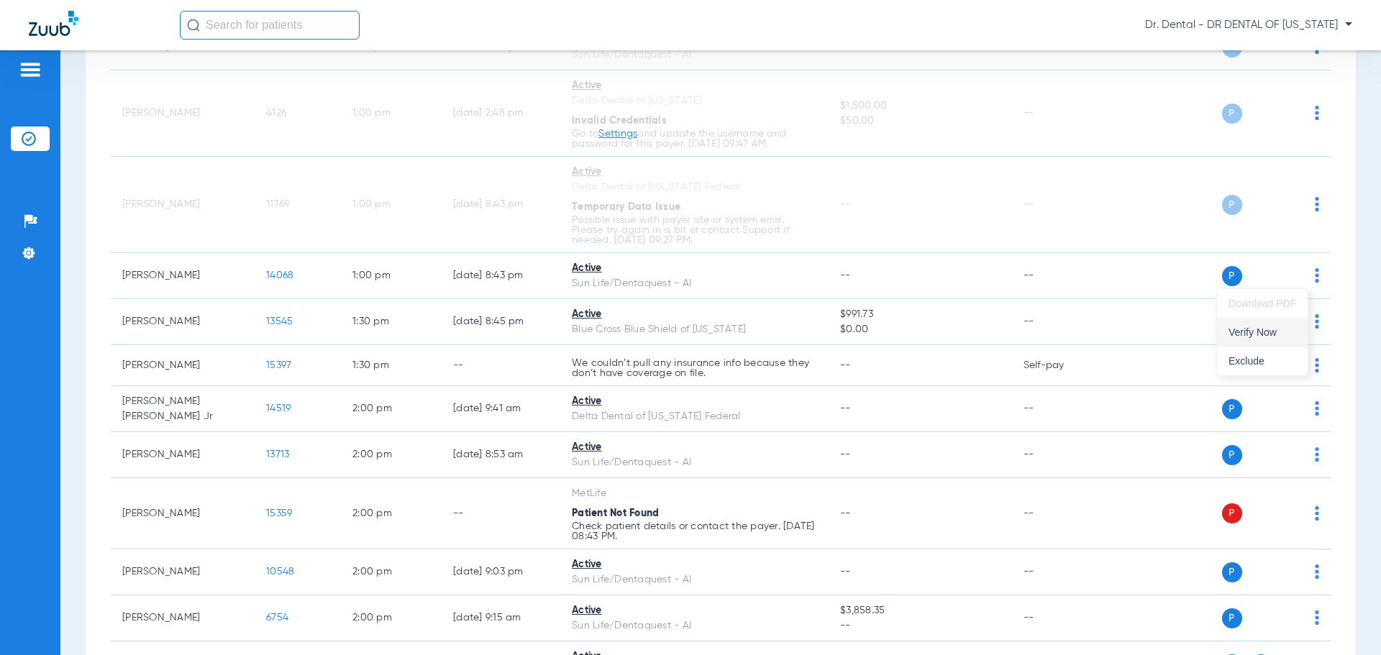
click at [1282, 330] on span "Verify Now" at bounding box center [1262, 332] width 68 height 10
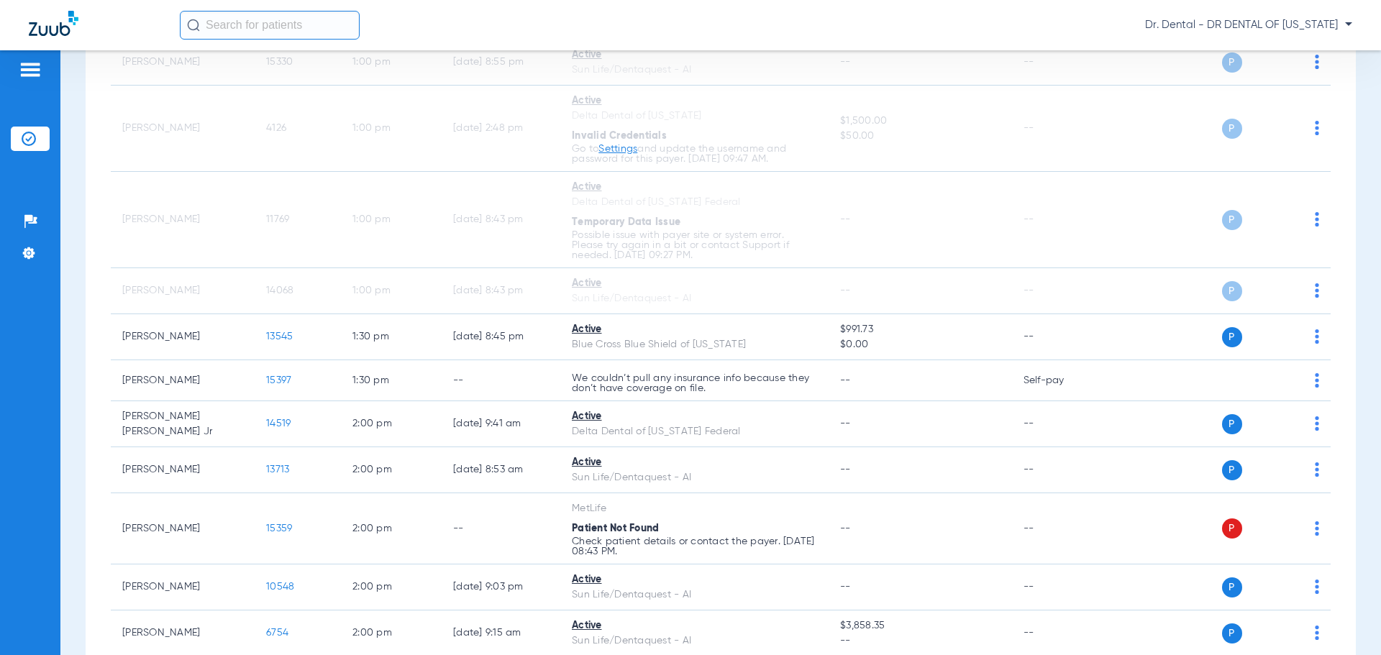
scroll to position [1551, 0]
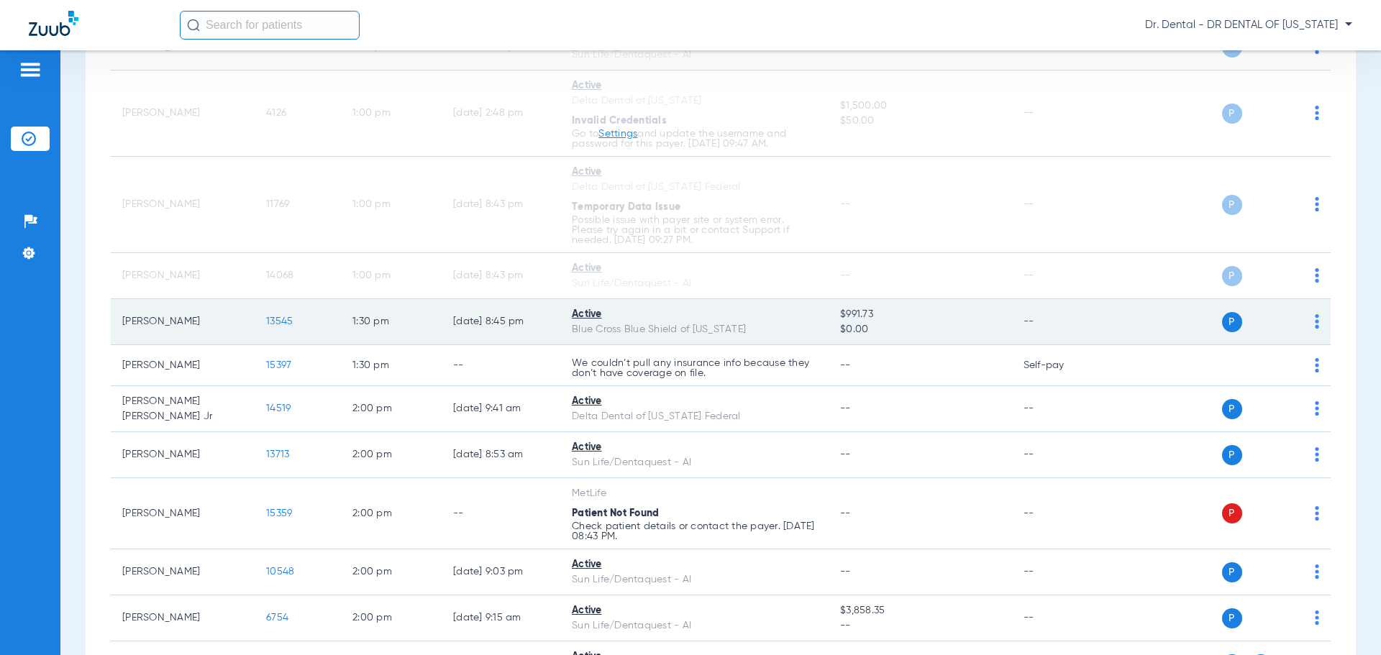
click at [1315, 323] on img at bounding box center [1317, 321] width 4 height 14
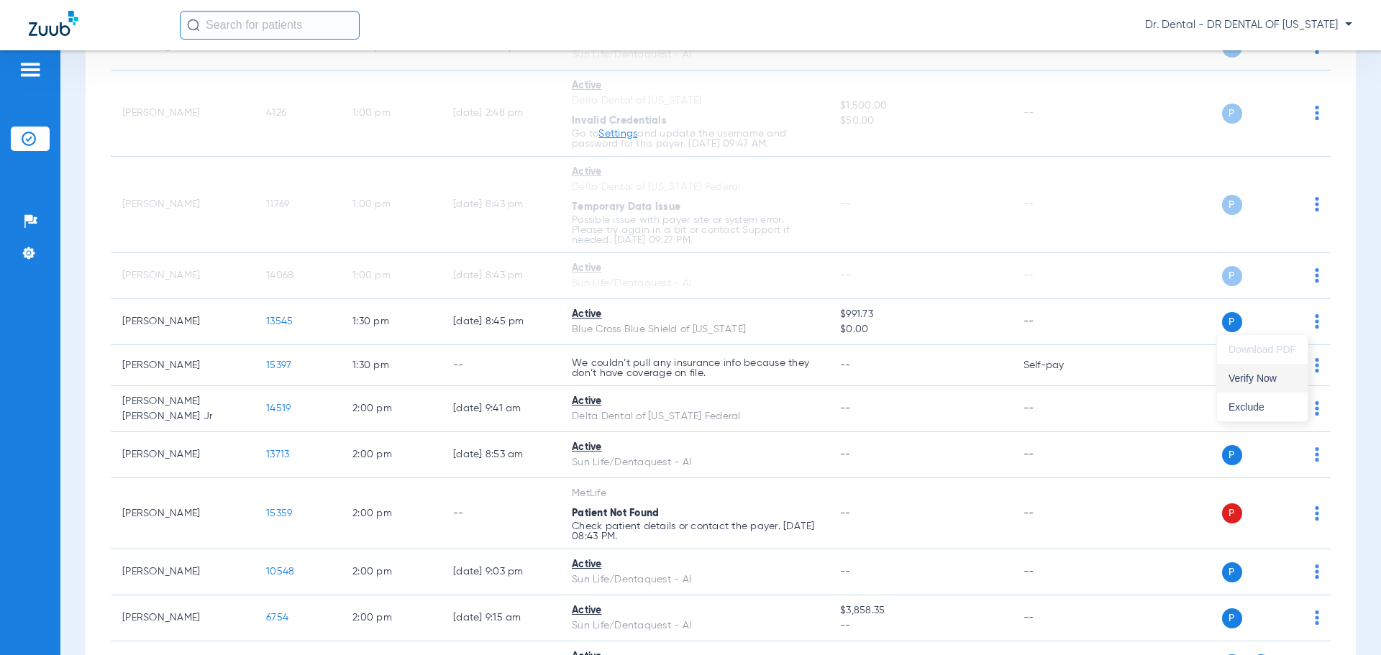
click at [1274, 375] on span "Verify Now" at bounding box center [1262, 378] width 68 height 10
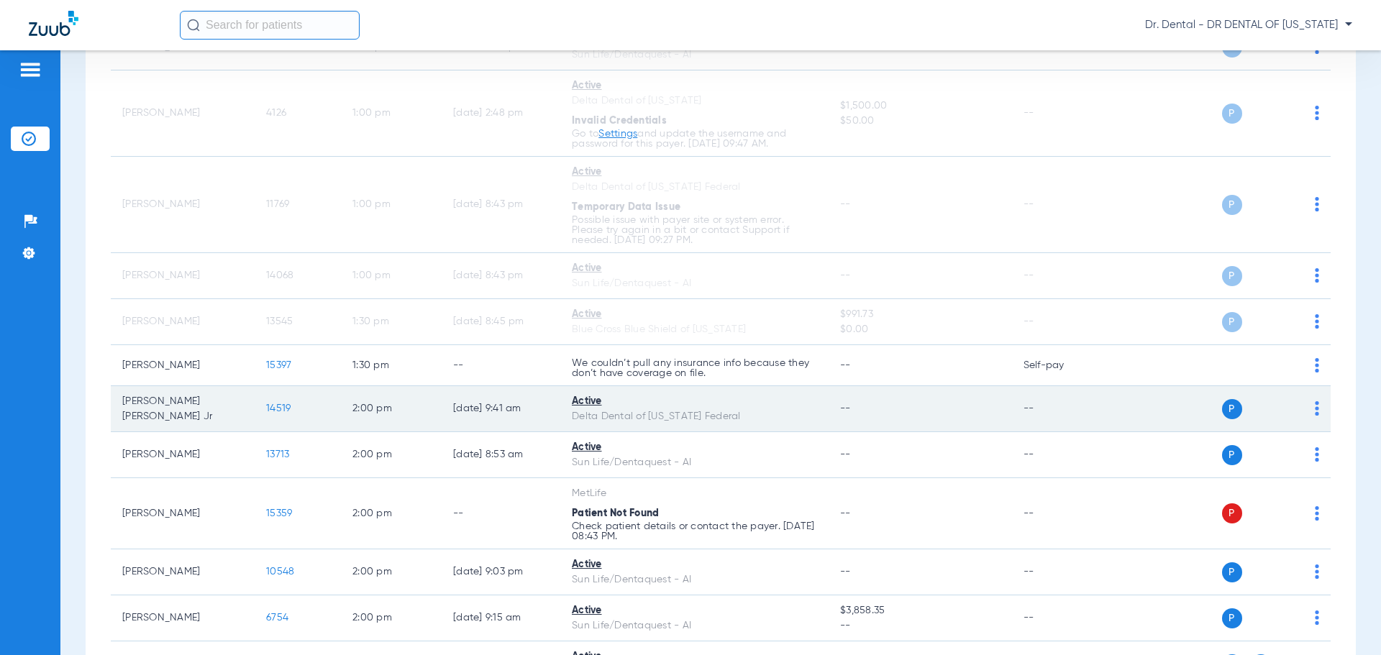
click at [1315, 412] on img at bounding box center [1317, 408] width 4 height 14
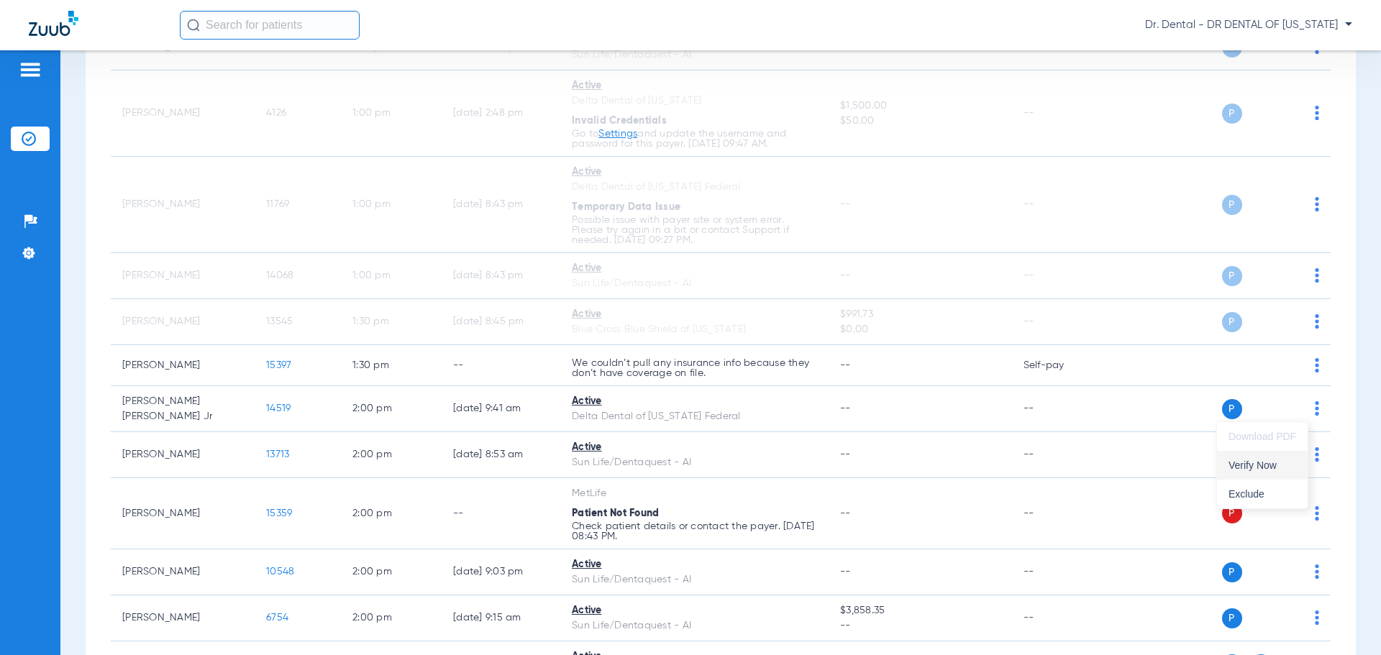
click at [1279, 456] on button "Verify Now" at bounding box center [1262, 465] width 91 height 29
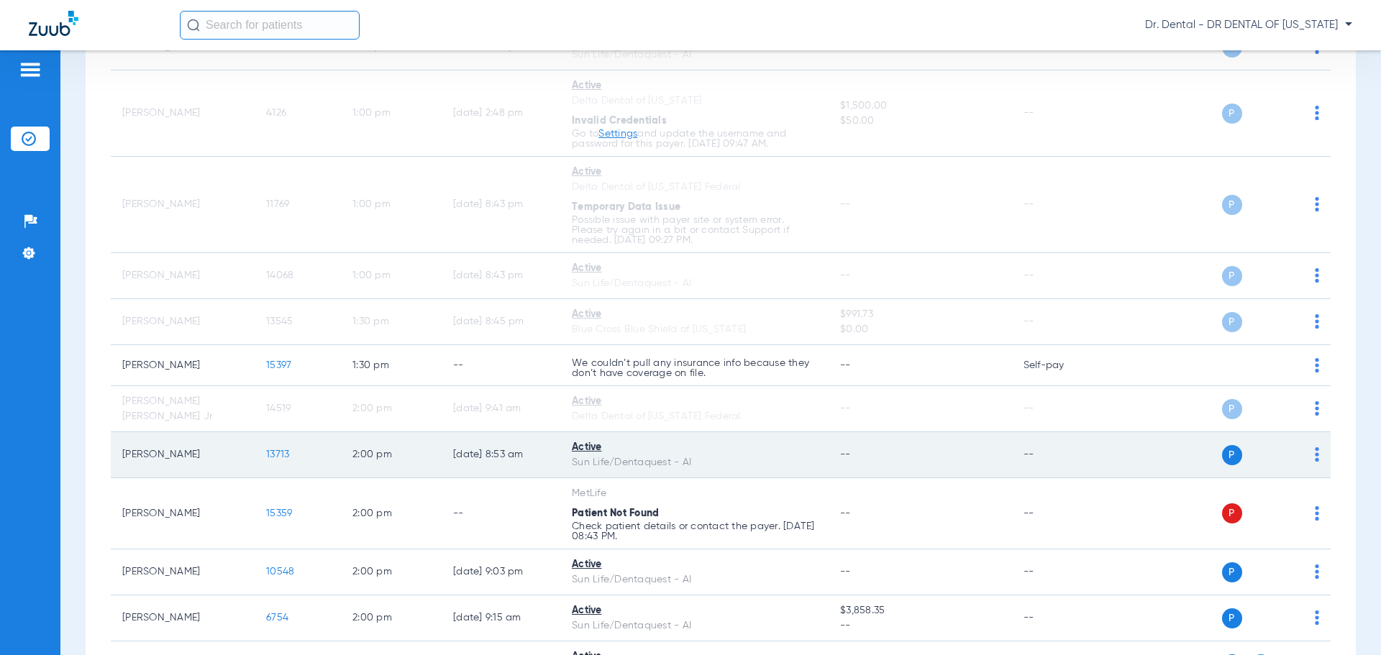
click at [1315, 452] on img at bounding box center [1317, 454] width 4 height 14
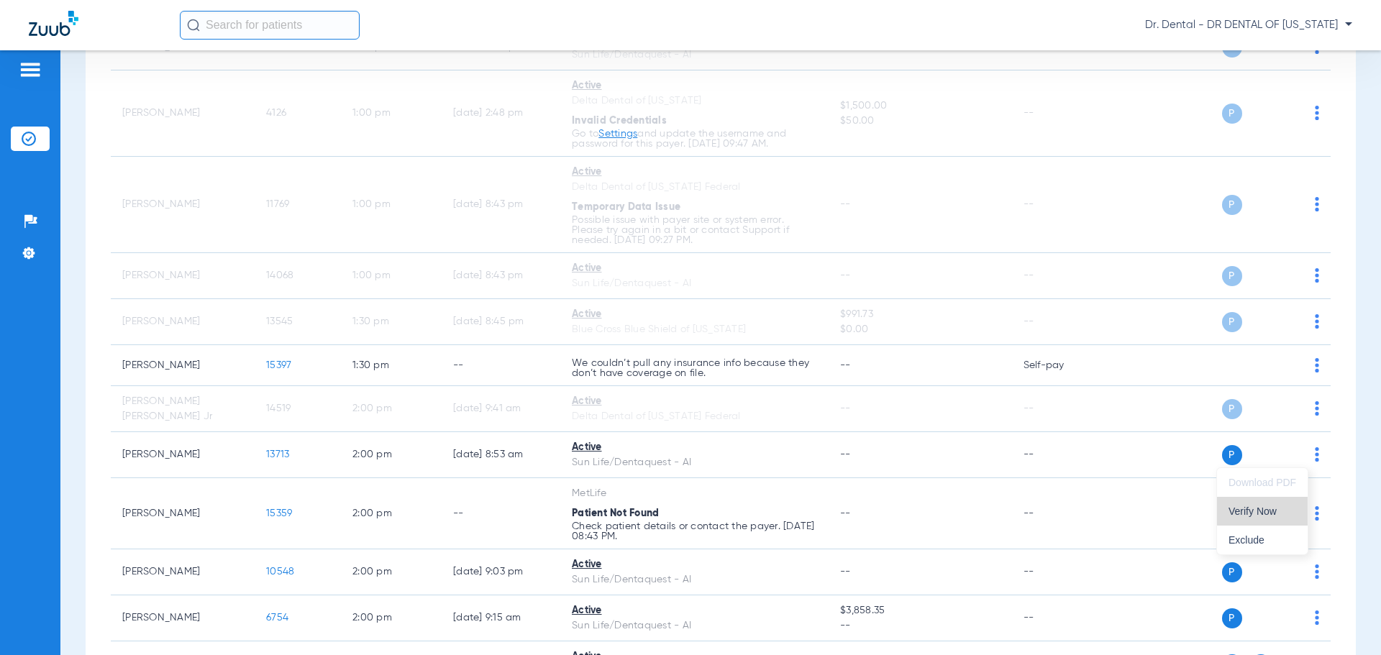
click at [1272, 508] on span "Verify Now" at bounding box center [1262, 511] width 68 height 10
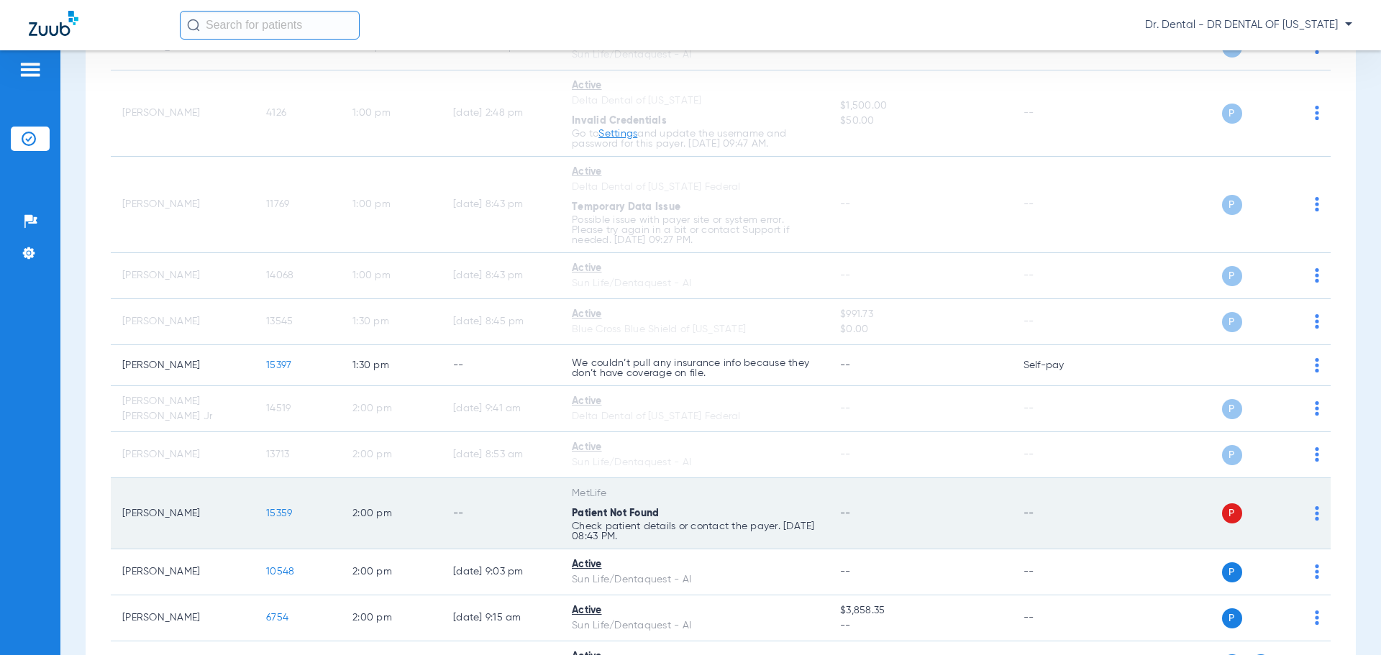
click at [1315, 516] on img at bounding box center [1317, 513] width 4 height 14
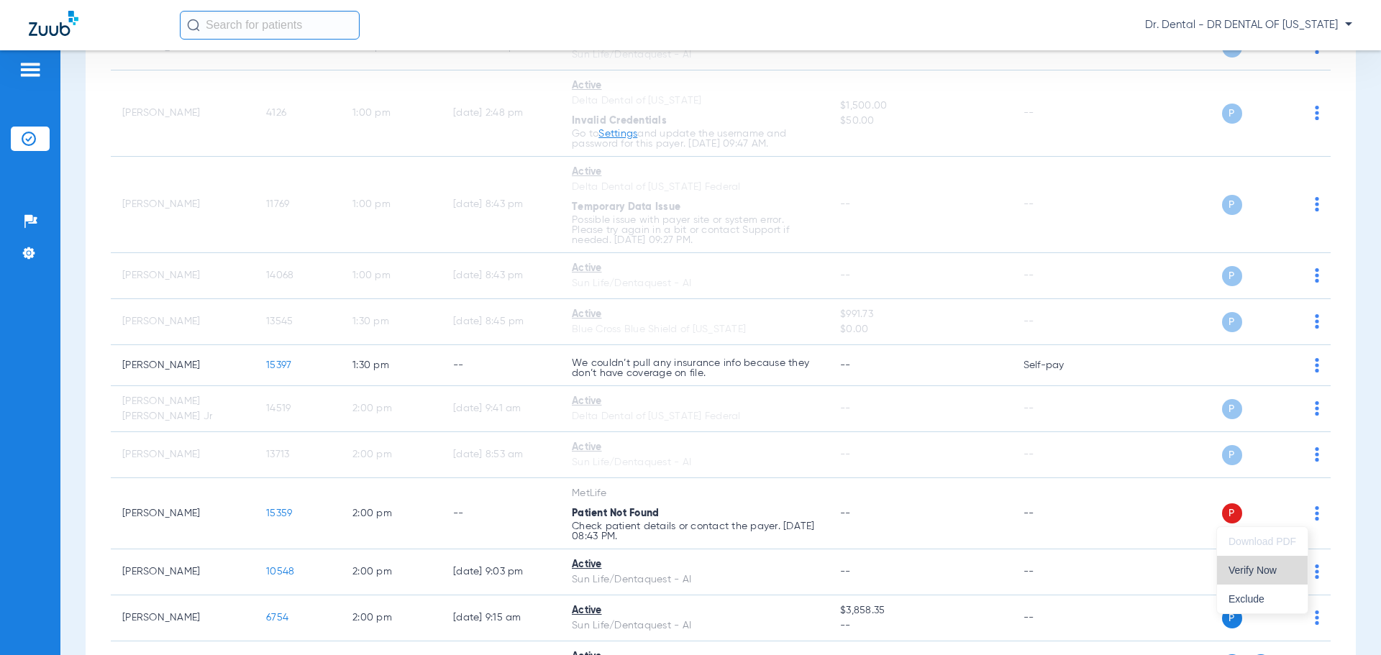
click at [1261, 572] on span "Verify Now" at bounding box center [1262, 570] width 68 height 10
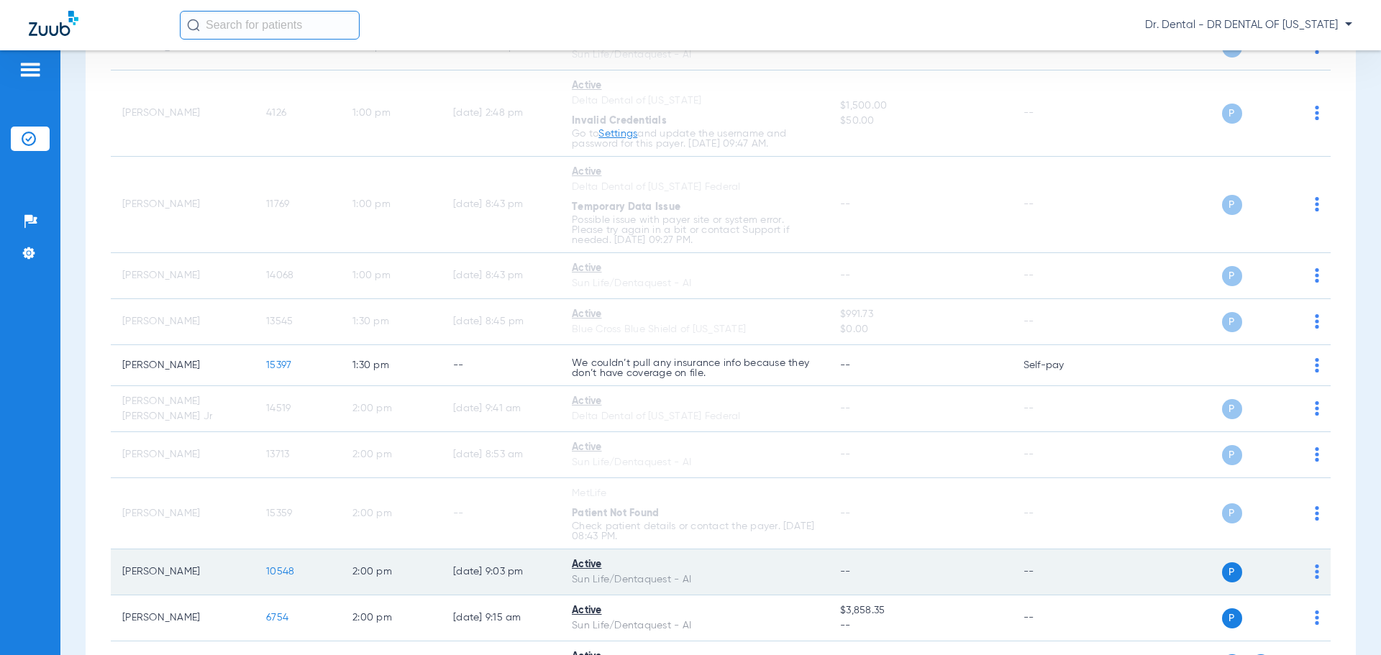
scroll to position [1623, 0]
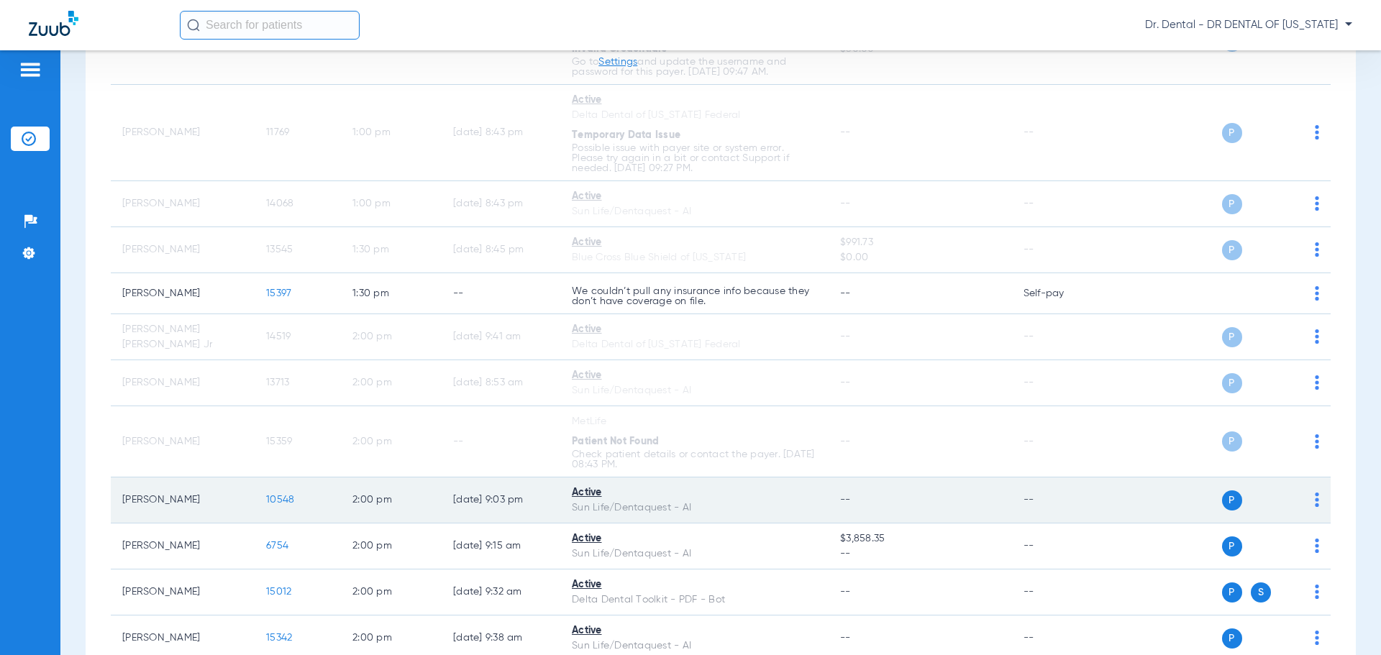
click at [1309, 503] on td "P S" at bounding box center [1220, 501] width 222 height 46
click at [1307, 502] on td "P S" at bounding box center [1220, 501] width 222 height 46
click at [1315, 501] on img at bounding box center [1317, 500] width 4 height 14
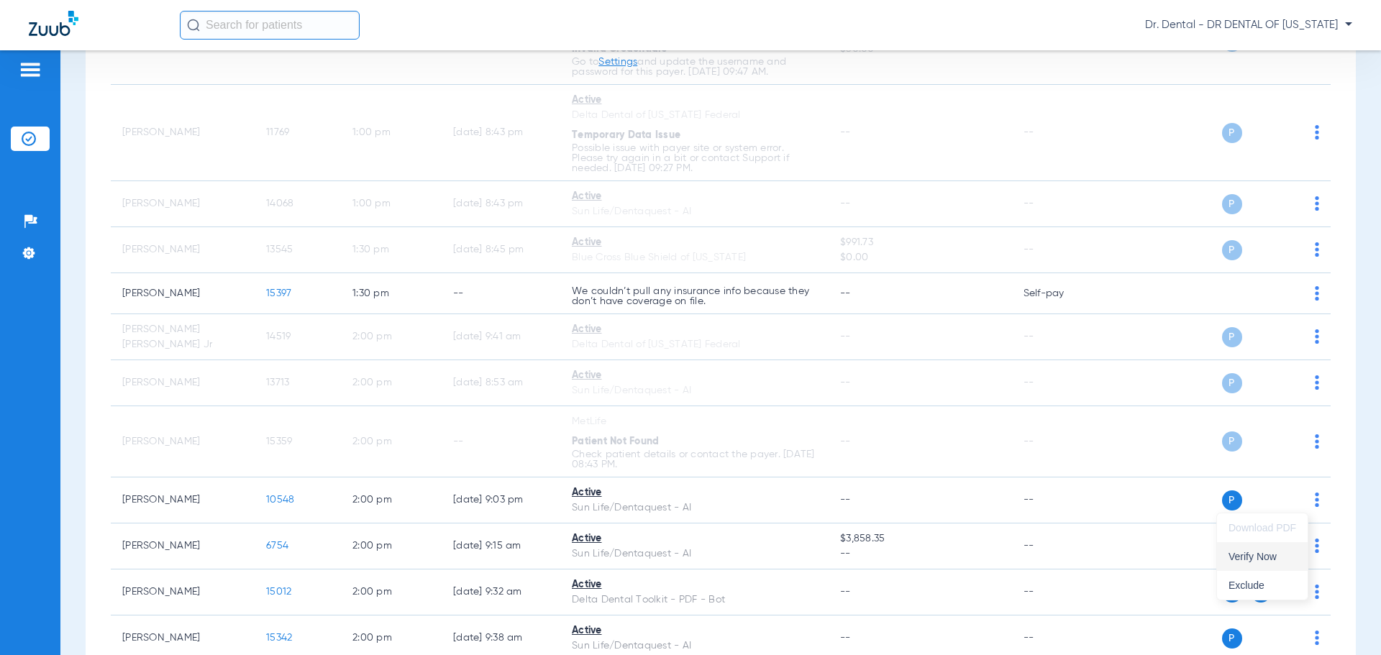
click at [1272, 552] on span "Verify Now" at bounding box center [1262, 557] width 68 height 10
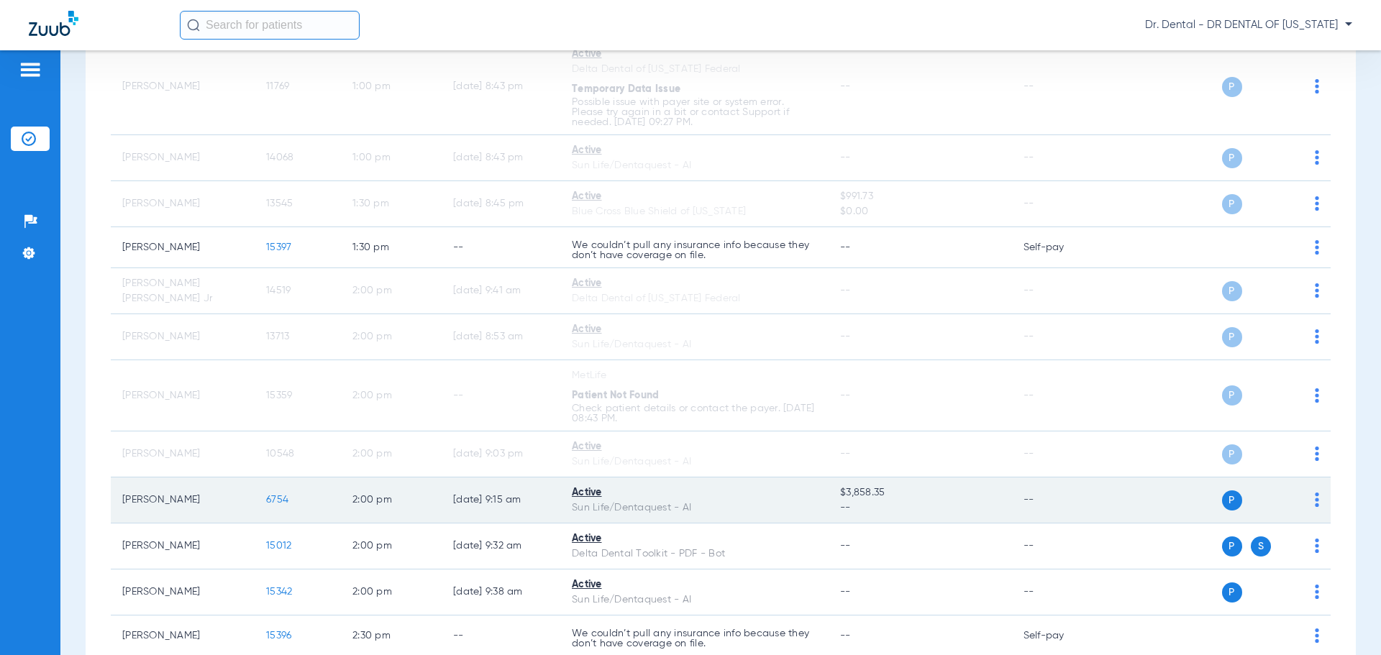
scroll to position [1695, 0]
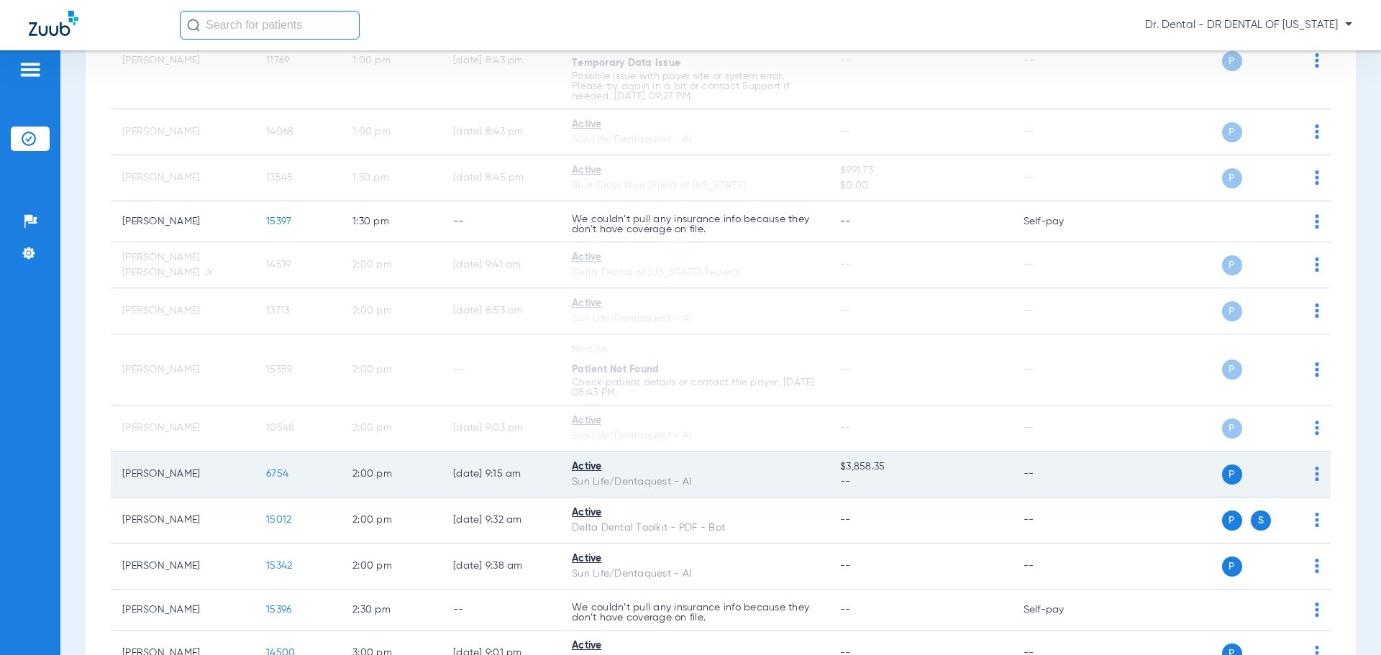
click at [1315, 468] on img at bounding box center [1317, 474] width 4 height 14
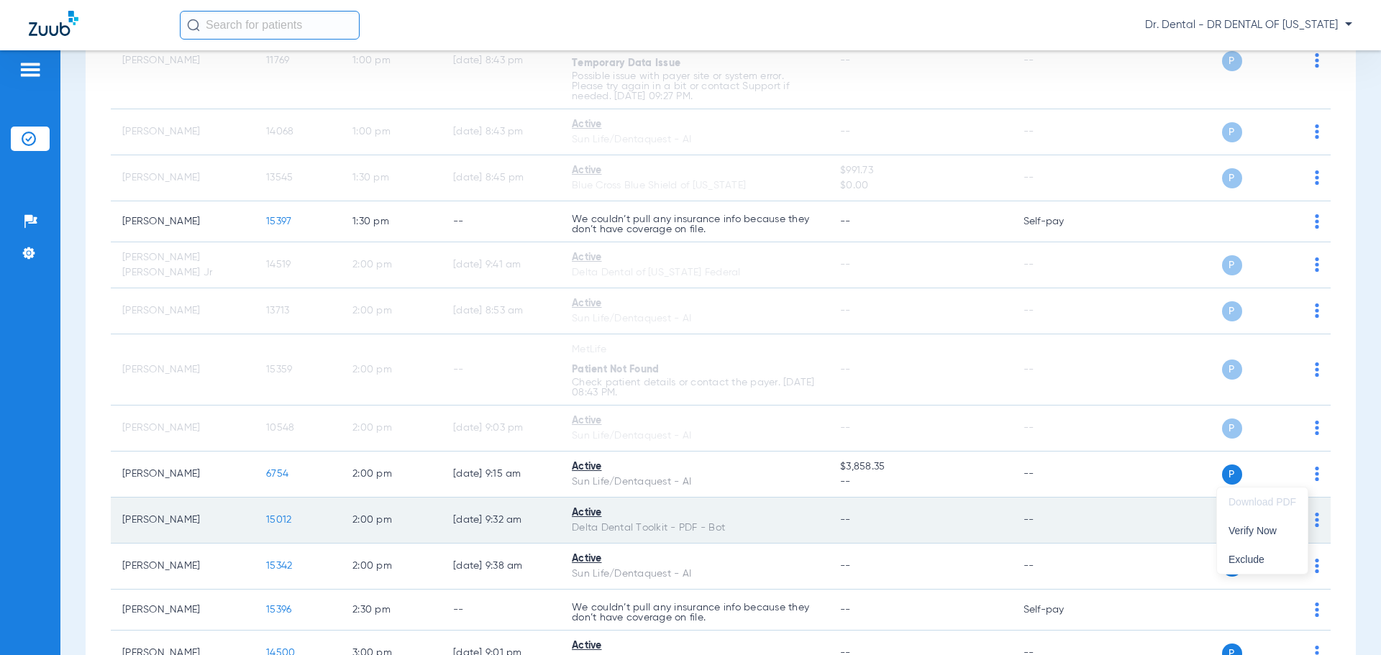
drag, startPoint x: 1265, startPoint y: 531, endPoint x: 1273, endPoint y: 528, distance: 8.7
click at [1266, 531] on span "Verify Now" at bounding box center [1262, 531] width 68 height 10
click at [1315, 516] on img at bounding box center [1317, 520] width 4 height 14
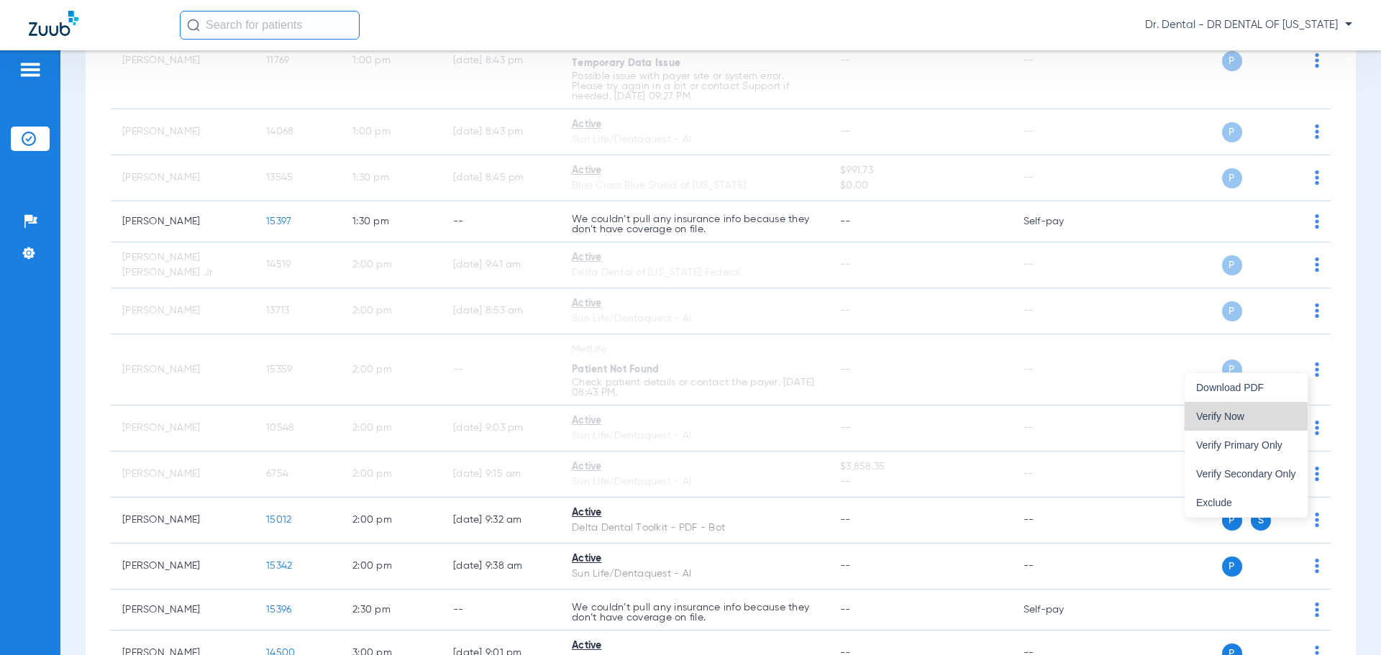
click at [1242, 414] on span "Verify Now" at bounding box center [1246, 416] width 100 height 10
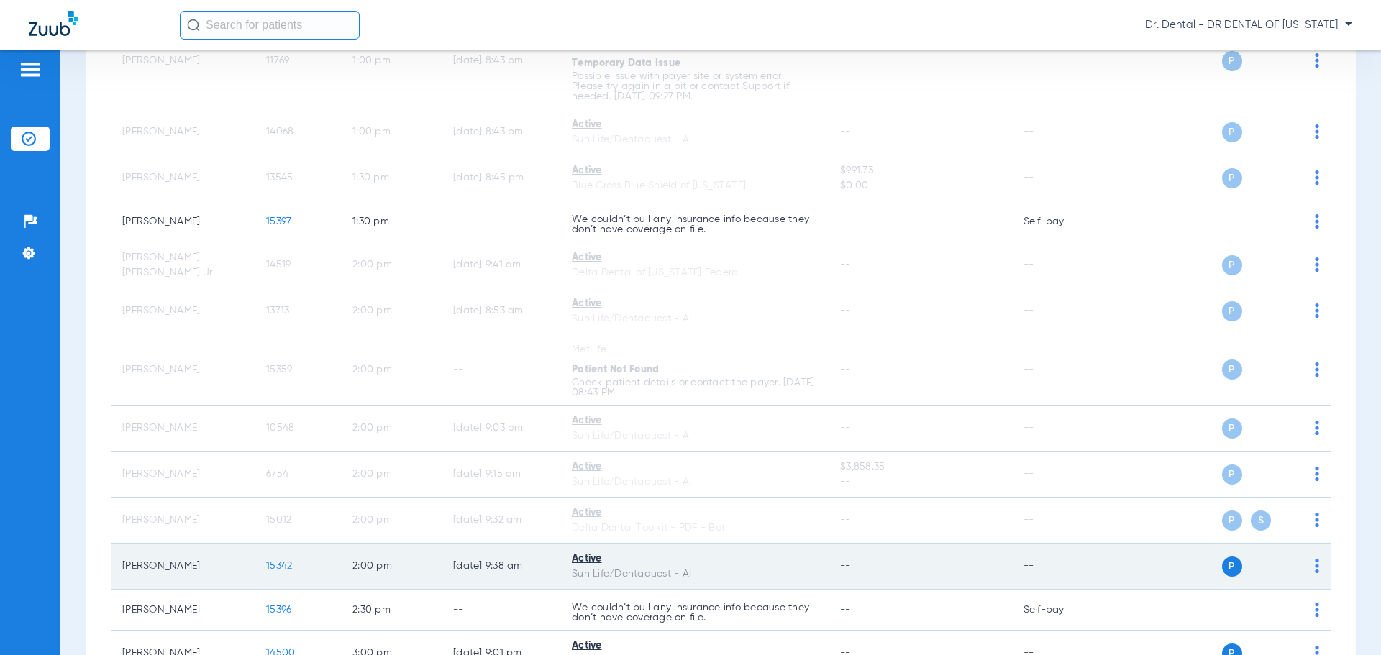
click at [1315, 566] on img at bounding box center [1317, 566] width 4 height 14
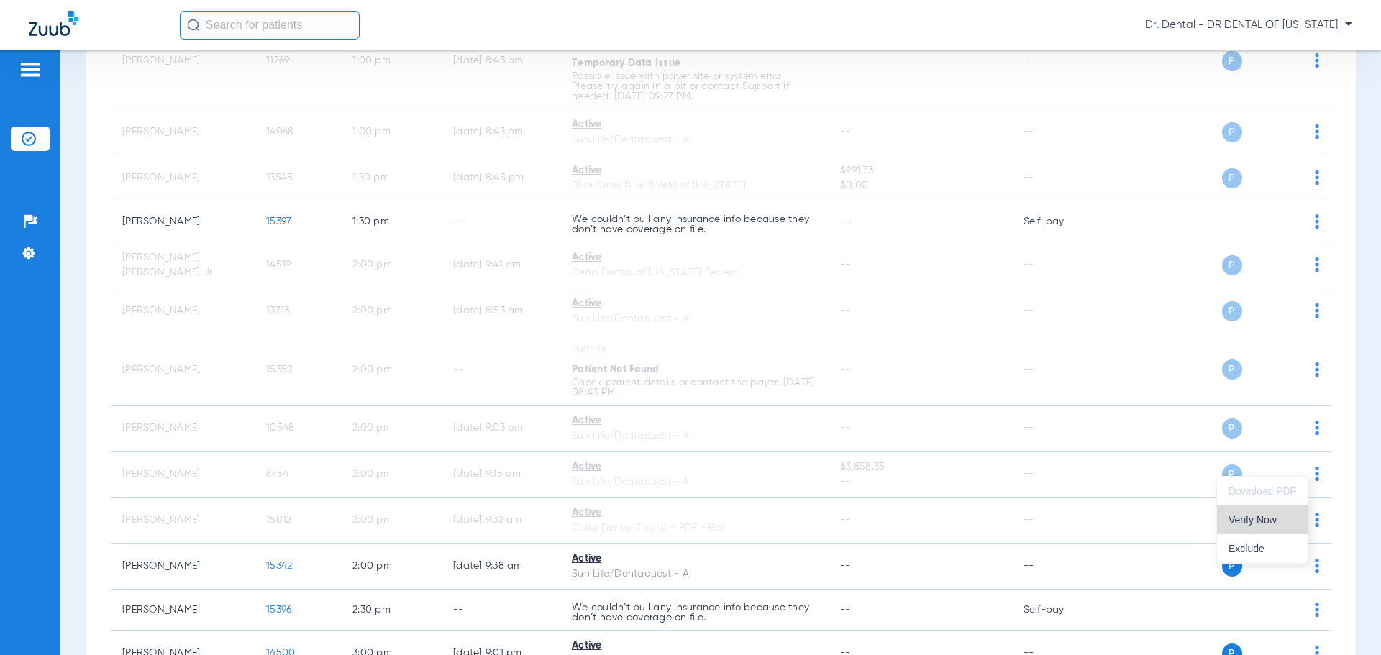
click at [1266, 524] on span "Verify Now" at bounding box center [1262, 520] width 68 height 10
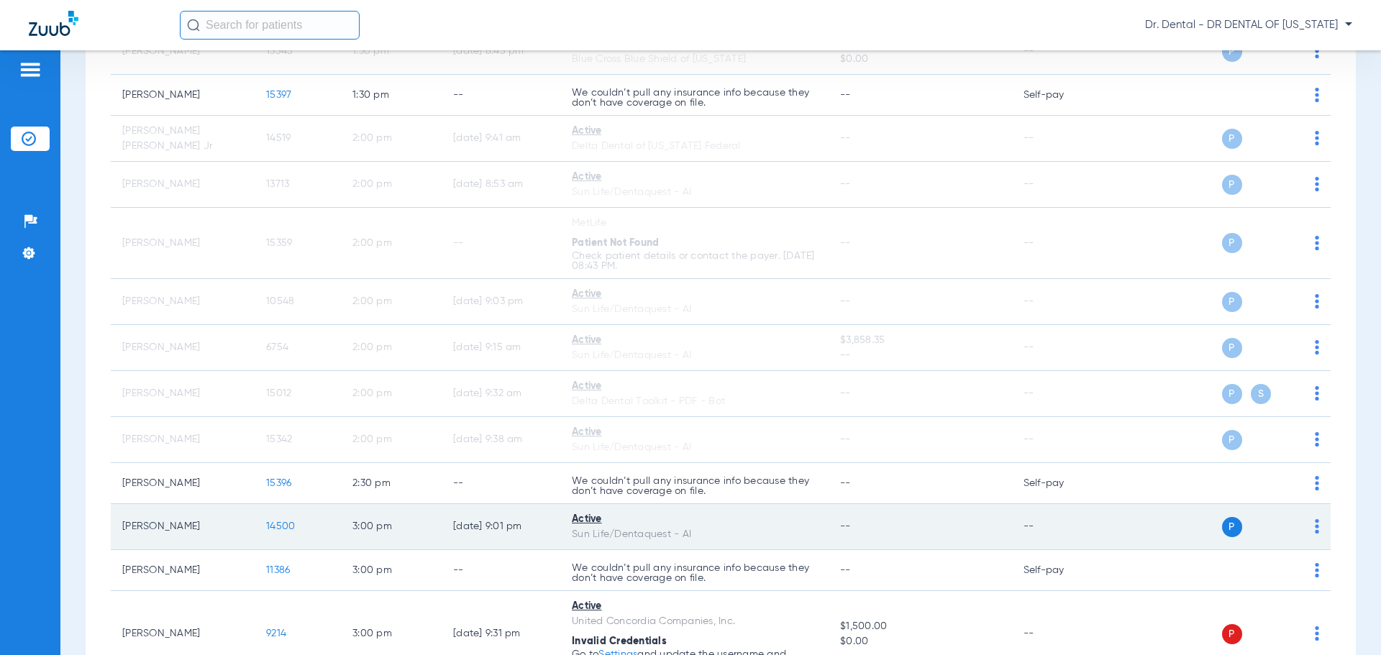
scroll to position [1839, 0]
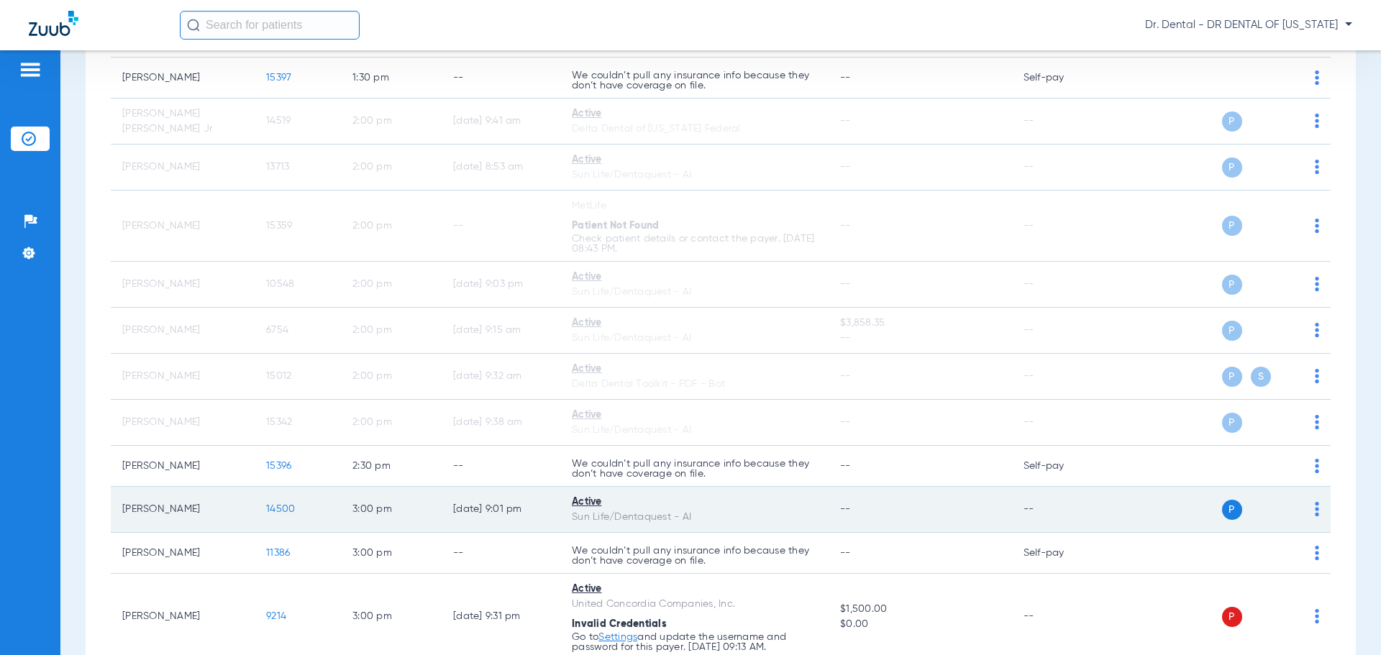
click at [1315, 510] on img at bounding box center [1317, 509] width 4 height 14
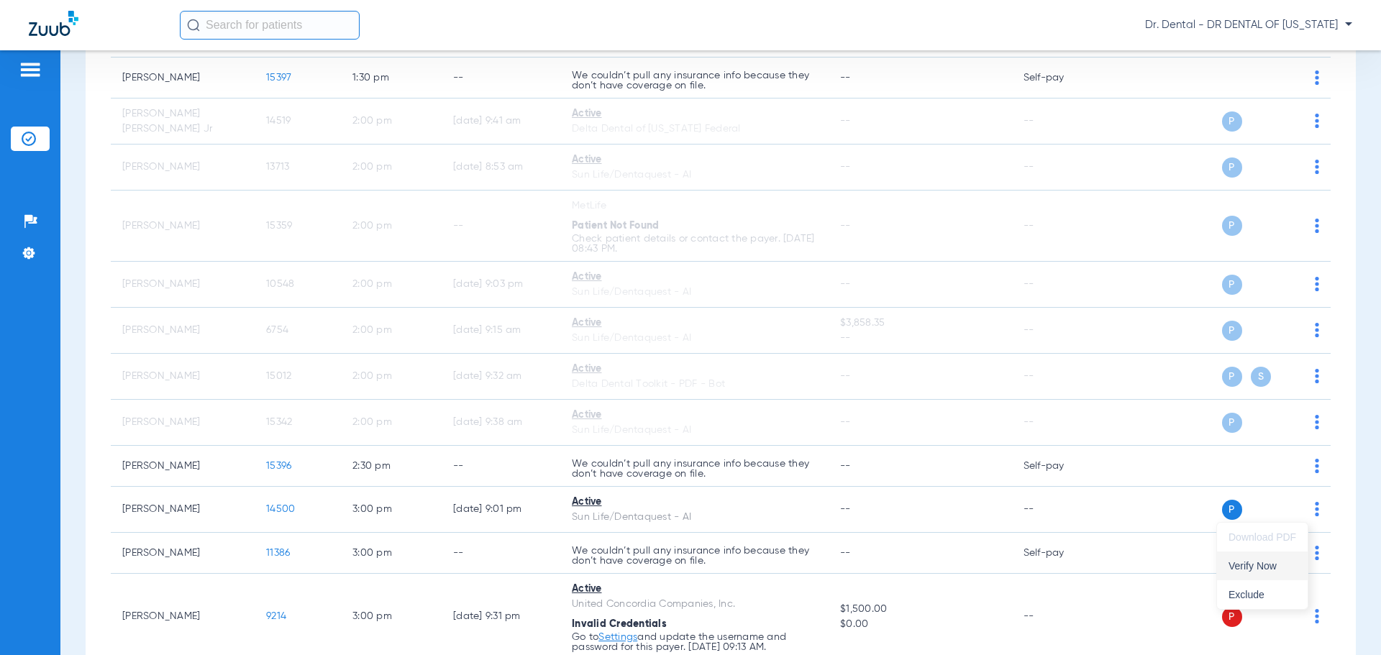
click at [1267, 562] on span "Verify Now" at bounding box center [1262, 566] width 68 height 10
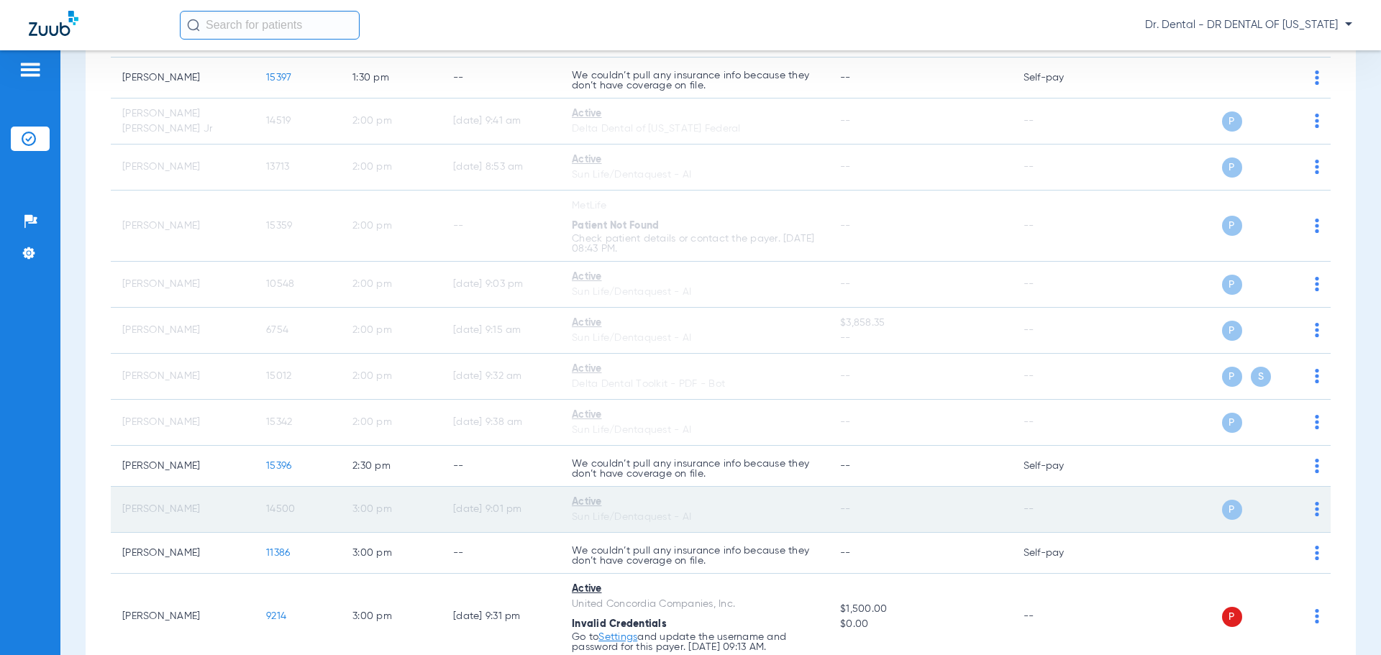
scroll to position [1911, 0]
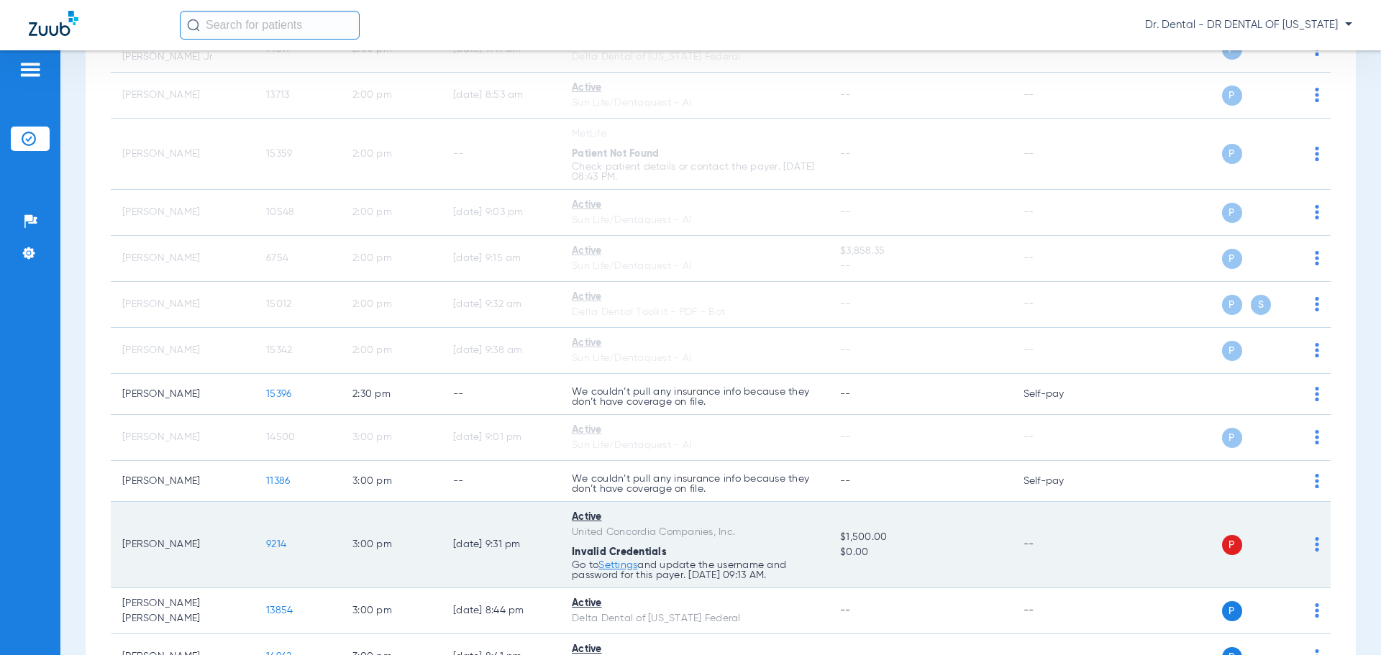
click at [1315, 545] on img at bounding box center [1317, 544] width 4 height 14
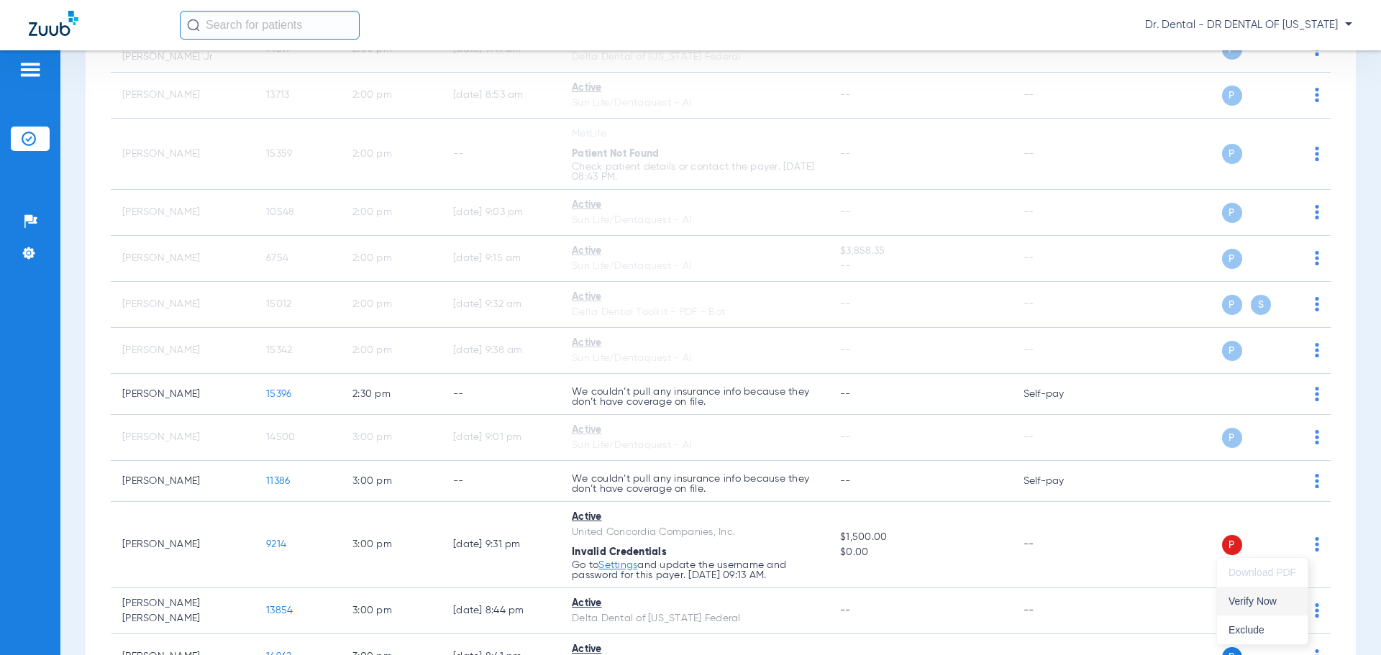
click at [1266, 605] on span "Verify Now" at bounding box center [1262, 601] width 68 height 10
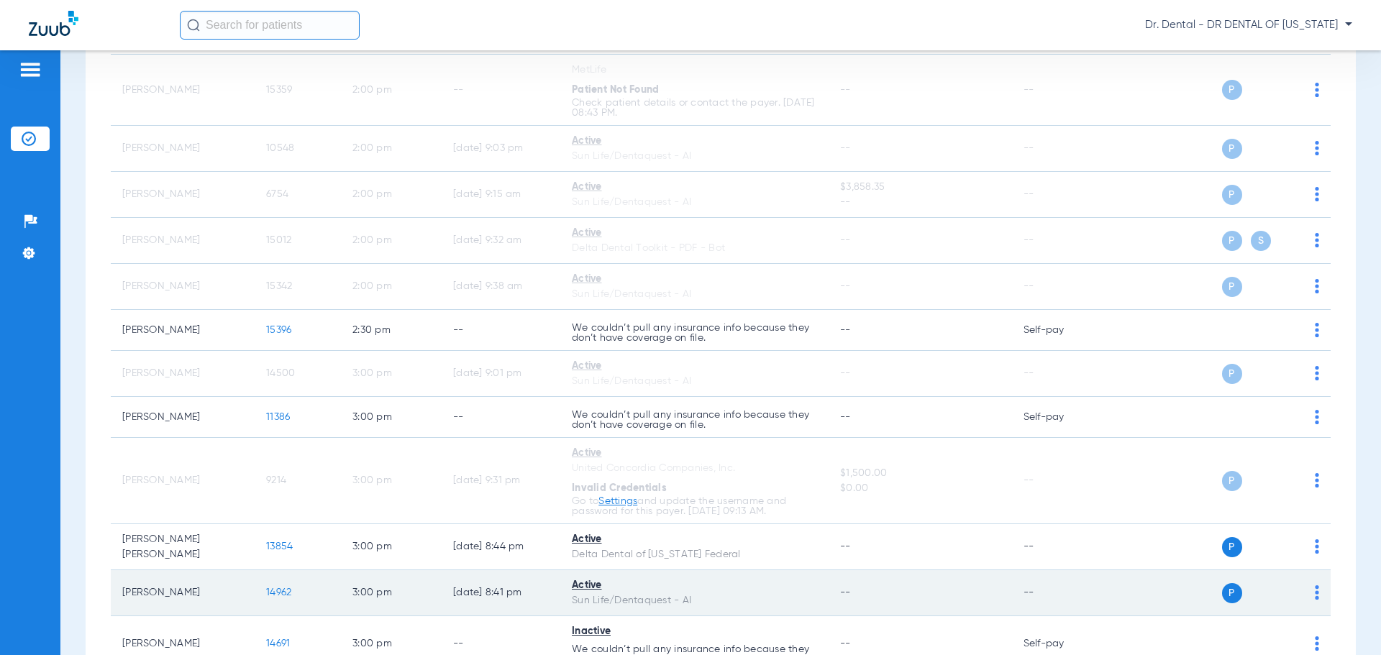
scroll to position [2055, 0]
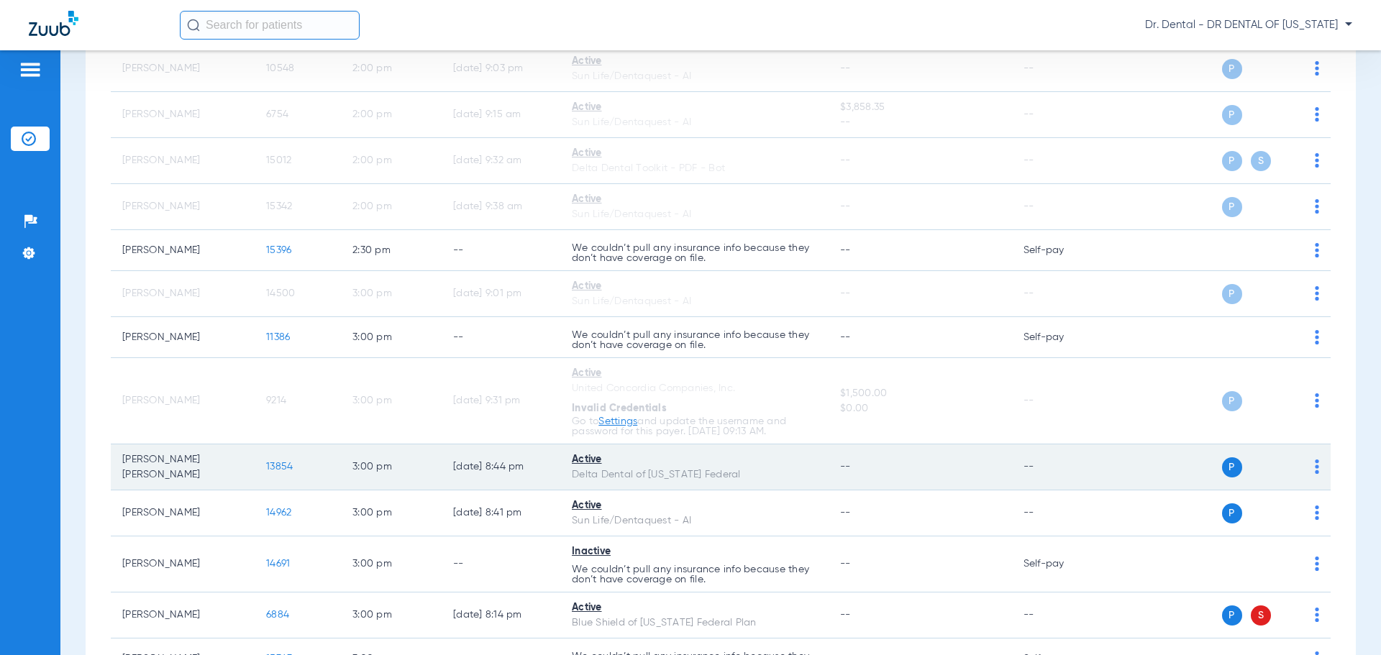
click at [1302, 470] on div "P S" at bounding box center [1214, 467] width 211 height 20
click at [1315, 469] on img at bounding box center [1317, 467] width 4 height 14
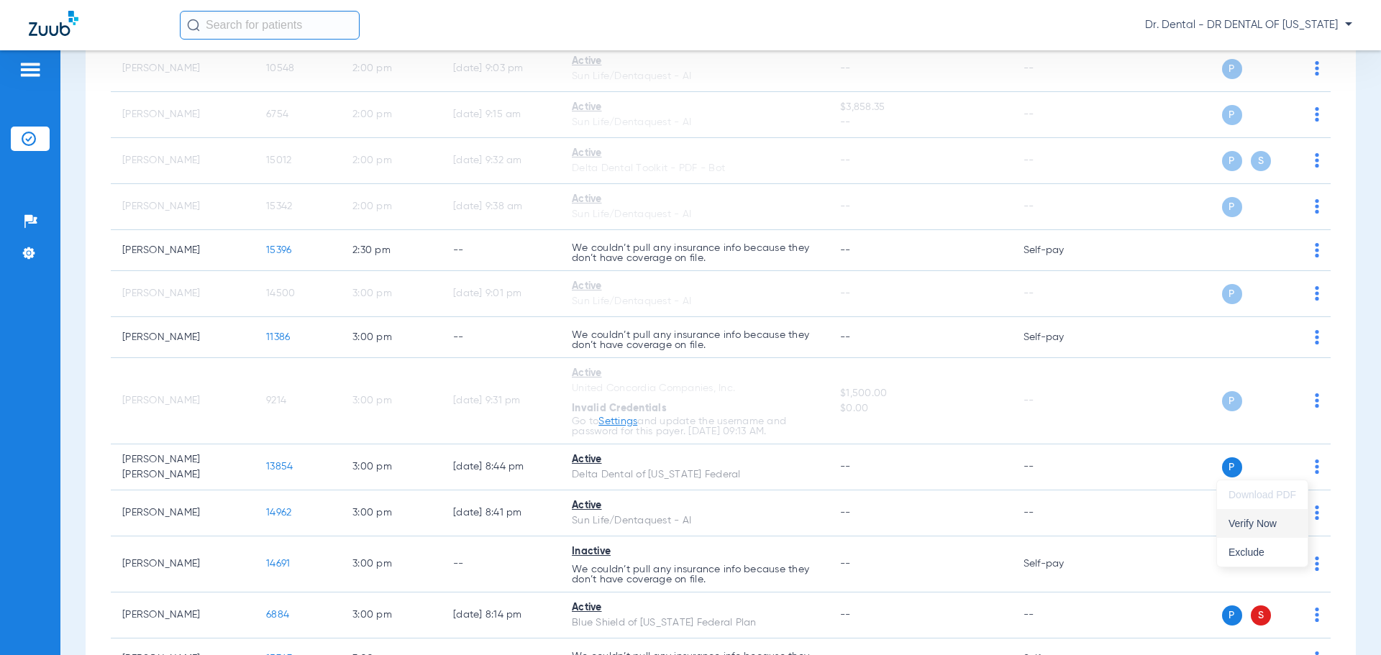
click at [1274, 526] on span "Verify Now" at bounding box center [1262, 524] width 68 height 10
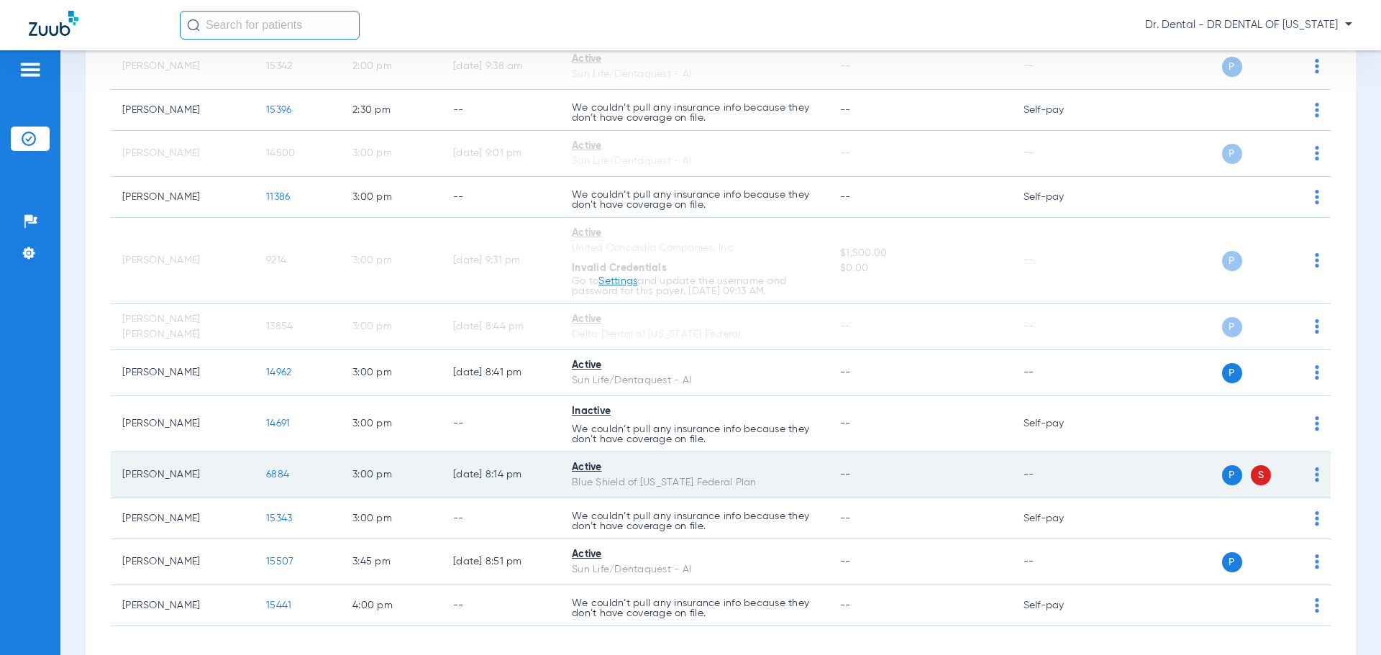
scroll to position [2199, 0]
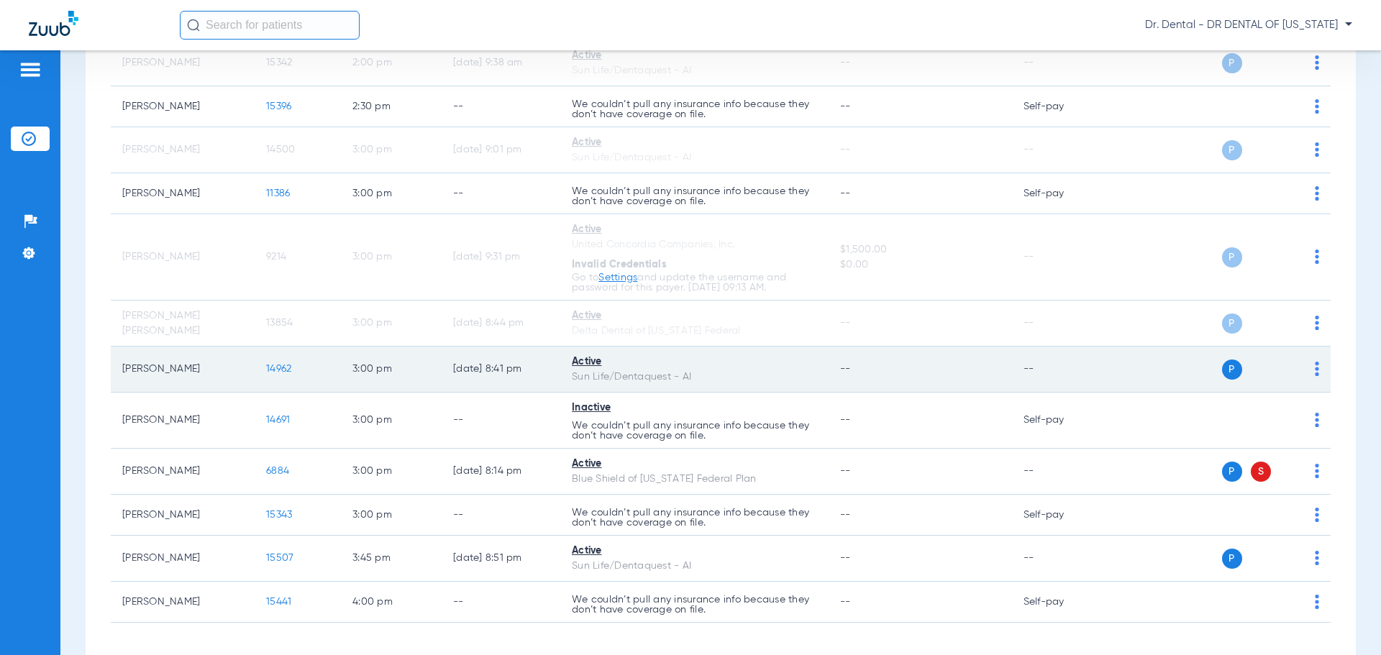
click at [1315, 372] on img at bounding box center [1317, 369] width 4 height 14
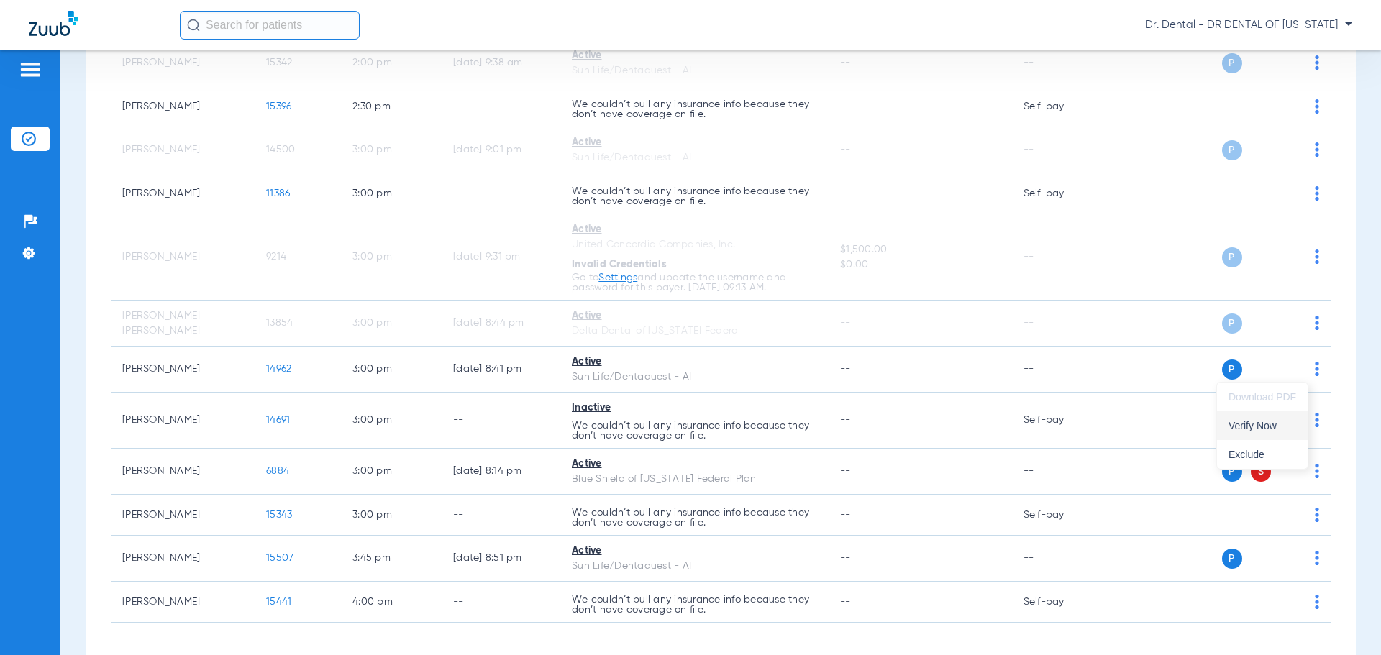
click at [1279, 426] on span "Verify Now" at bounding box center [1262, 426] width 68 height 10
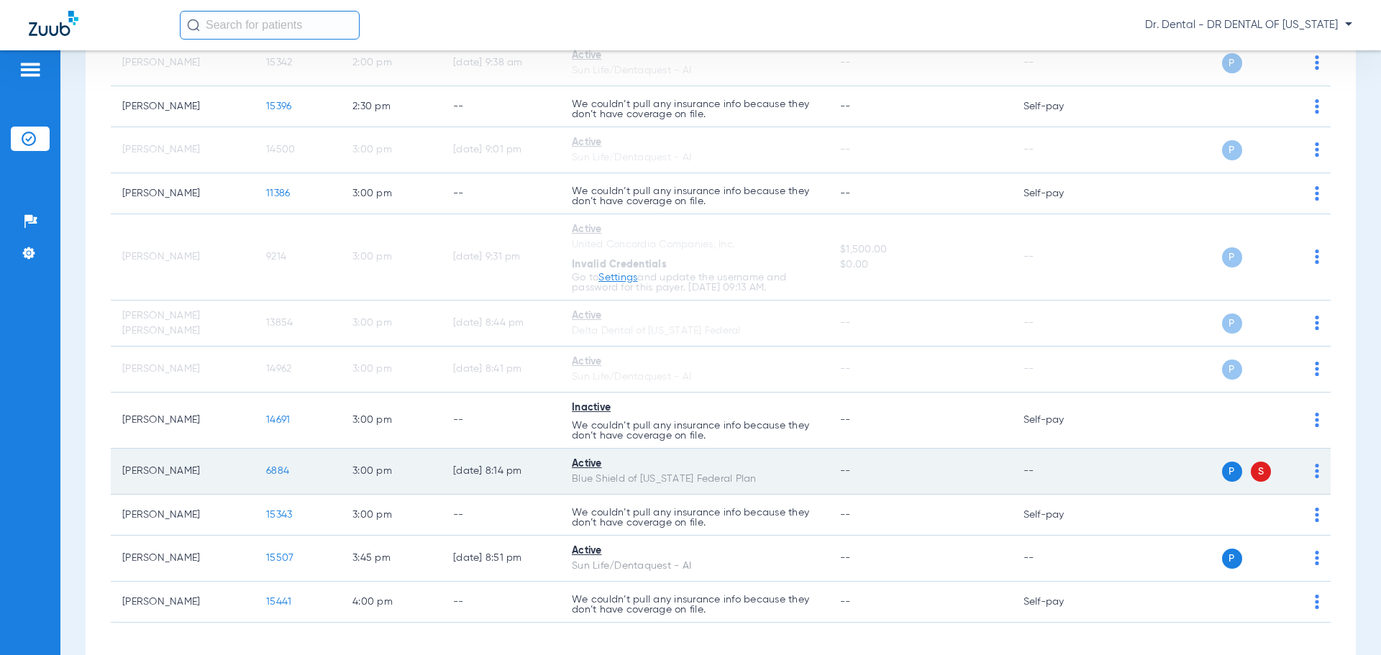
click at [1315, 471] on img at bounding box center [1317, 471] width 4 height 14
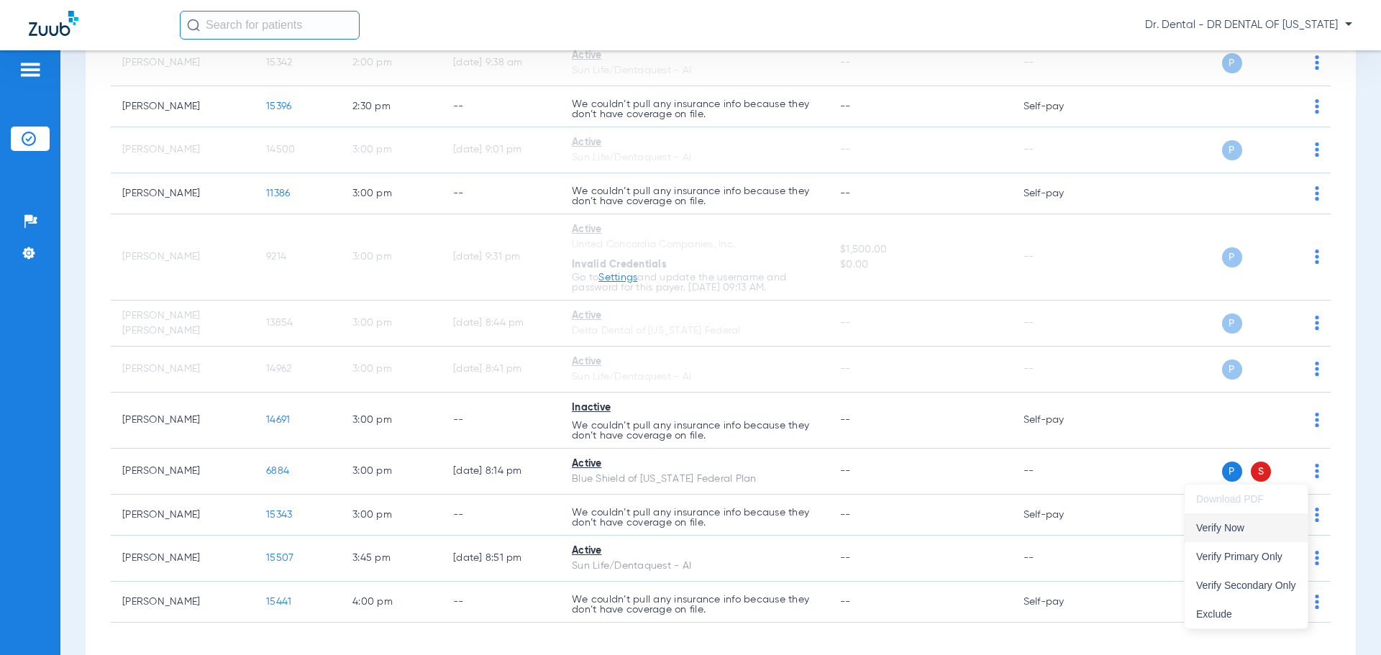
click at [1267, 529] on span "Verify Now" at bounding box center [1246, 528] width 100 height 10
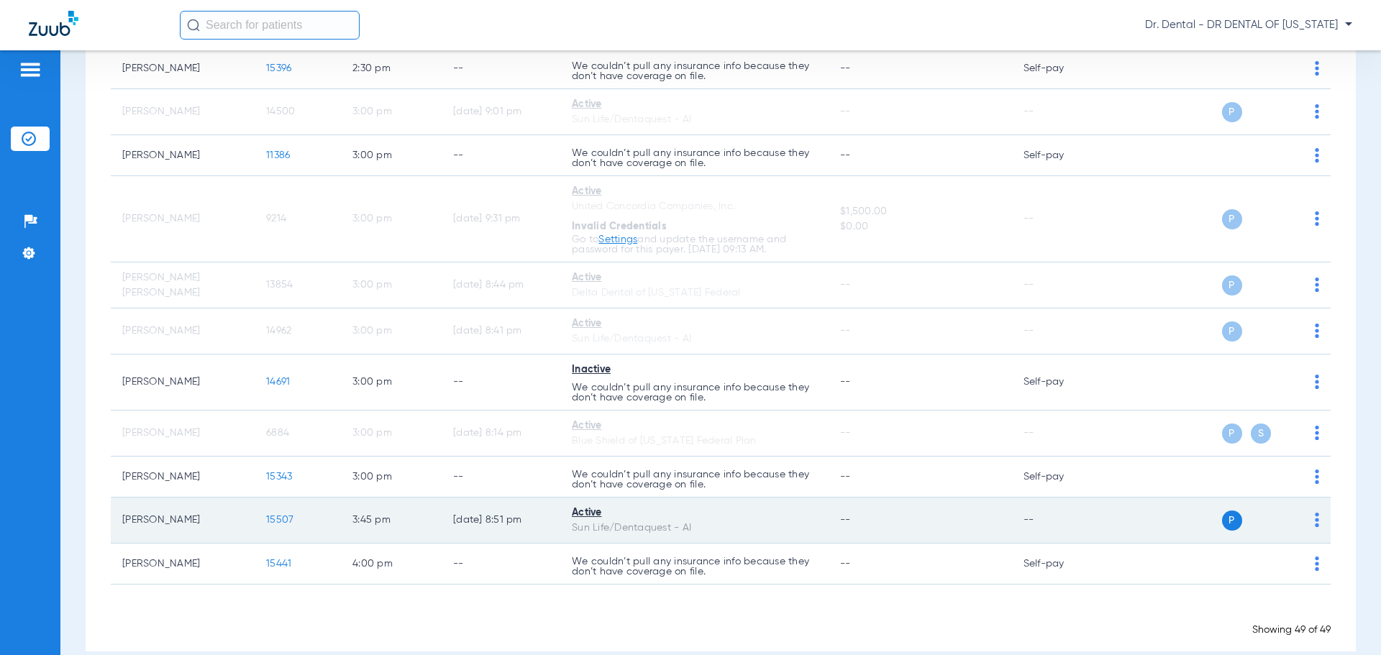
scroll to position [2258, 0]
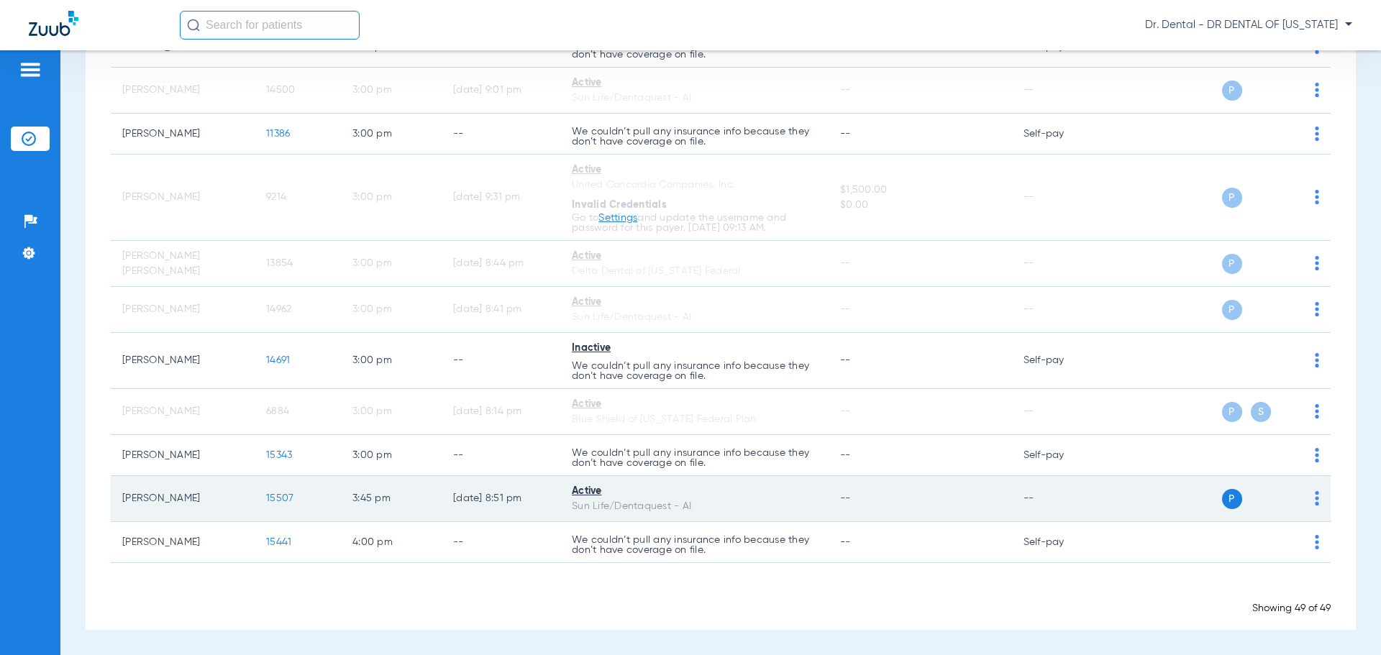
click at [1315, 491] on img at bounding box center [1317, 498] width 4 height 14
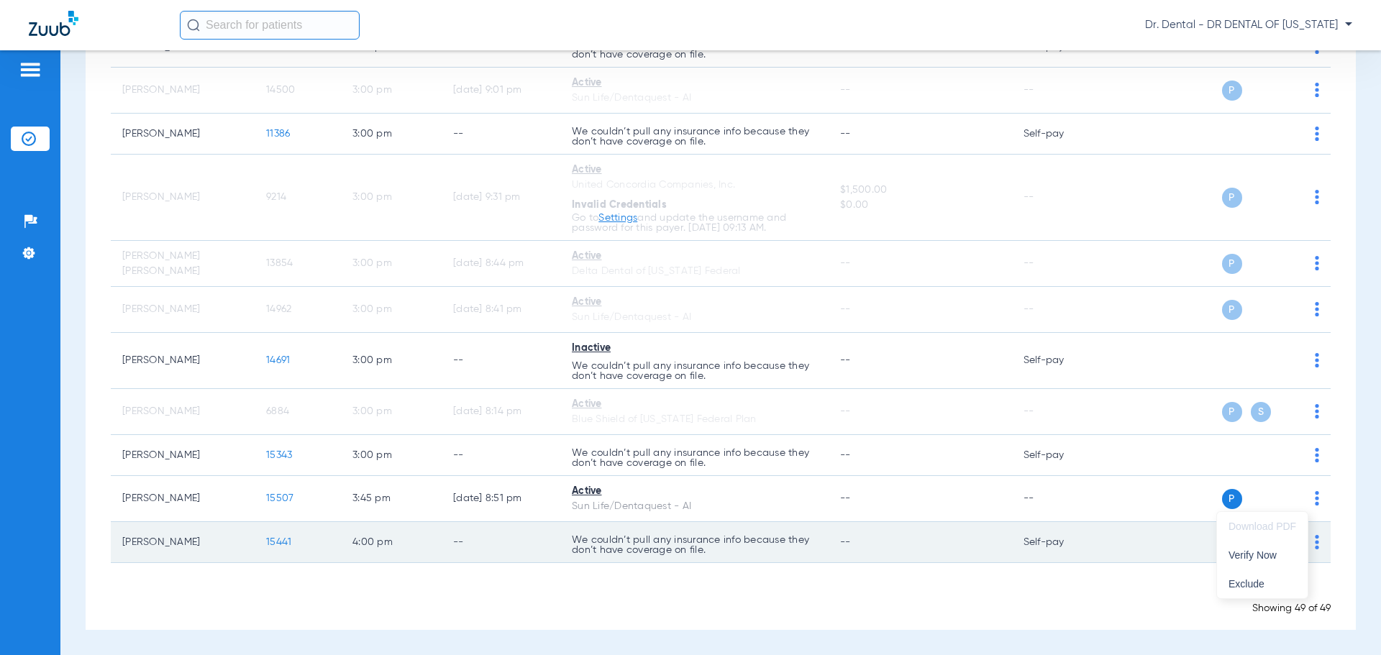
click at [1264, 557] on span "Verify Now" at bounding box center [1262, 555] width 68 height 10
